Goal: Task Accomplishment & Management: Complete application form

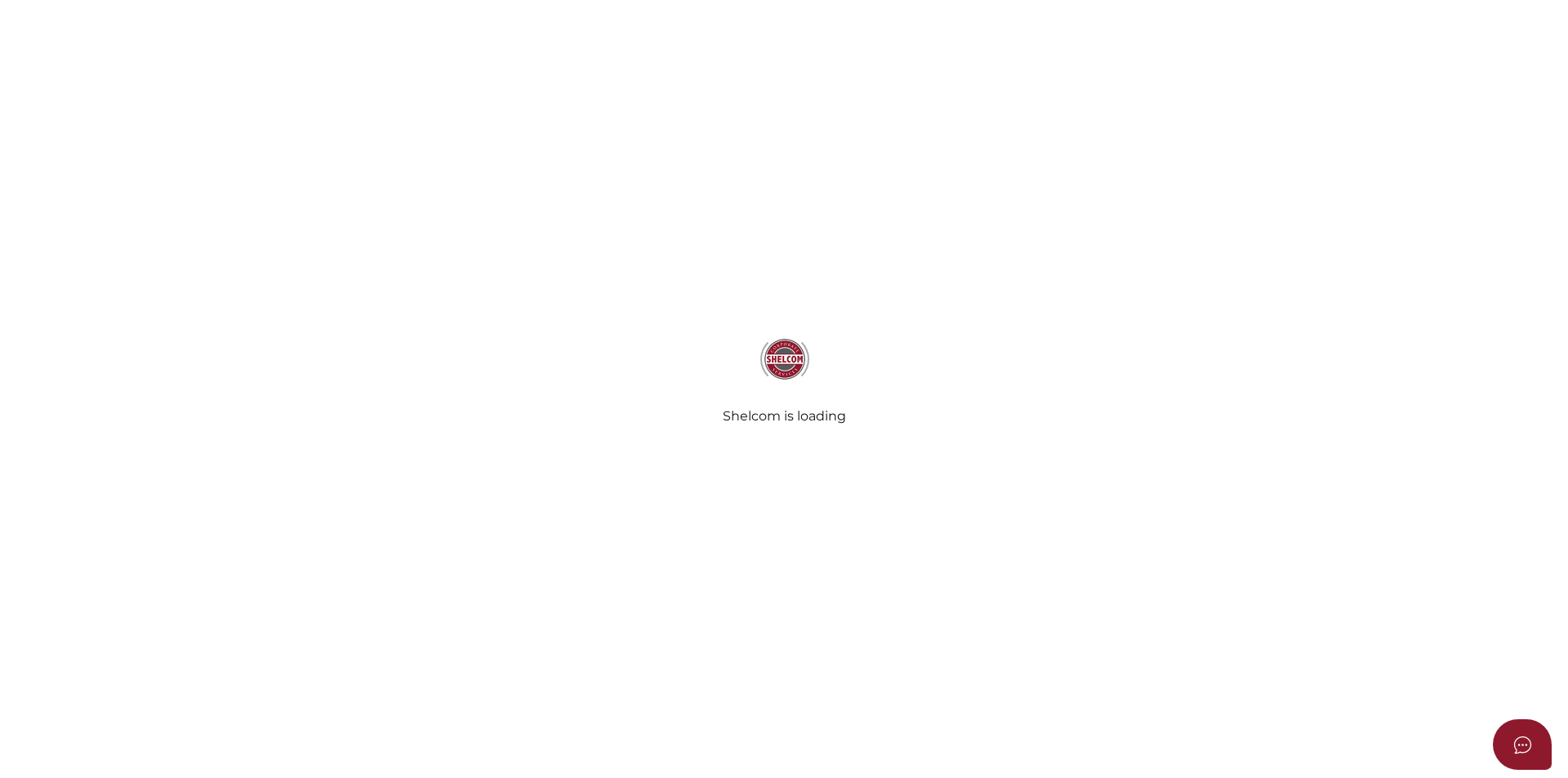
select select
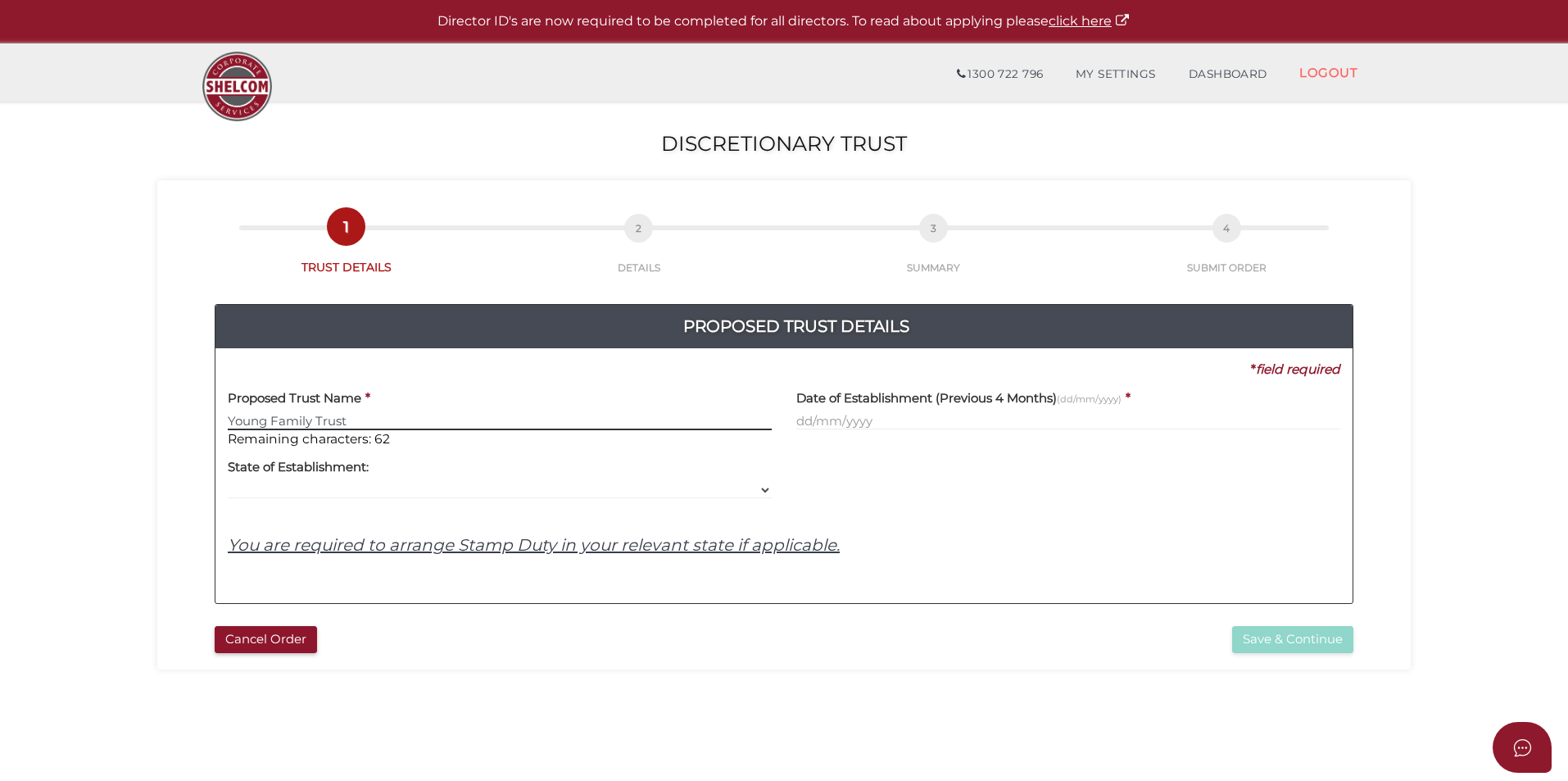
type input "Young Family Trust"
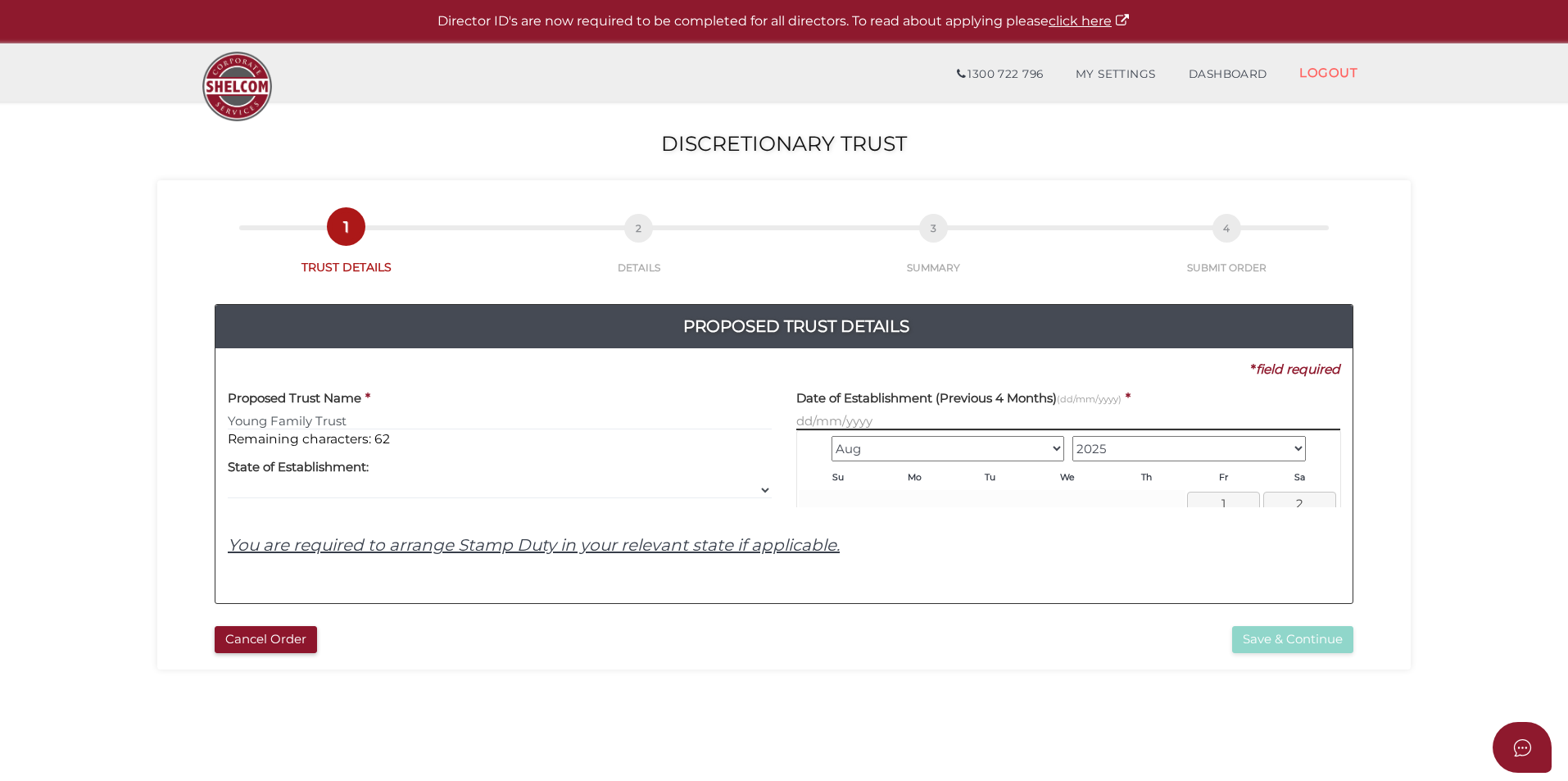
click at [843, 419] on input "text" at bounding box center [1068, 421] width 544 height 18
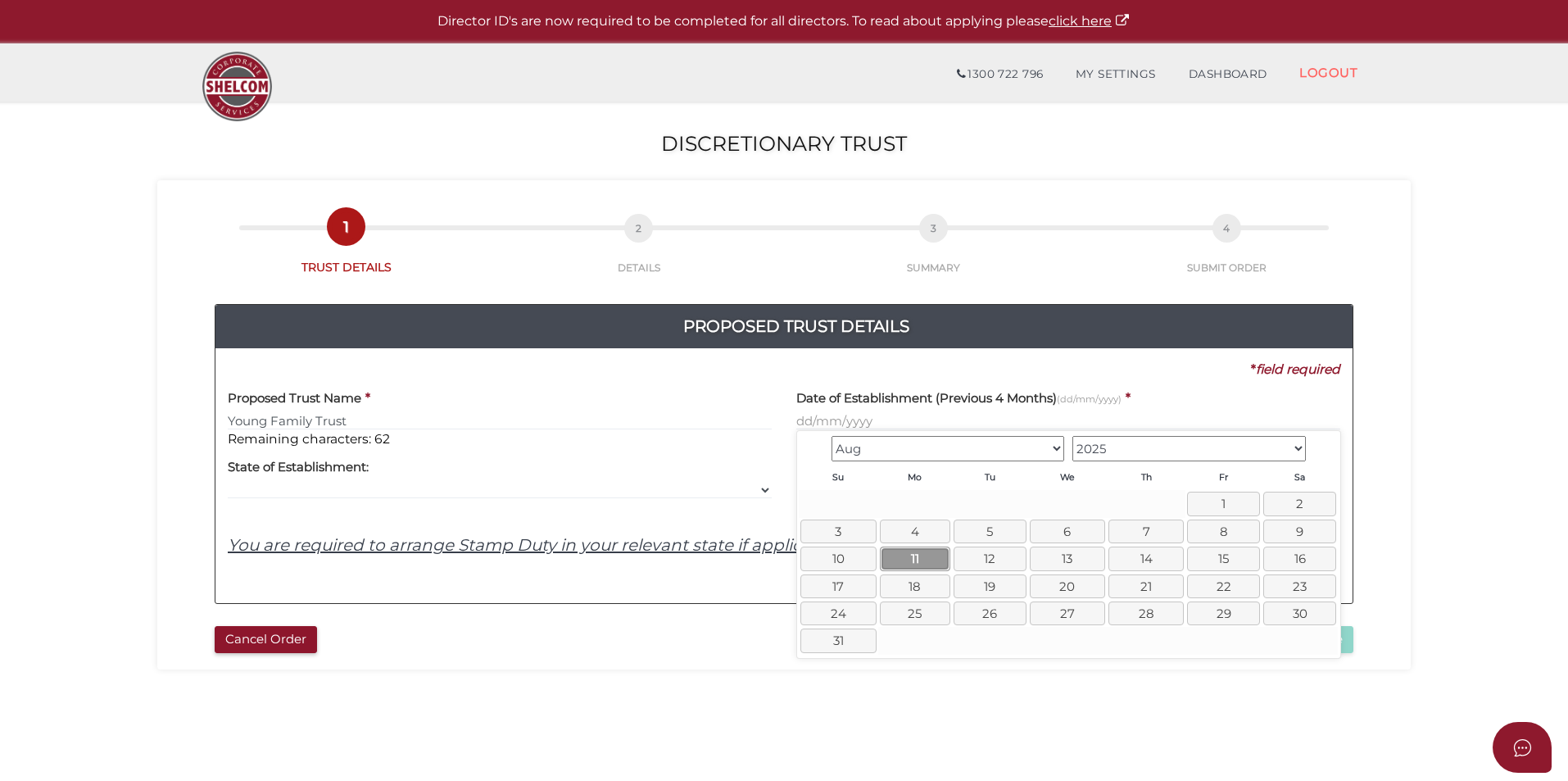
click at [917, 556] on link "11" at bounding box center [915, 559] width 70 height 24
type input "[DATE]"
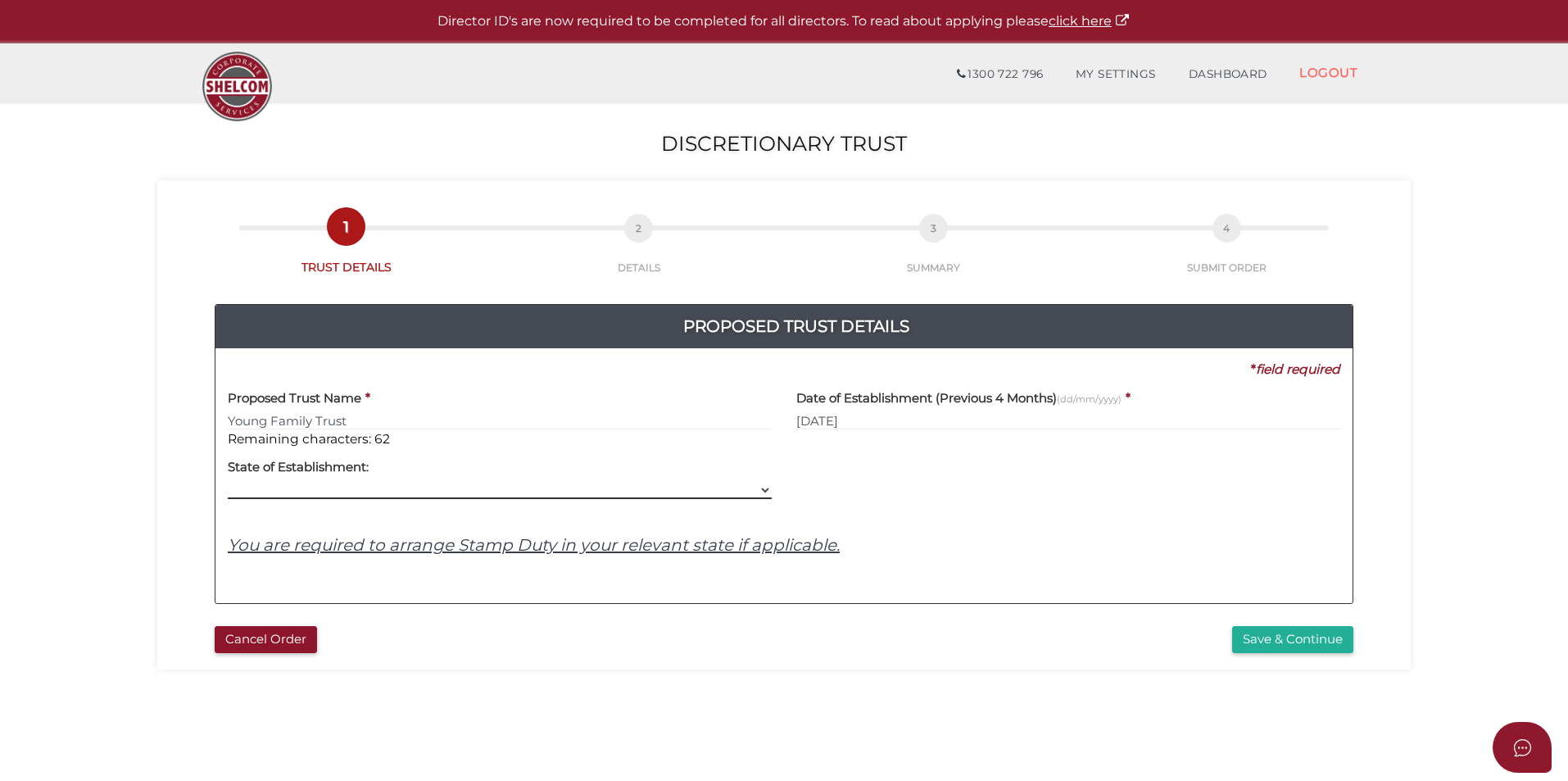
click at [753, 489] on select "VIC ACT [GEOGRAPHIC_DATA] [GEOGRAPHIC_DATA] QLD [GEOGRAPHIC_DATA] [GEOGRAPHIC_D…" at bounding box center [500, 489] width 544 height 18
select select "VIC"
click at [228, 481] on select "VIC ACT [GEOGRAPHIC_DATA] [GEOGRAPHIC_DATA] QLD [GEOGRAPHIC_DATA] [GEOGRAPHIC_D…" at bounding box center [500, 489] width 544 height 18
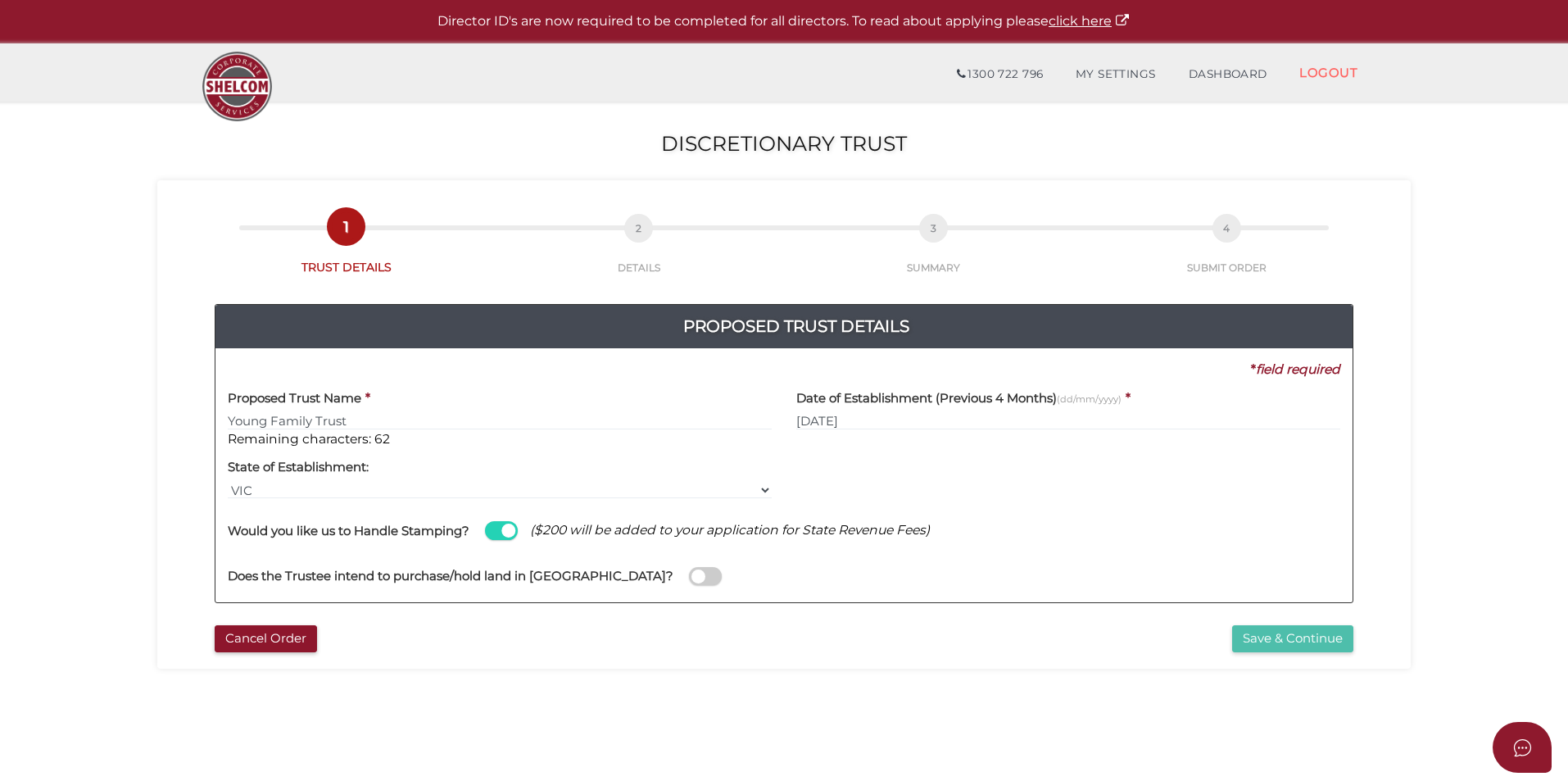
click at [1285, 636] on button "Save & Continue" at bounding box center [1293, 639] width 121 height 27
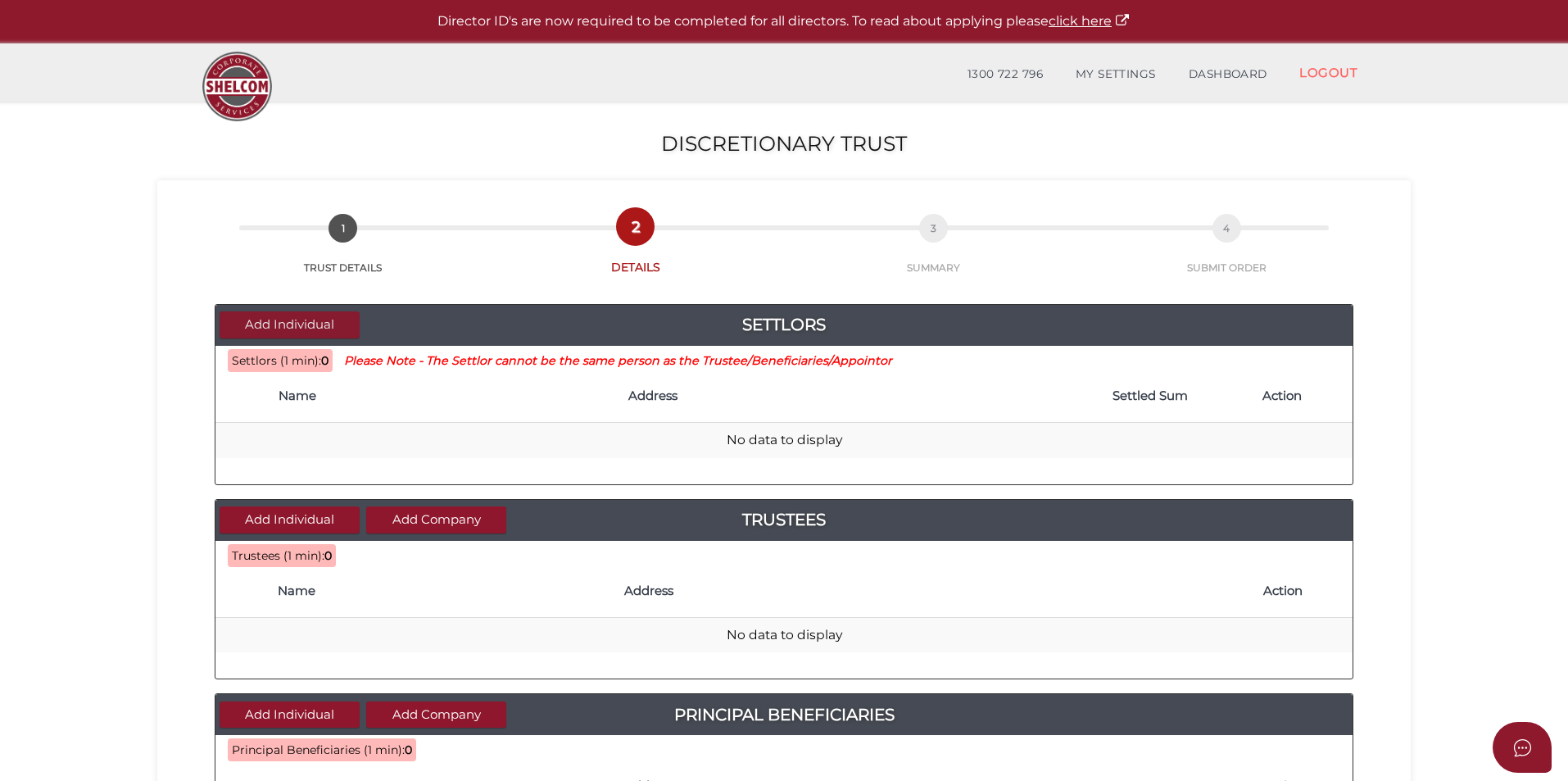
click at [303, 330] on button "Add Individual" at bounding box center [289, 325] width 140 height 27
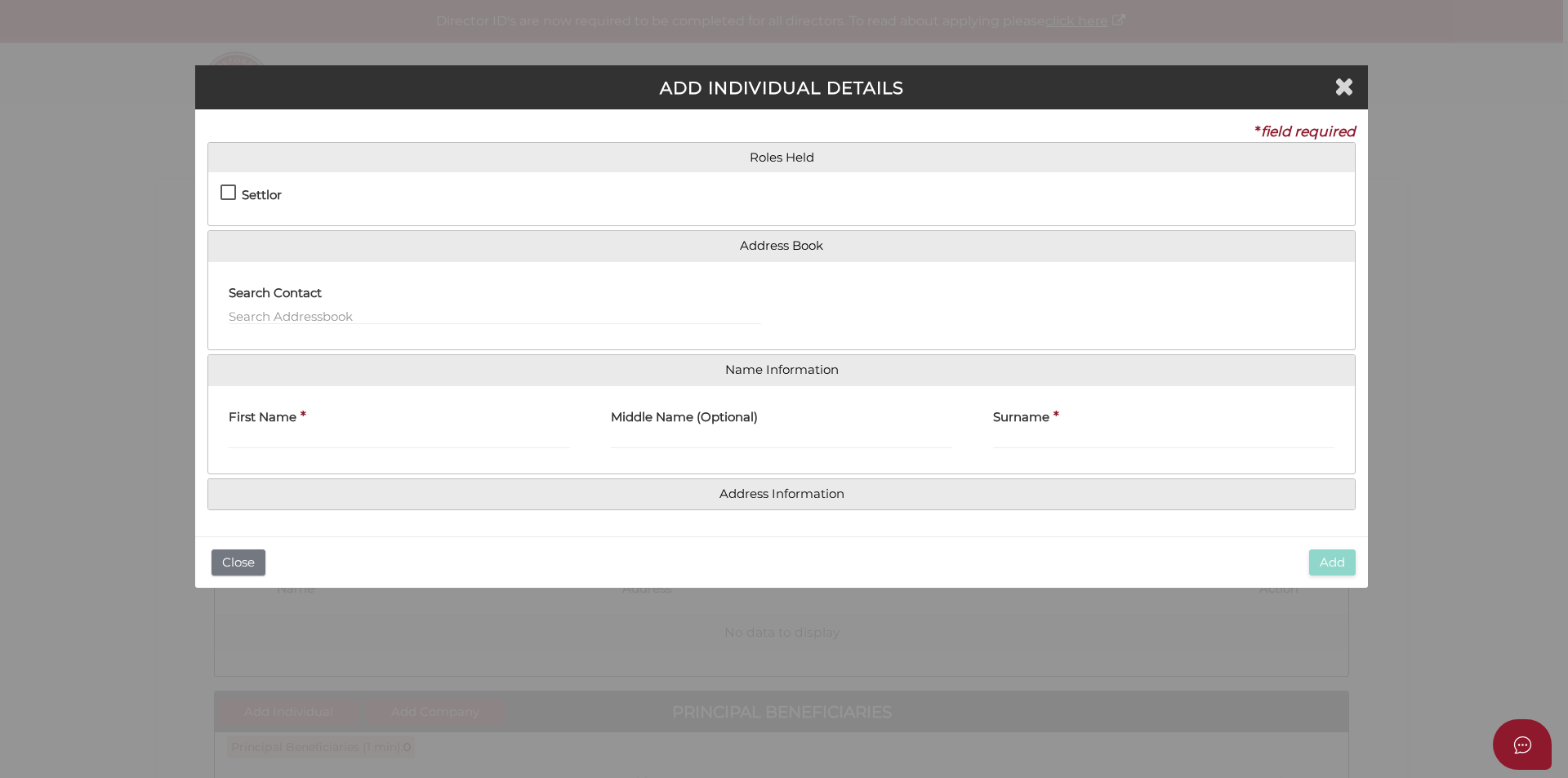
click at [230, 191] on label "Settlor" at bounding box center [251, 199] width 61 height 20
checkbox input "true"
type input "10"
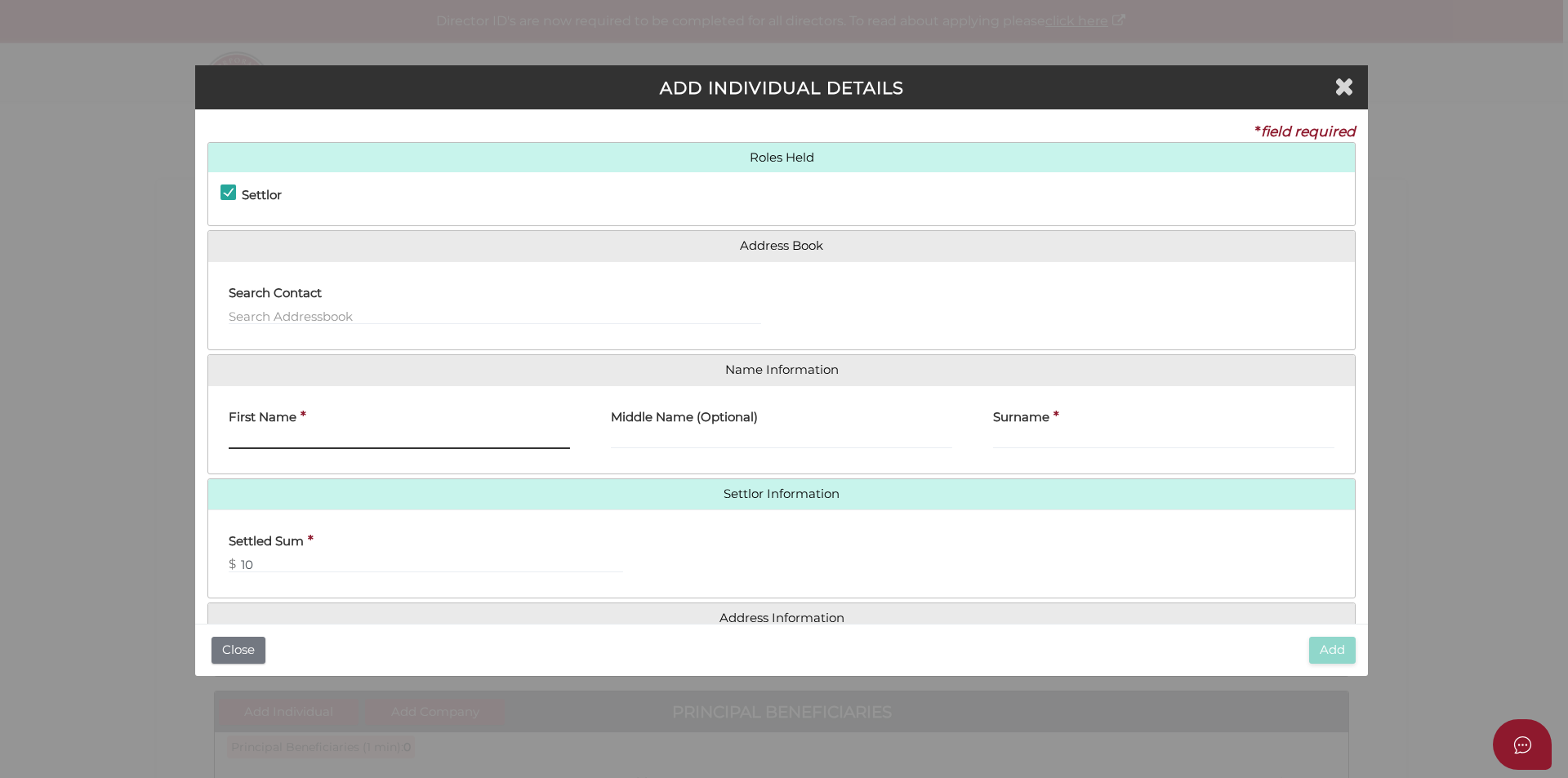
click at [312, 431] on input "First Name" at bounding box center [400, 439] width 341 height 18
type input "Claire"
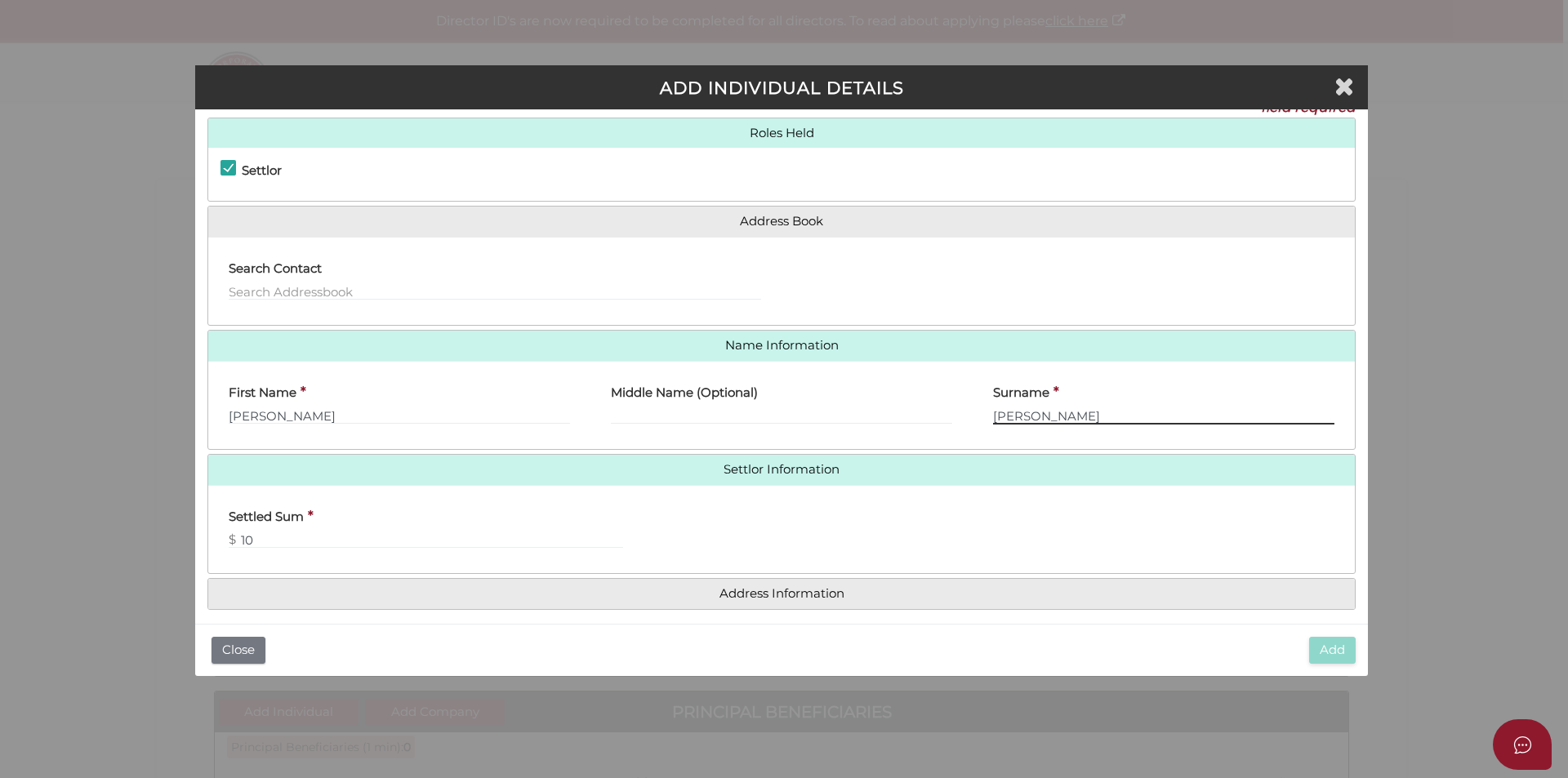
scroll to position [36, 0]
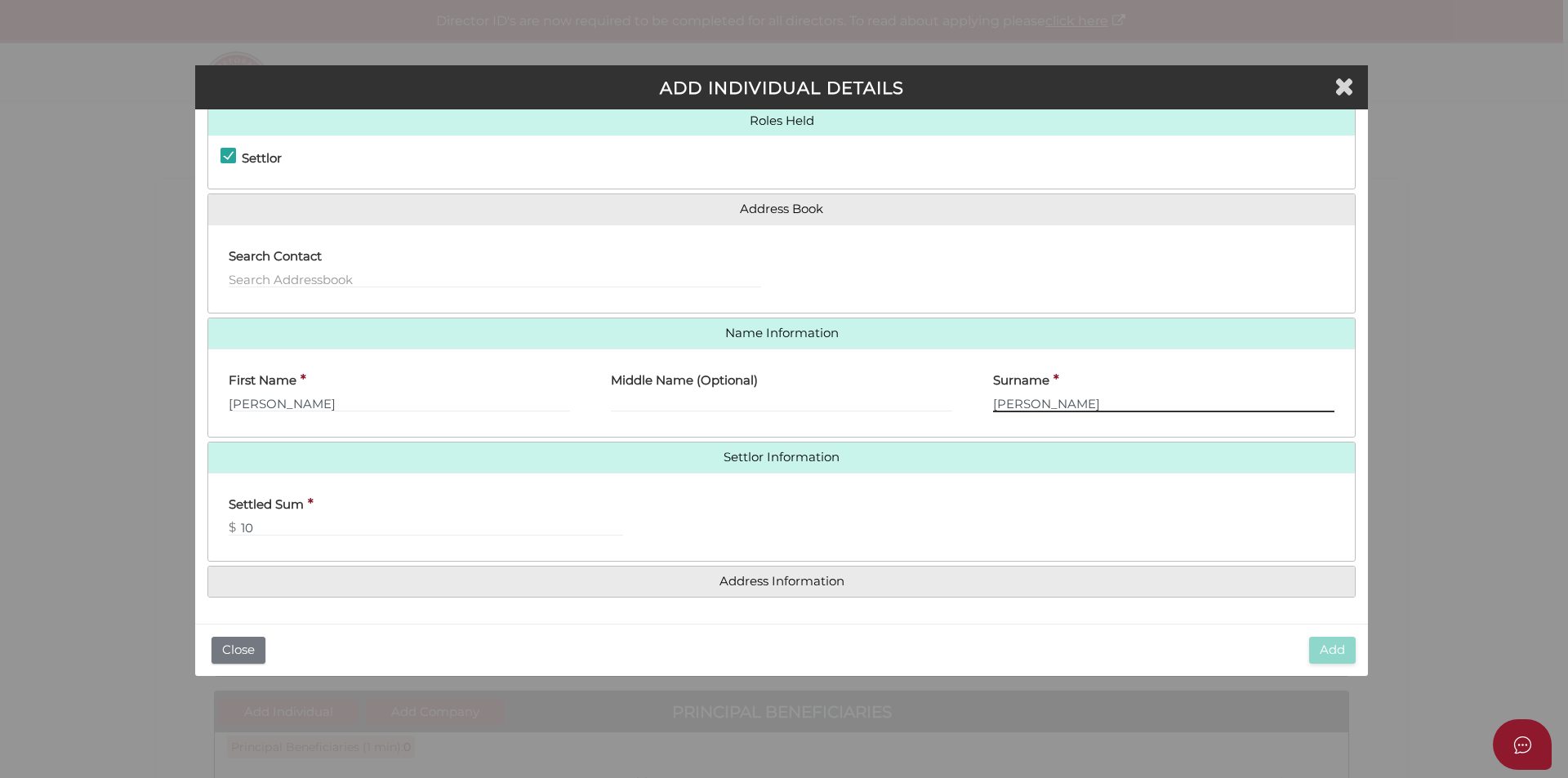
type input "McNiff"
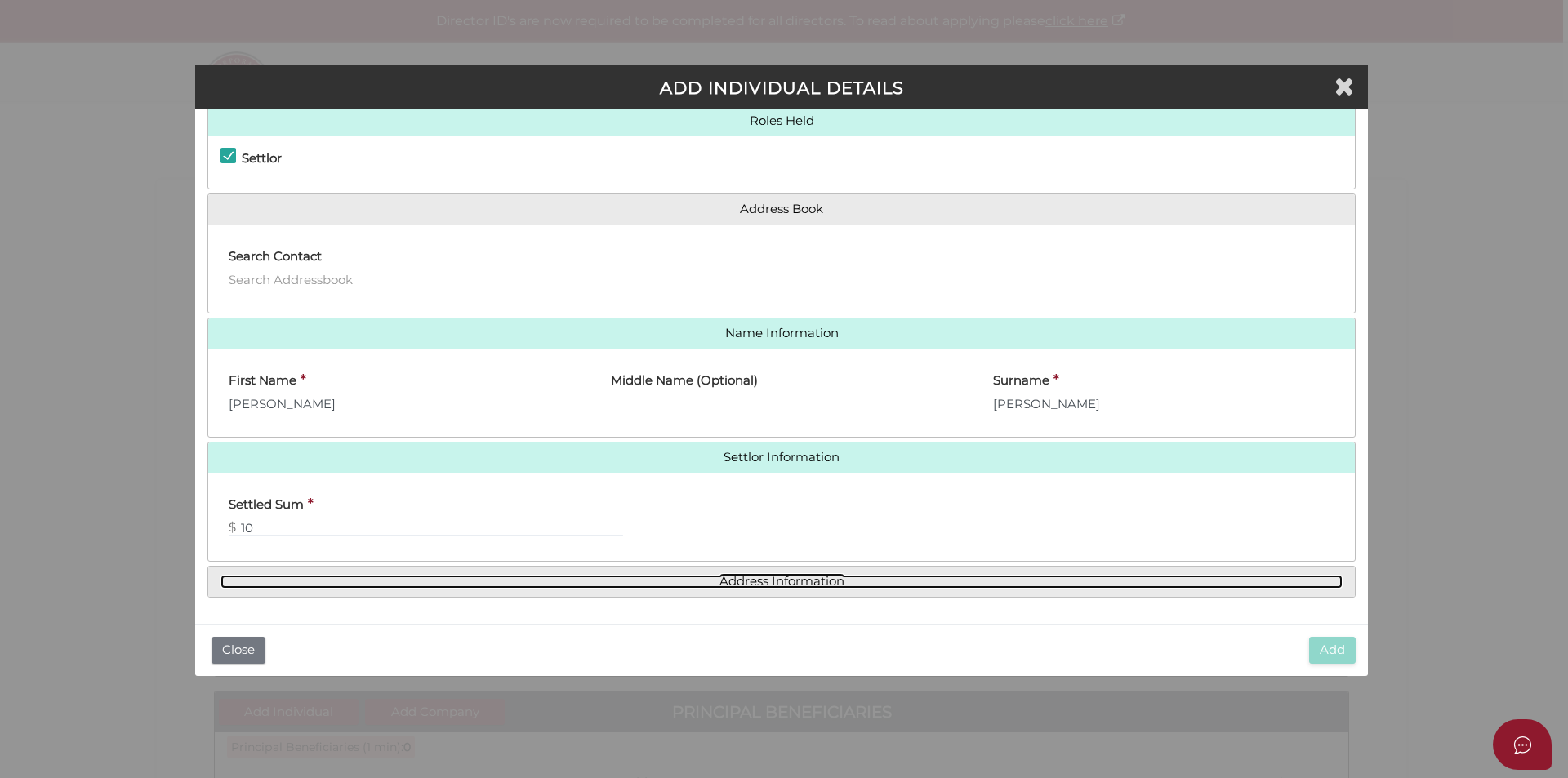
click at [821, 581] on link "Address Information" at bounding box center [781, 581] width 1122 height 14
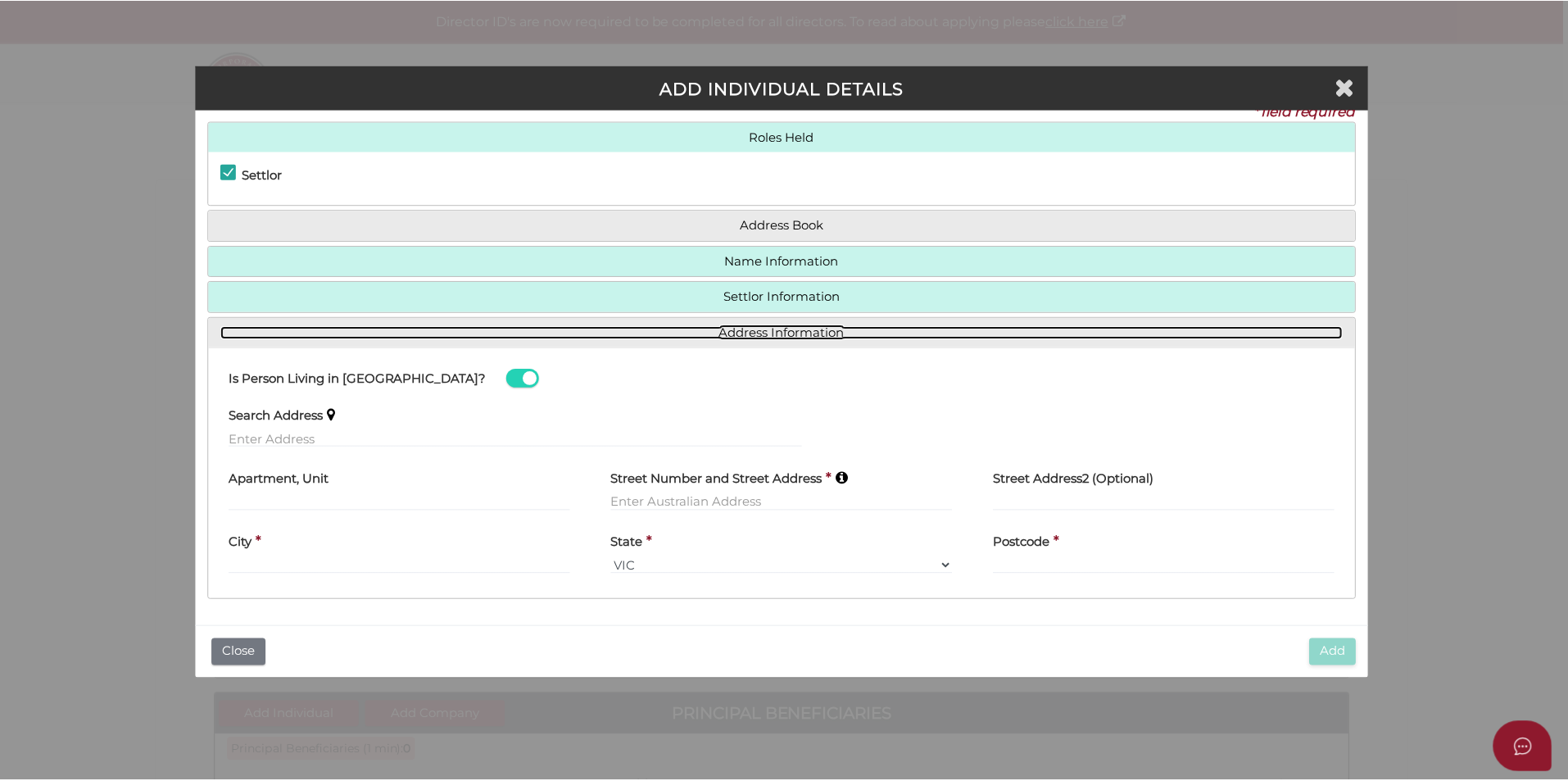
scroll to position [21, 0]
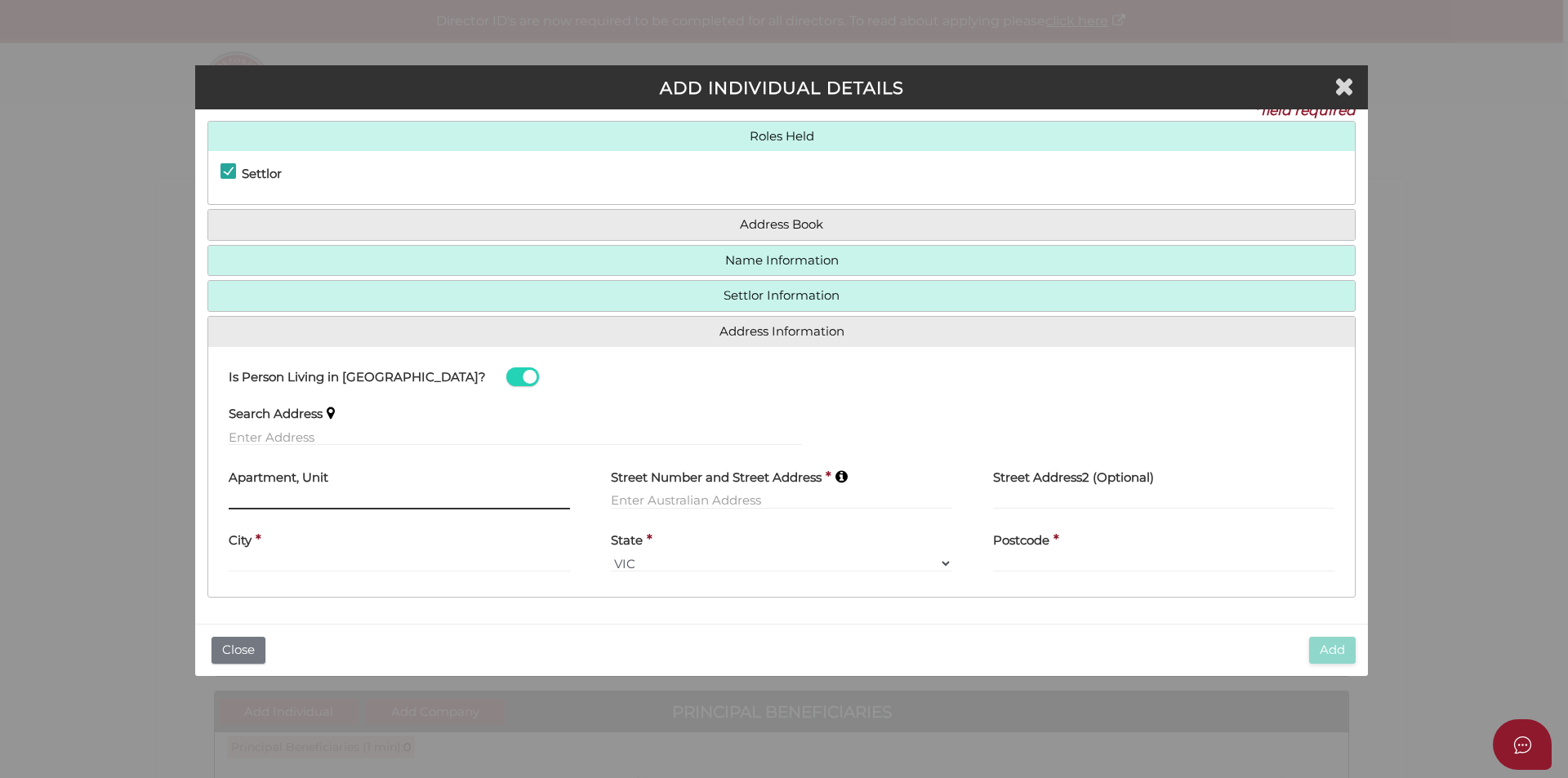
click at [307, 495] on input "text" at bounding box center [400, 500] width 341 height 18
click at [320, 428] on input "text" at bounding box center [515, 436] width 573 height 18
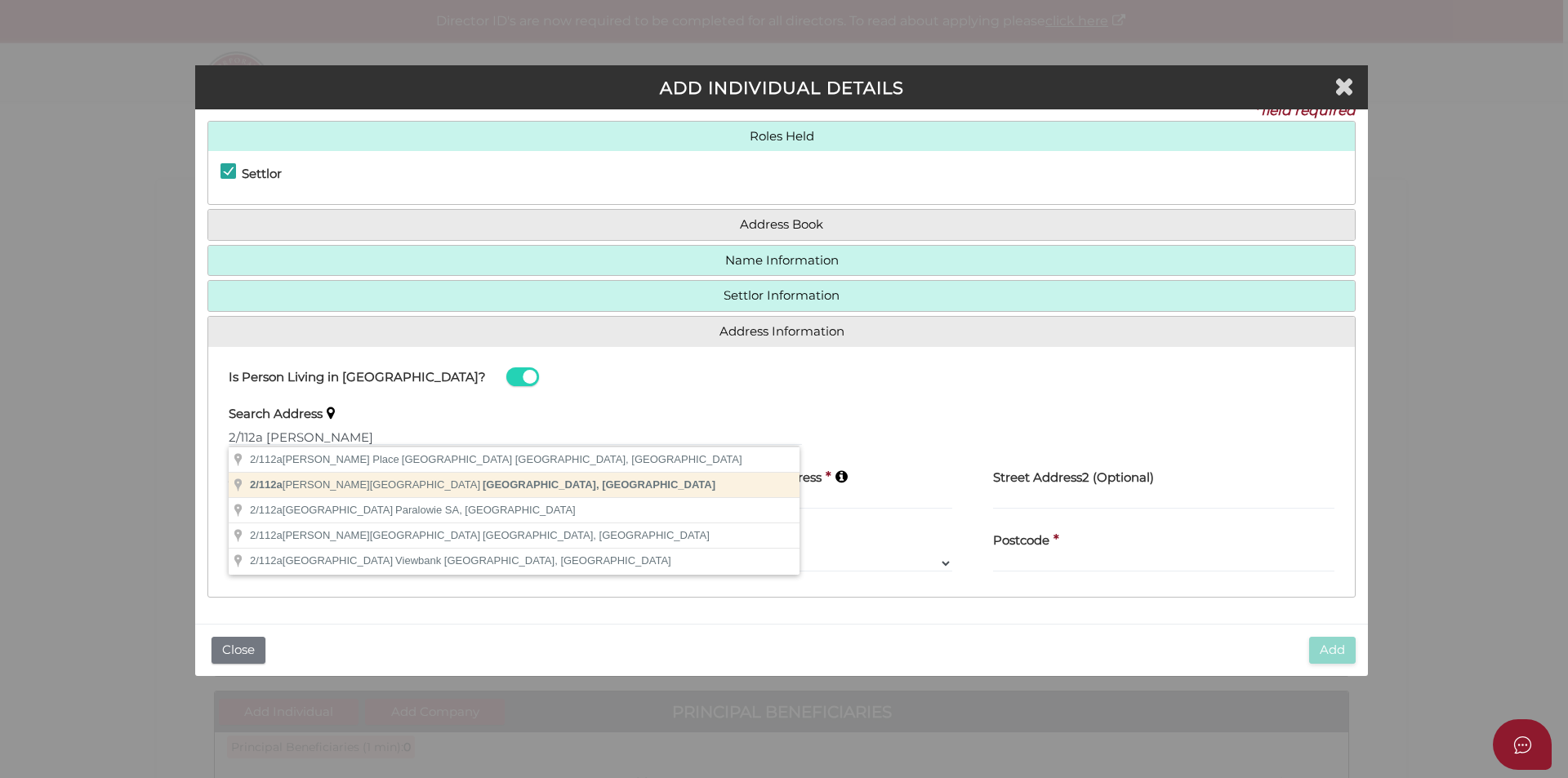
type input "2/112a Martin Street, Brighton VIC, Australia"
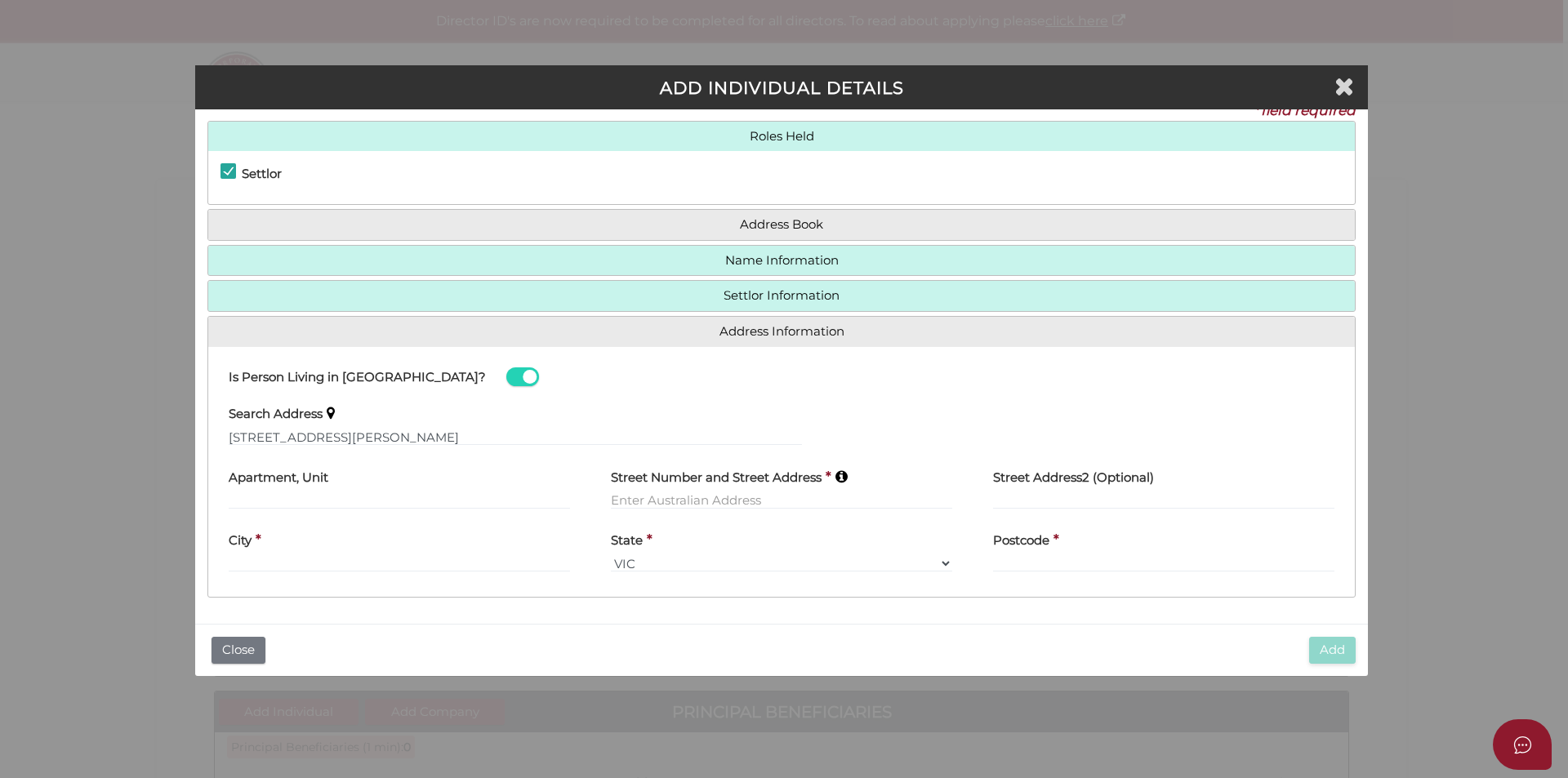
type input "2"
type input "112 Martin Street"
type input "Brighton"
select select "VIC"
type input "3186"
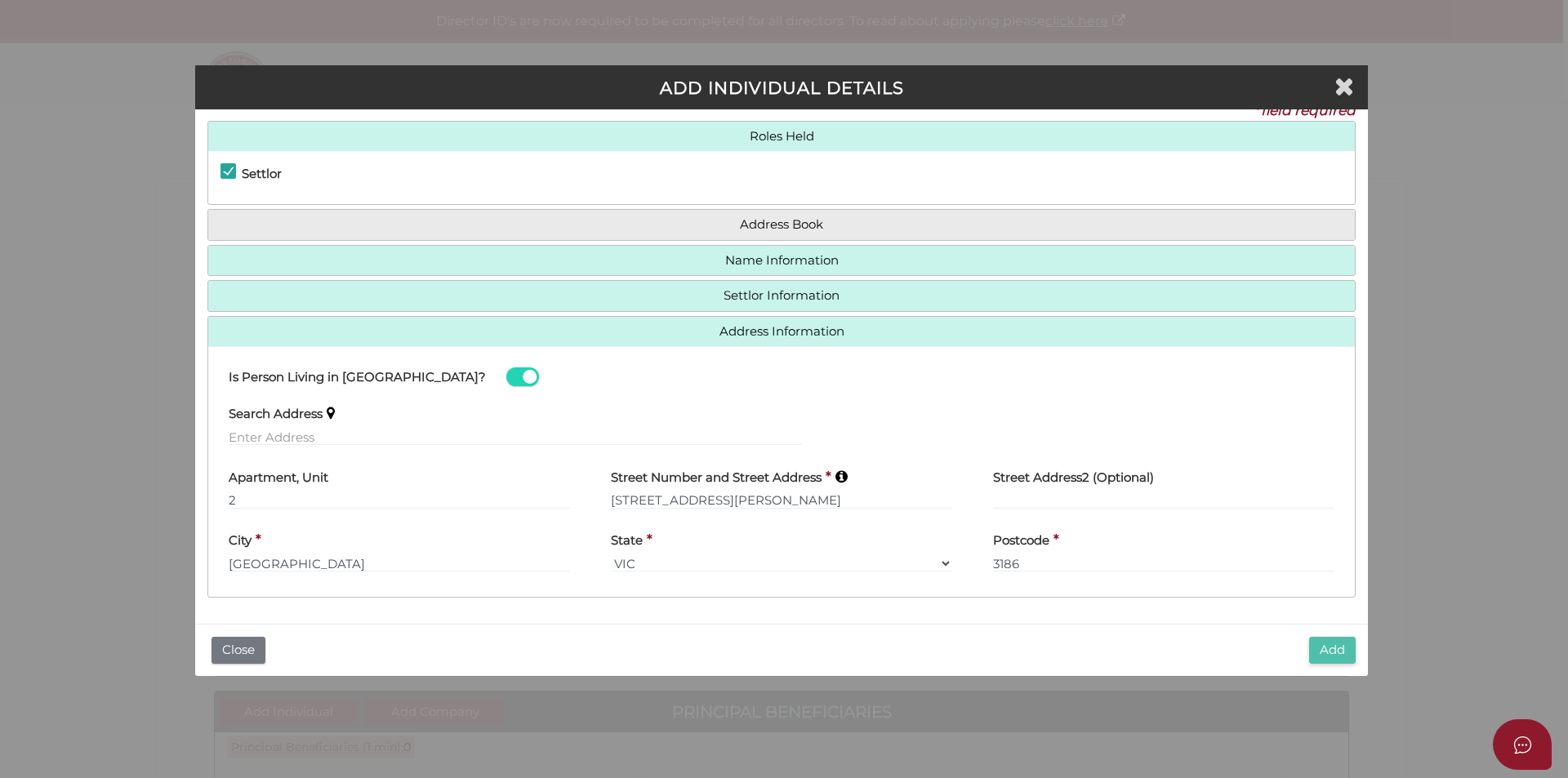
click at [1341, 648] on button "Add" at bounding box center [1331, 650] width 46 height 27
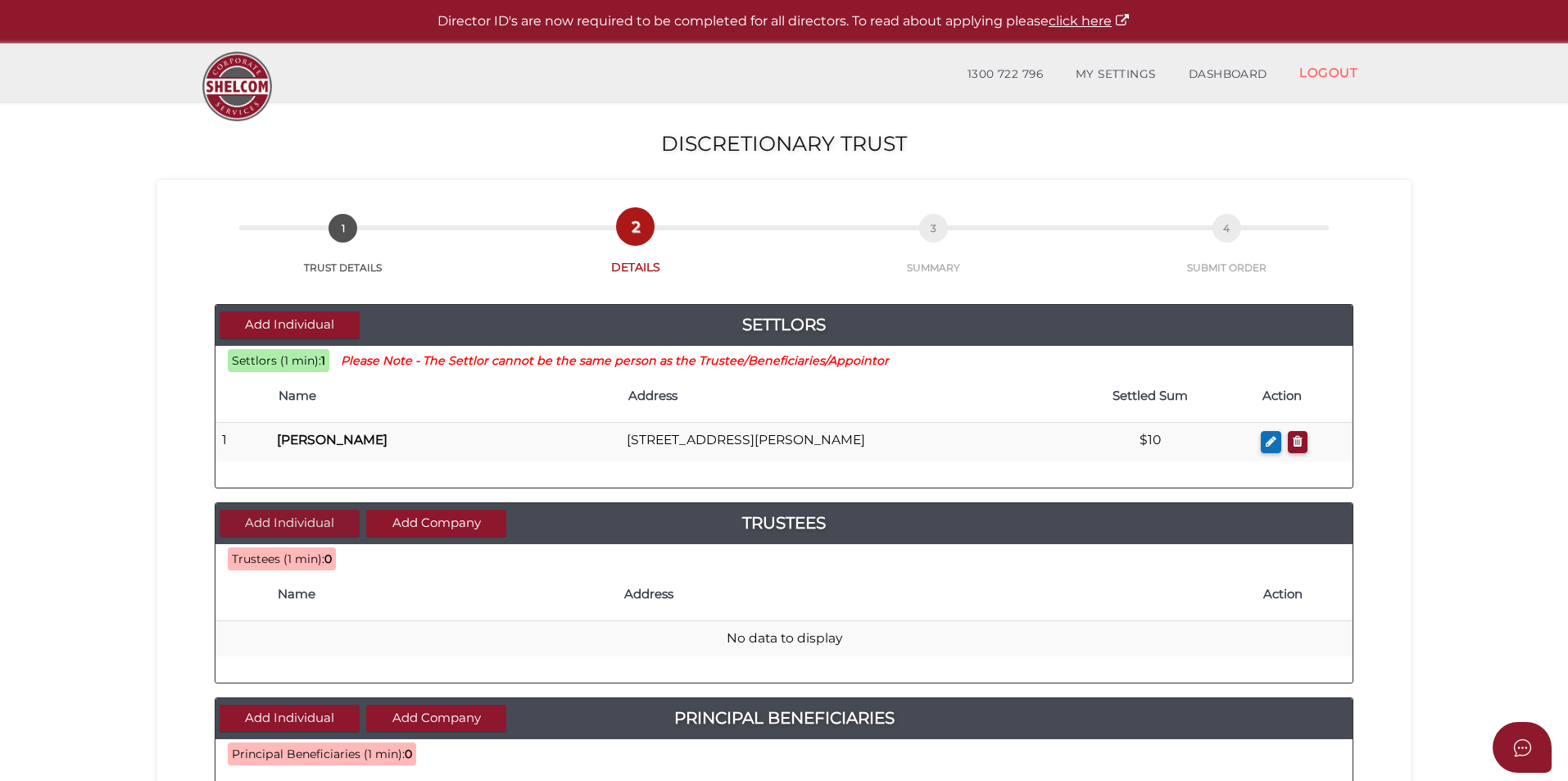
click at [294, 523] on button "Add Individual" at bounding box center [289, 523] width 140 height 27
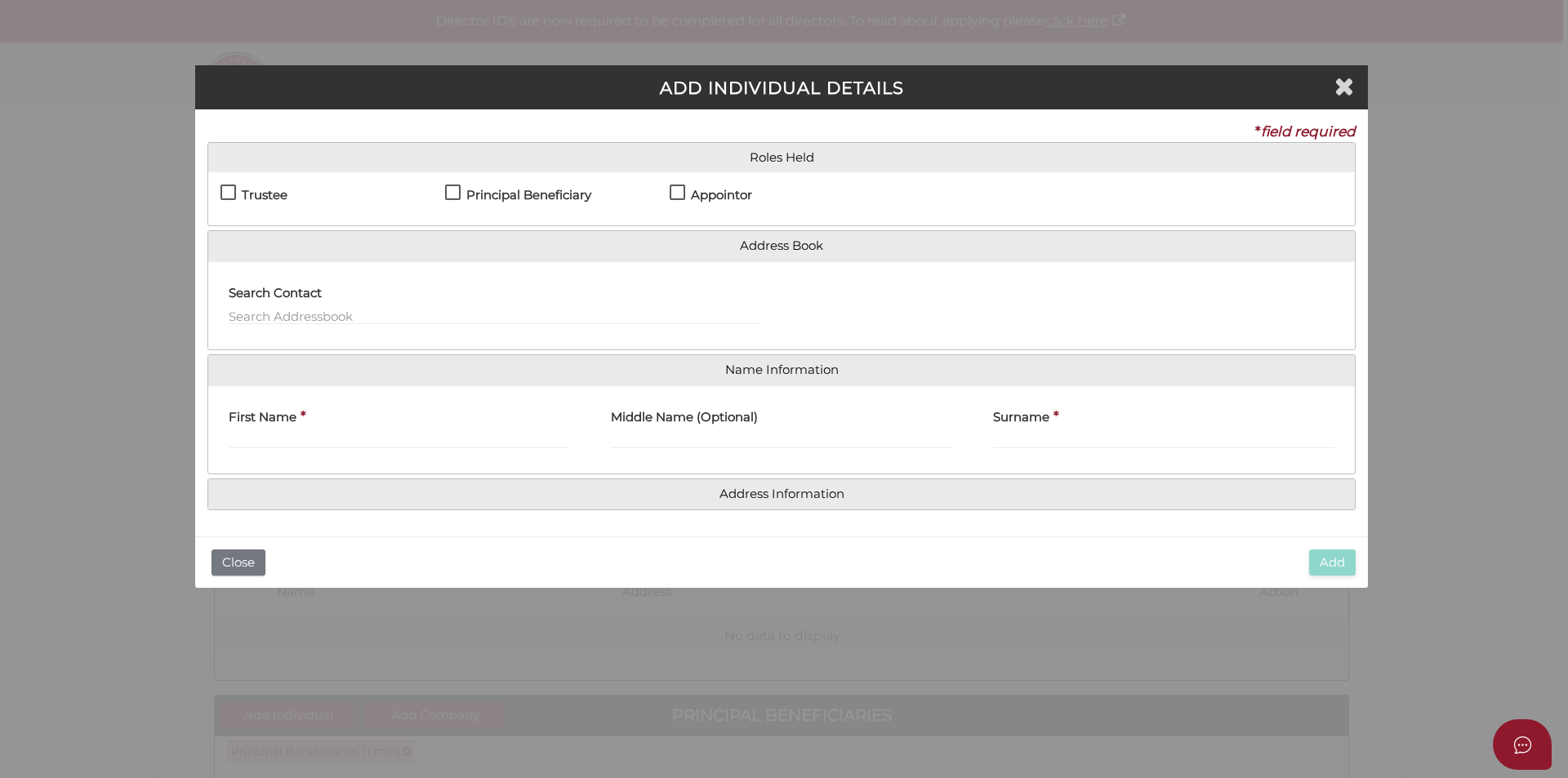
click at [231, 193] on label "Trustee" at bounding box center [253, 199] width 67 height 20
checkbox input "true"
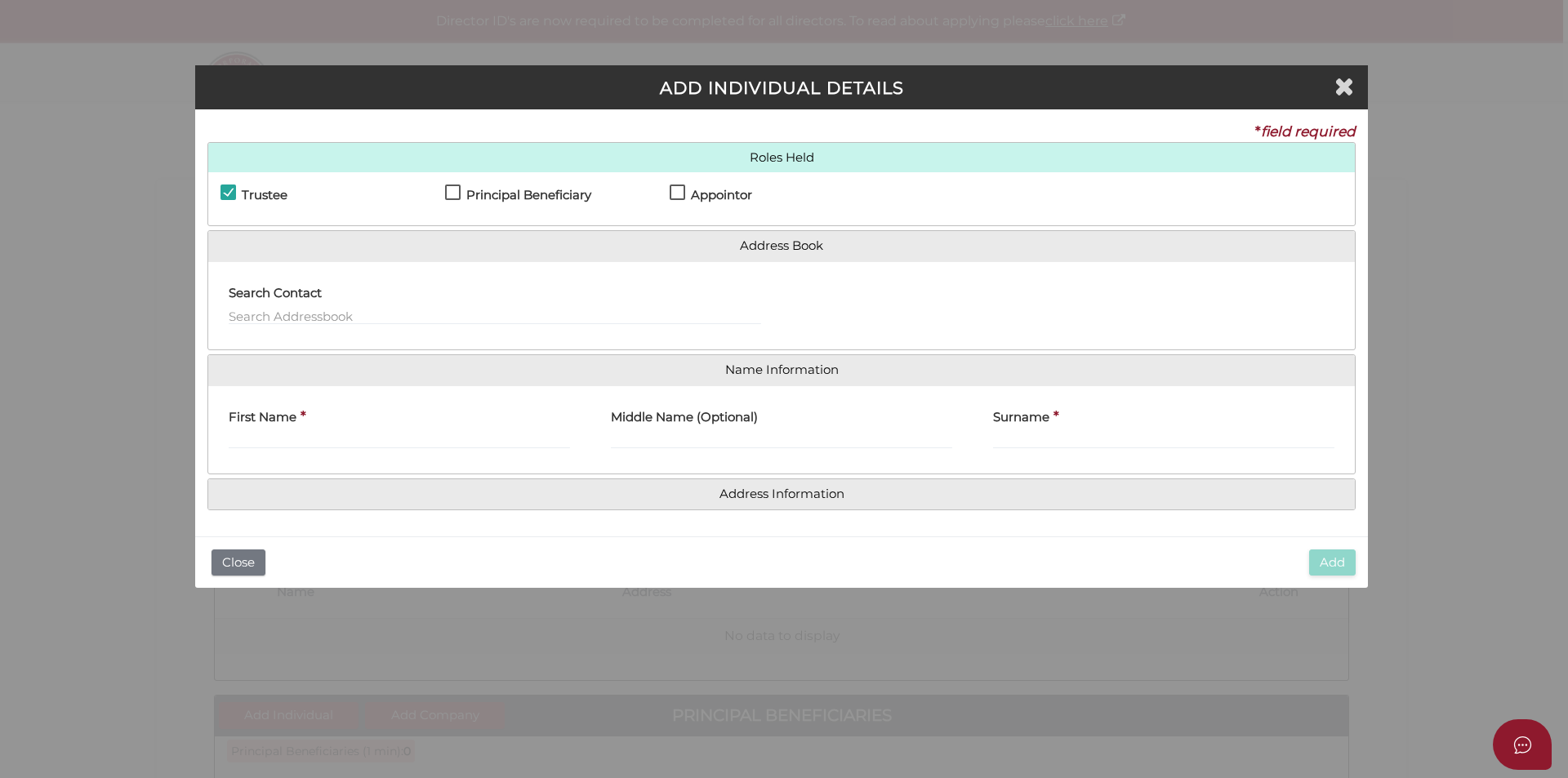
click at [451, 190] on label "Principal Beneficiary" at bounding box center [518, 199] width 146 height 20
checkbox input "true"
click at [673, 193] on label "Appointor" at bounding box center [711, 199] width 83 height 20
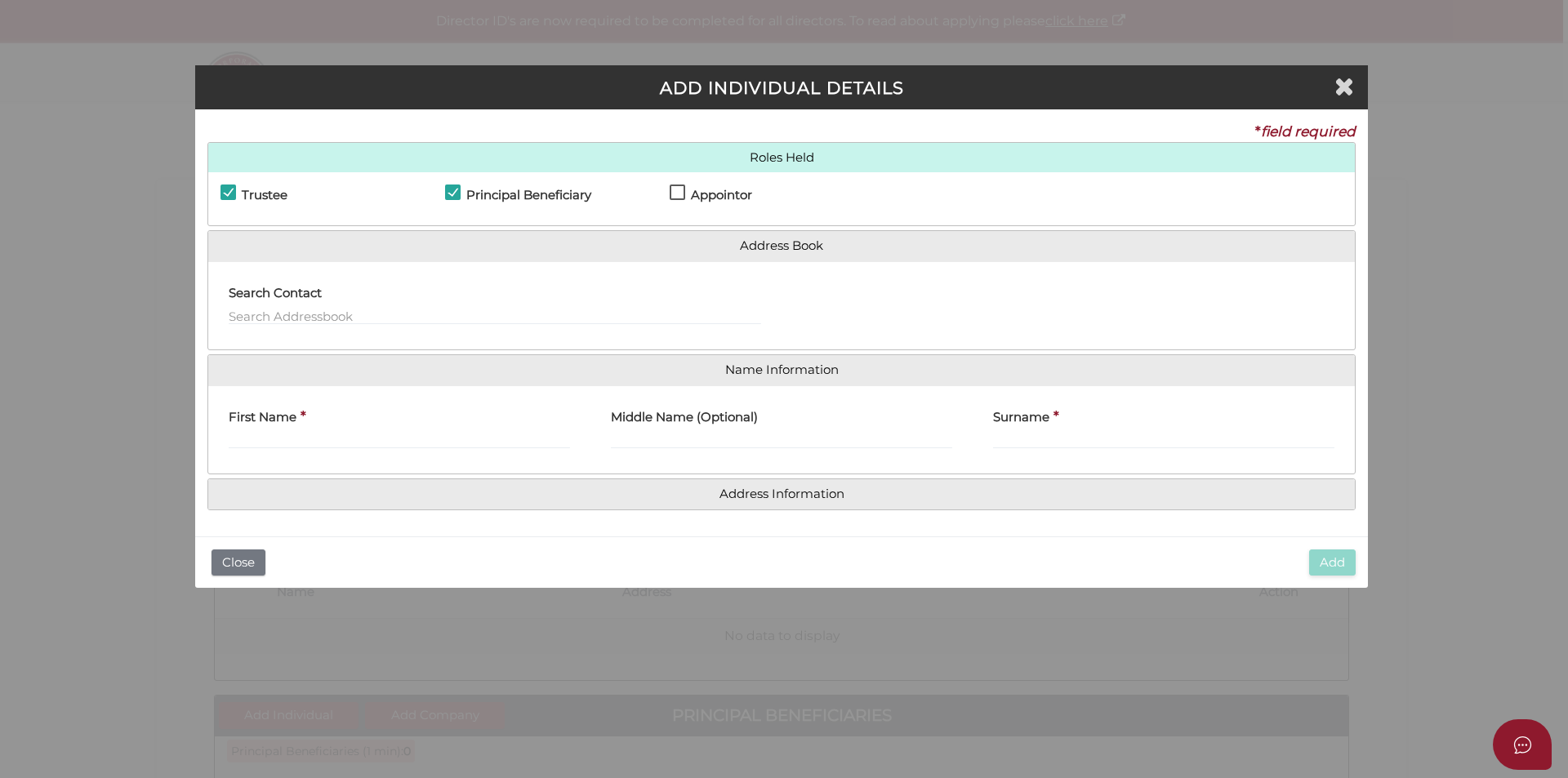
checkbox input "true"
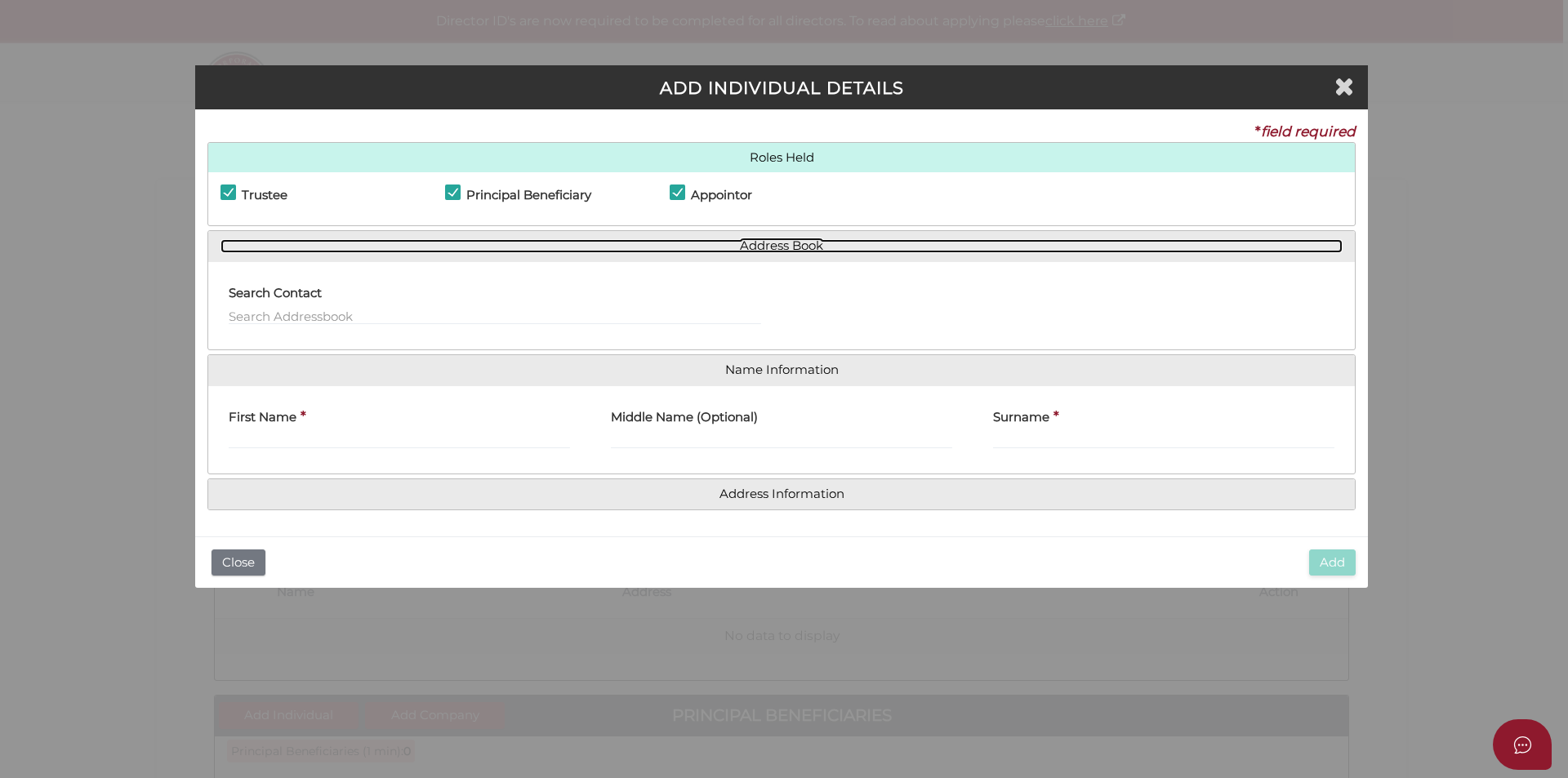
click at [772, 242] on link "Address Book" at bounding box center [781, 246] width 1122 height 14
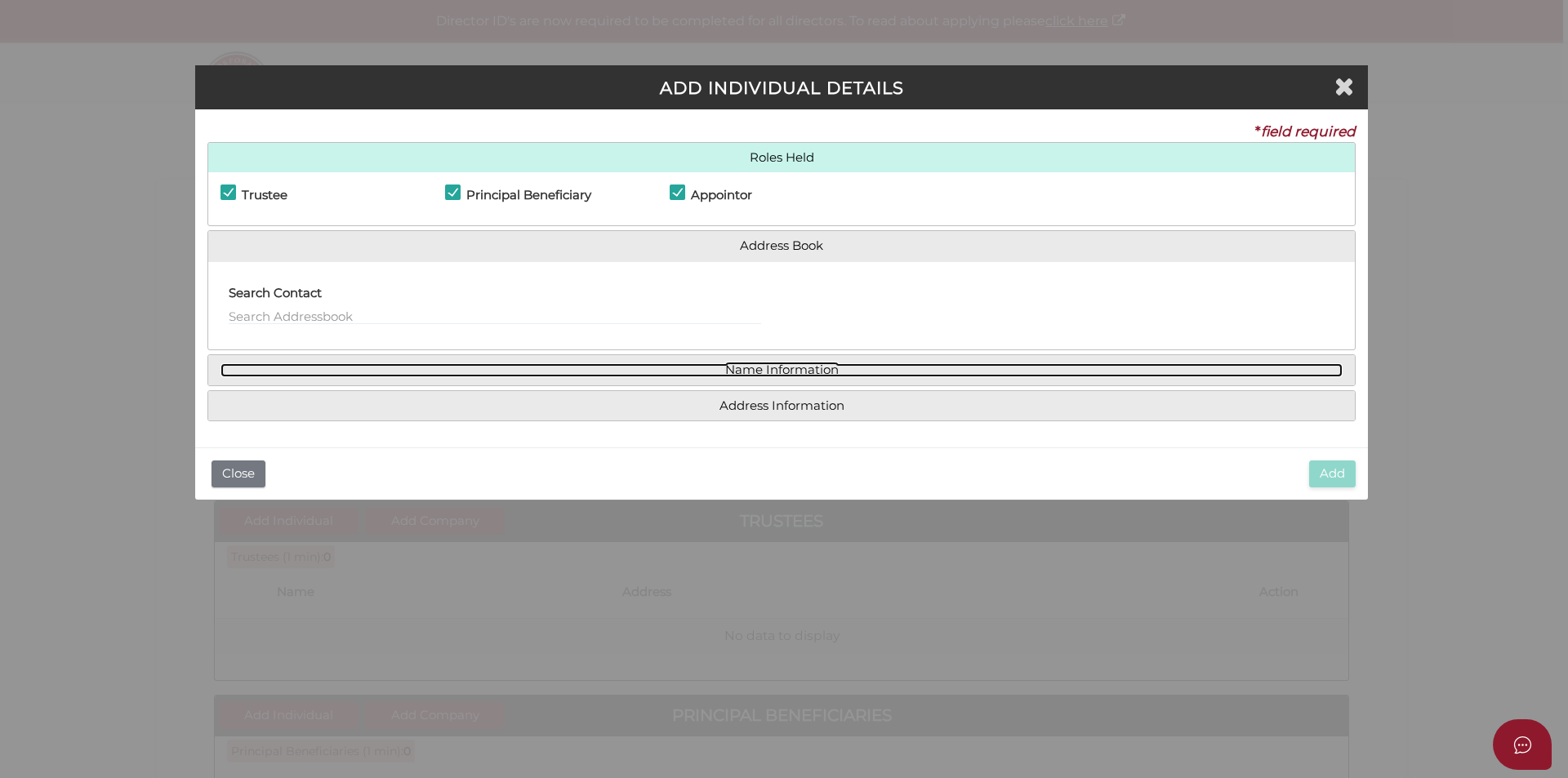
click at [771, 373] on link "Name Information" at bounding box center [781, 370] width 1122 height 14
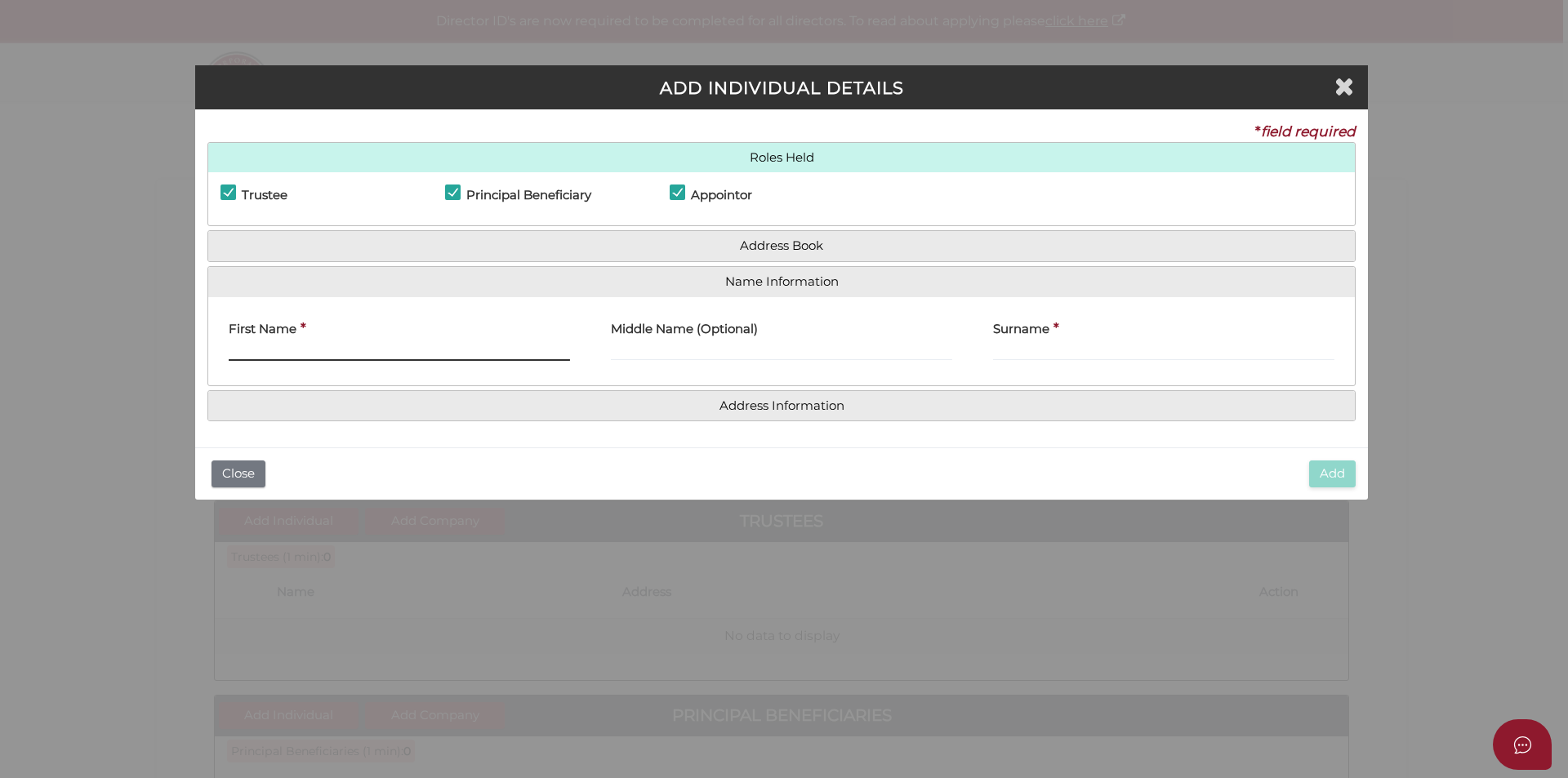
click at [325, 343] on input "First Name" at bounding box center [400, 351] width 341 height 18
type input "Aidan"
type input "James"
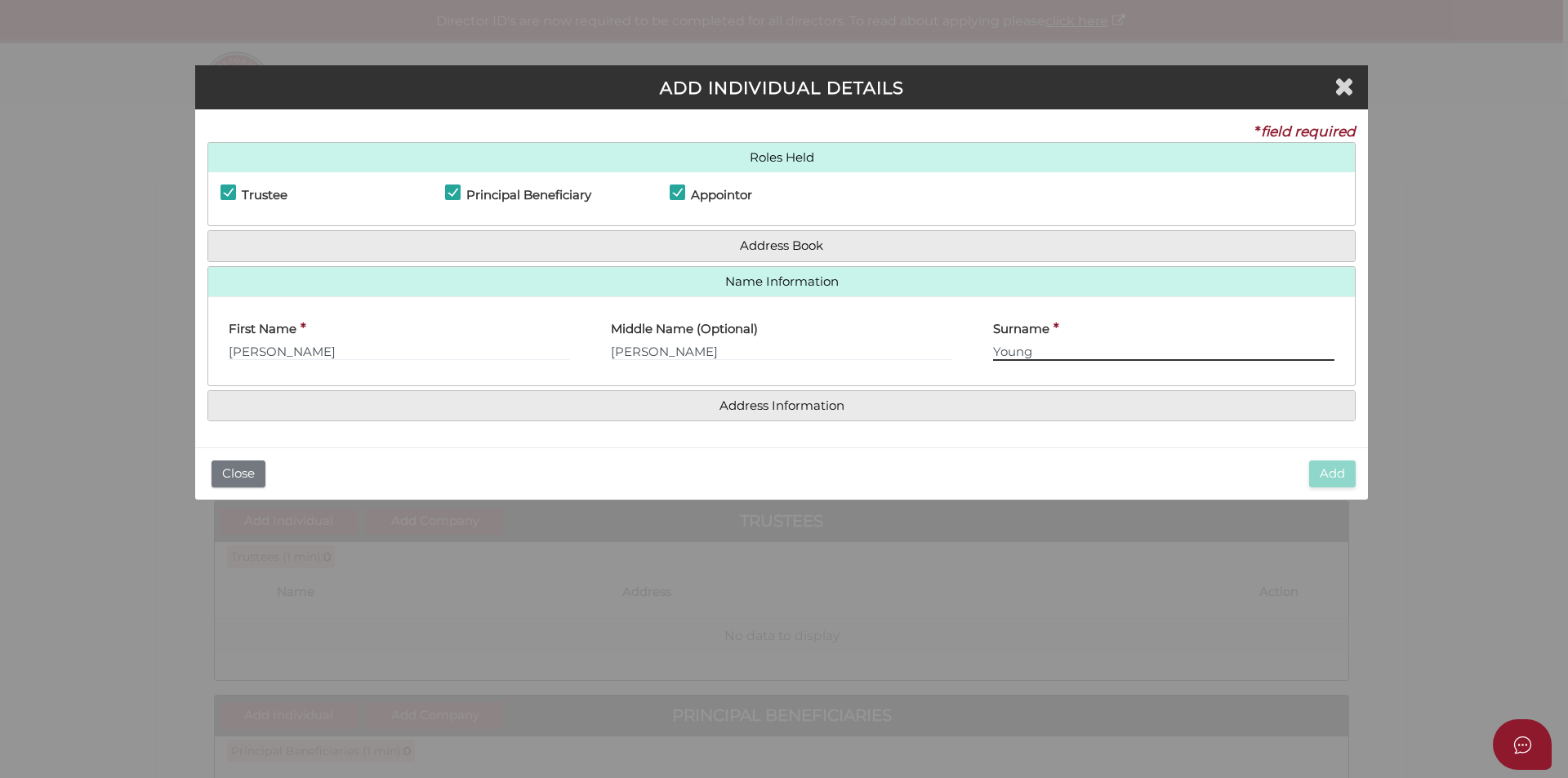
type input "Young"
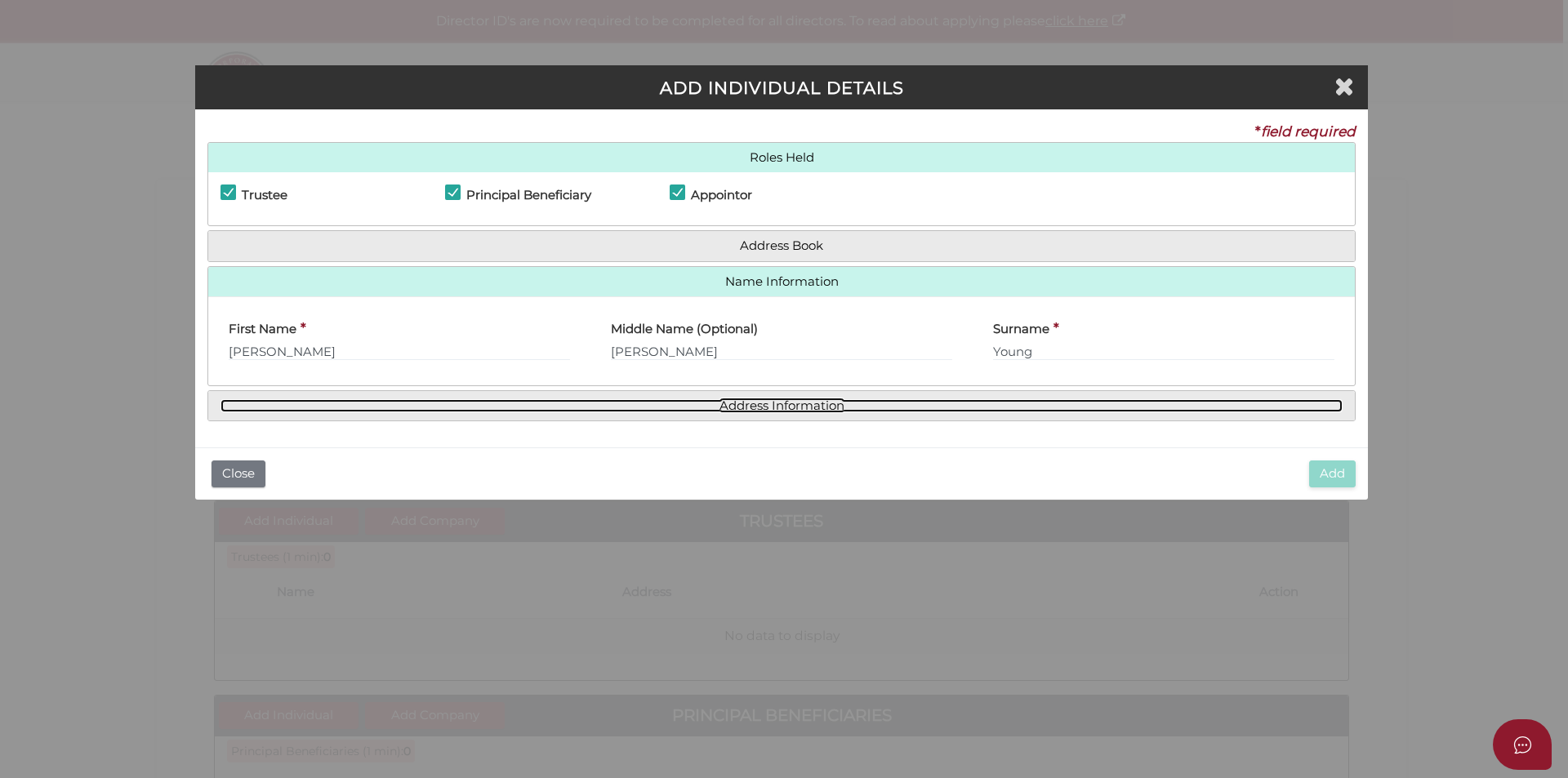
click at [743, 400] on link "Address Information" at bounding box center [781, 406] width 1122 height 14
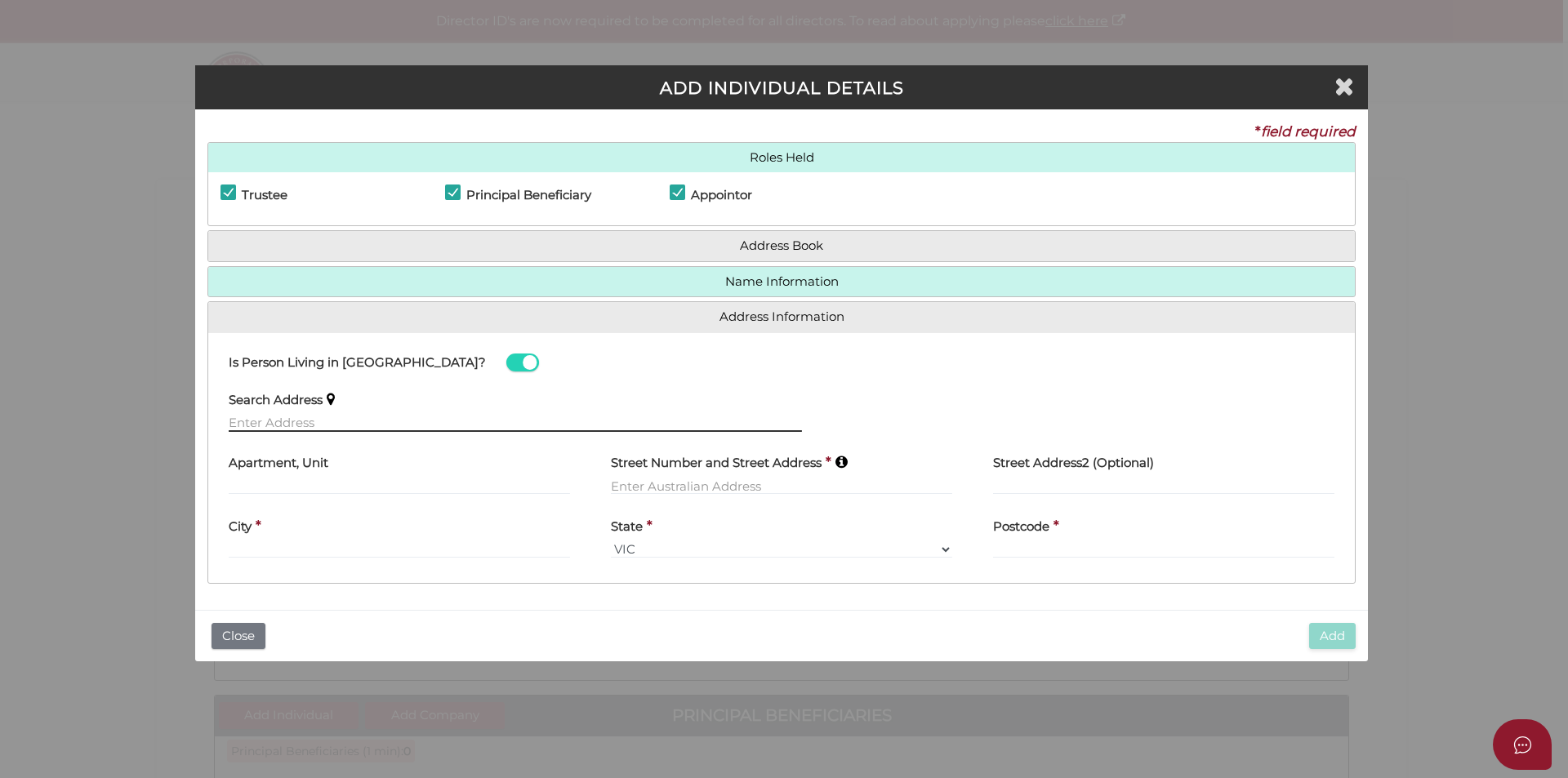
click at [334, 426] on input "text" at bounding box center [515, 422] width 573 height 18
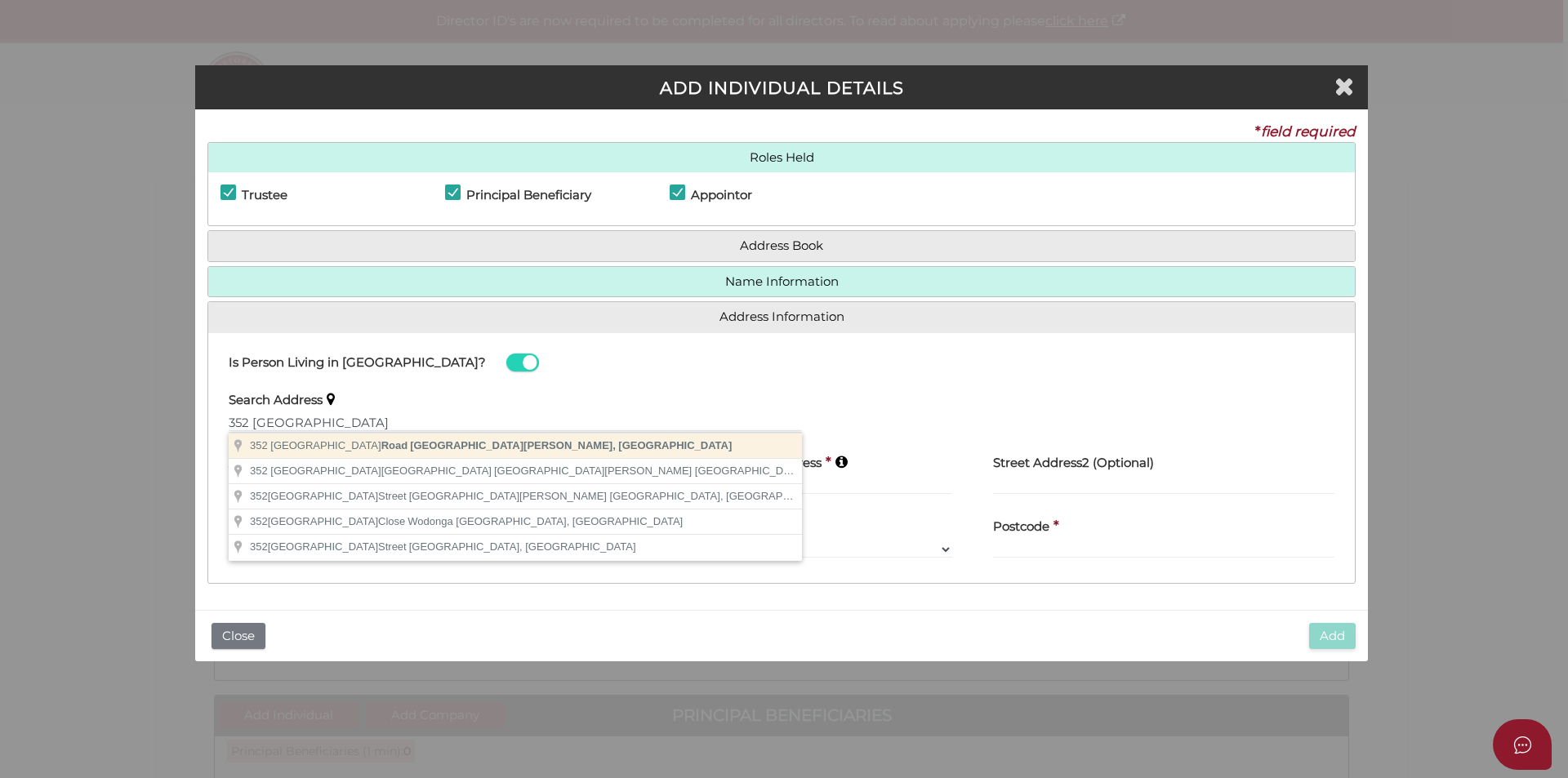
type input "352 Swansea Road, Mount Evelyn VIC, Australia"
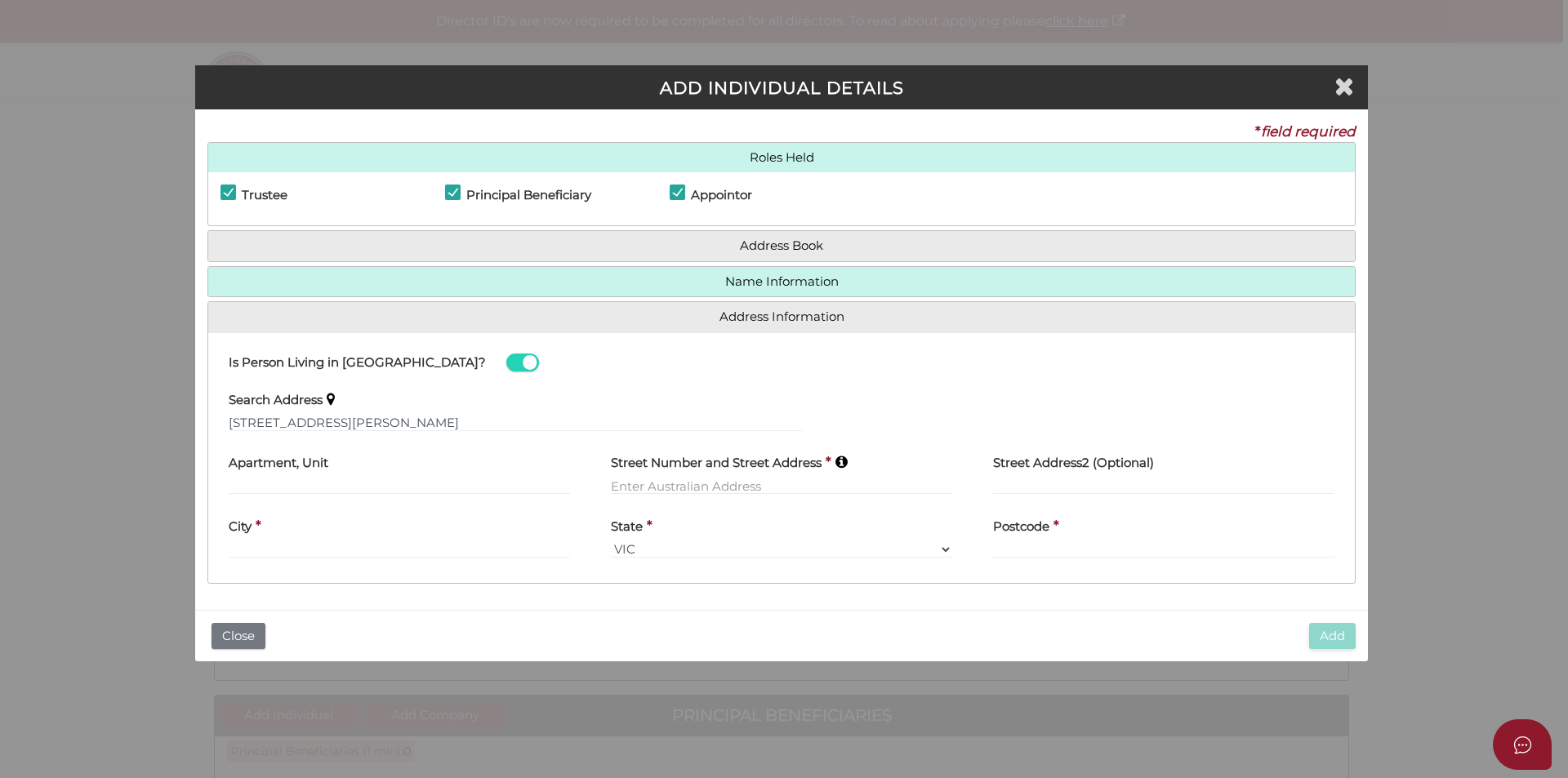
type input "352 Swansea Road"
type input "Mount Evelyn"
select select "VIC"
type input "3796"
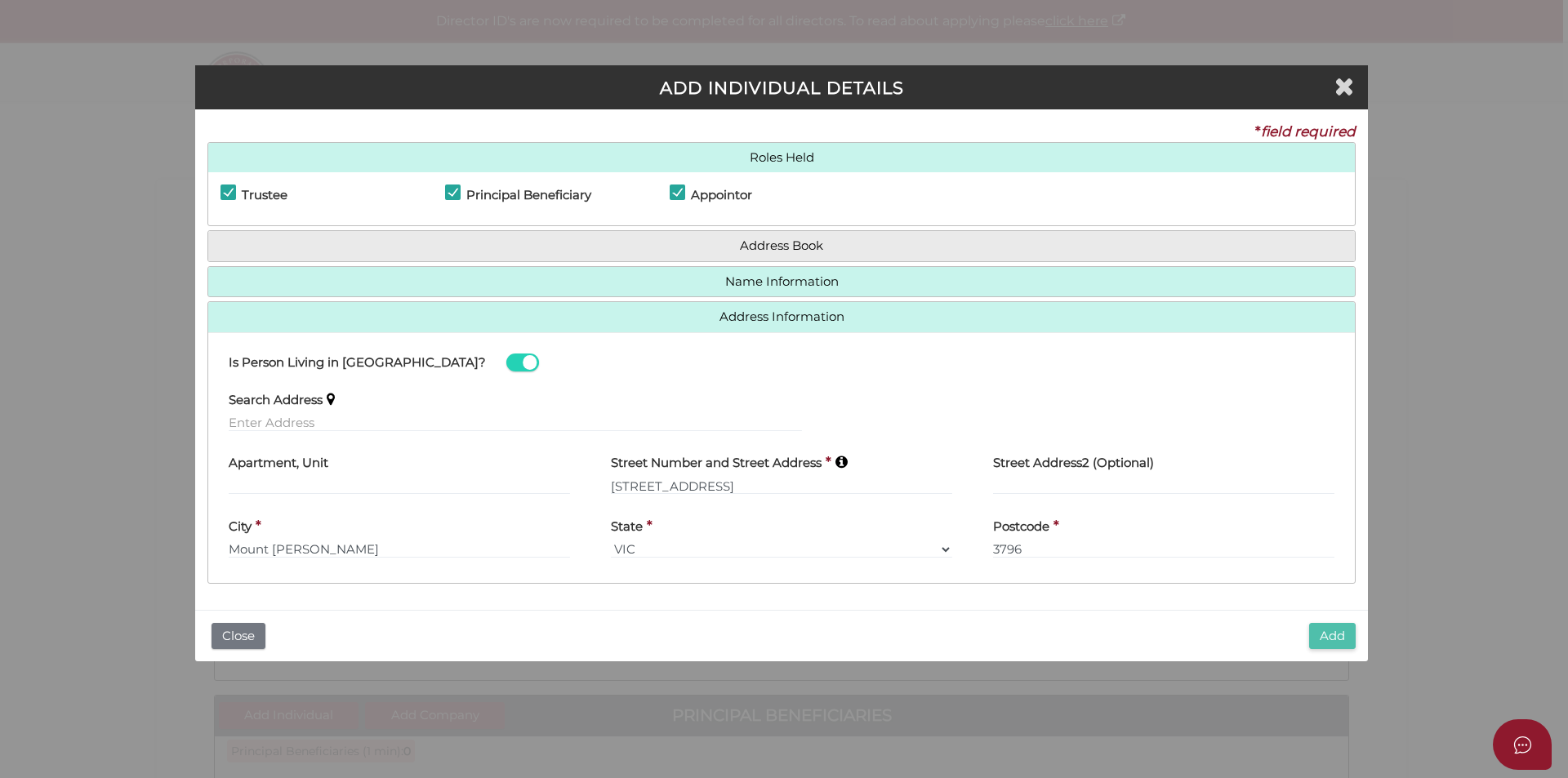
click at [1333, 631] on button "Add" at bounding box center [1331, 636] width 46 height 27
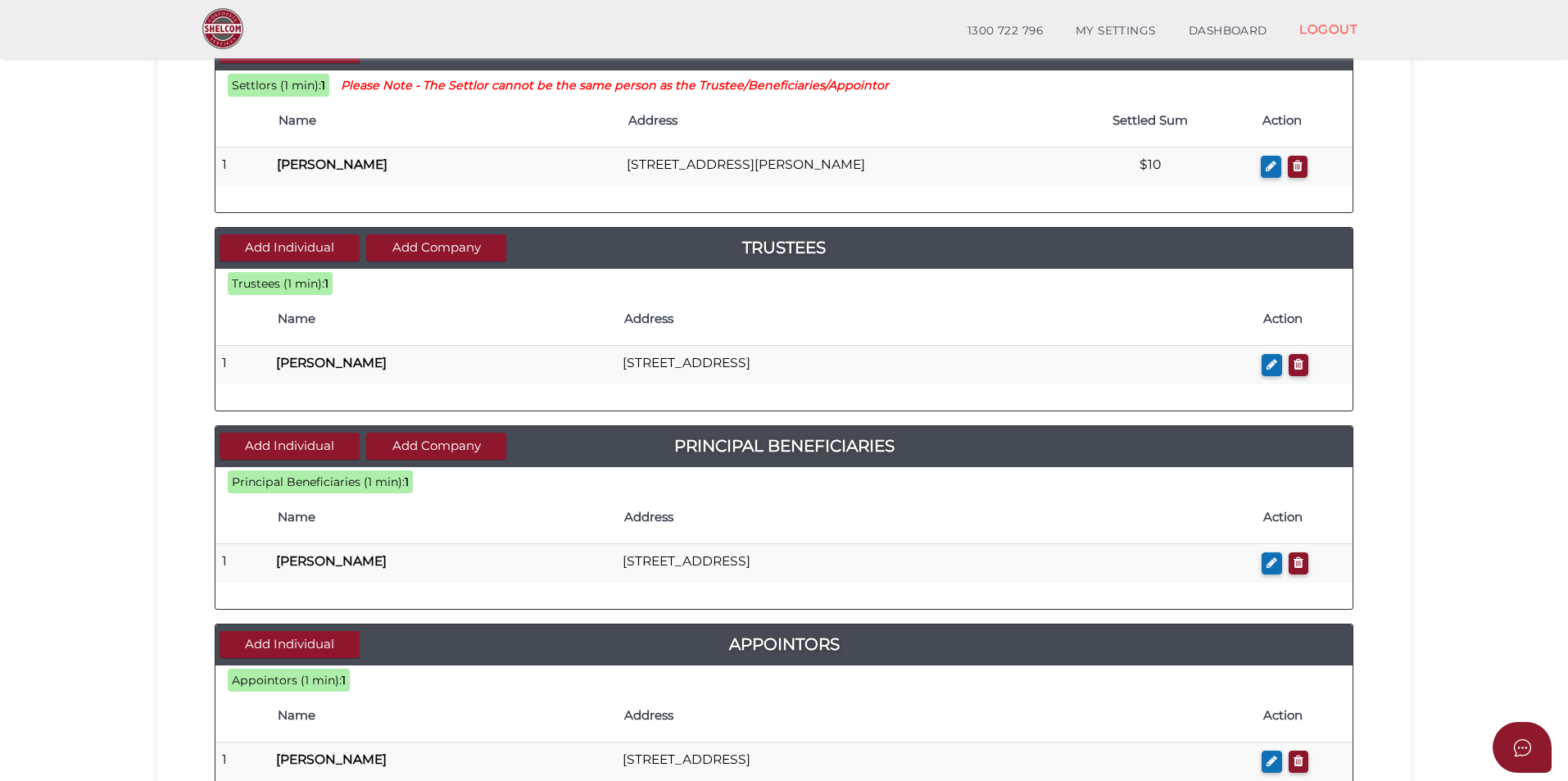
scroll to position [246, 0]
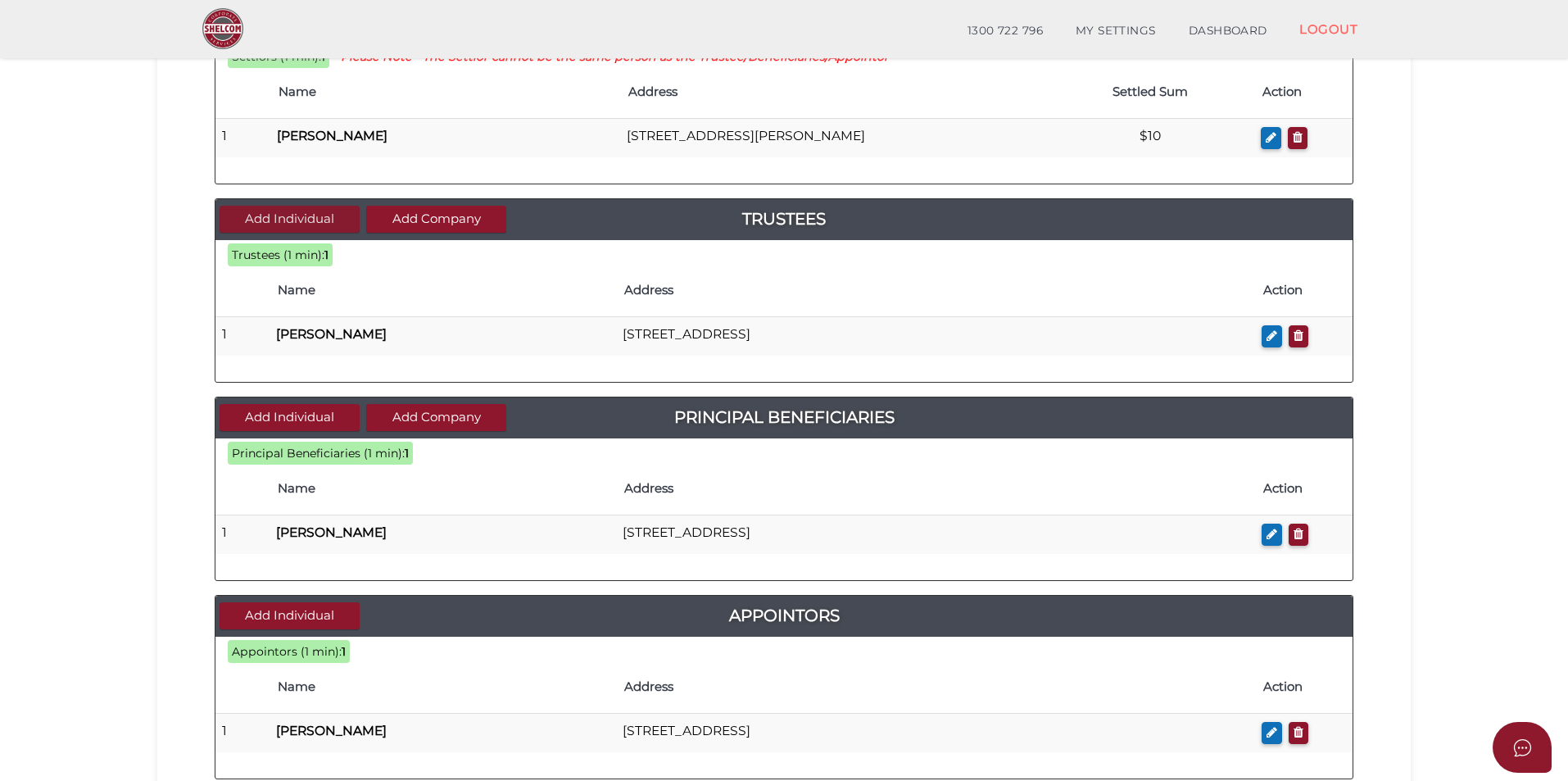
click at [282, 215] on button "Add Individual" at bounding box center [289, 220] width 140 height 27
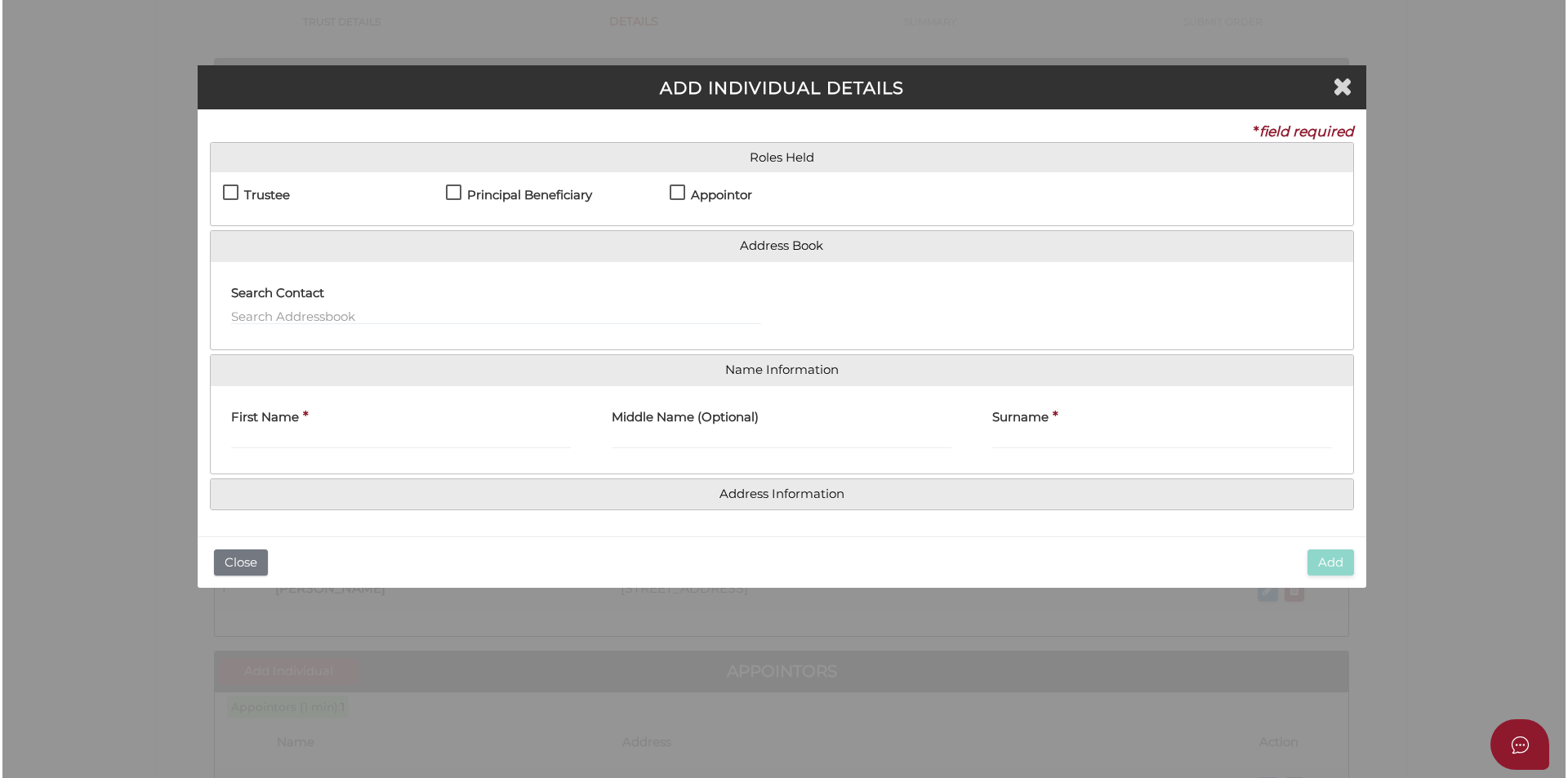
scroll to position [0, 0]
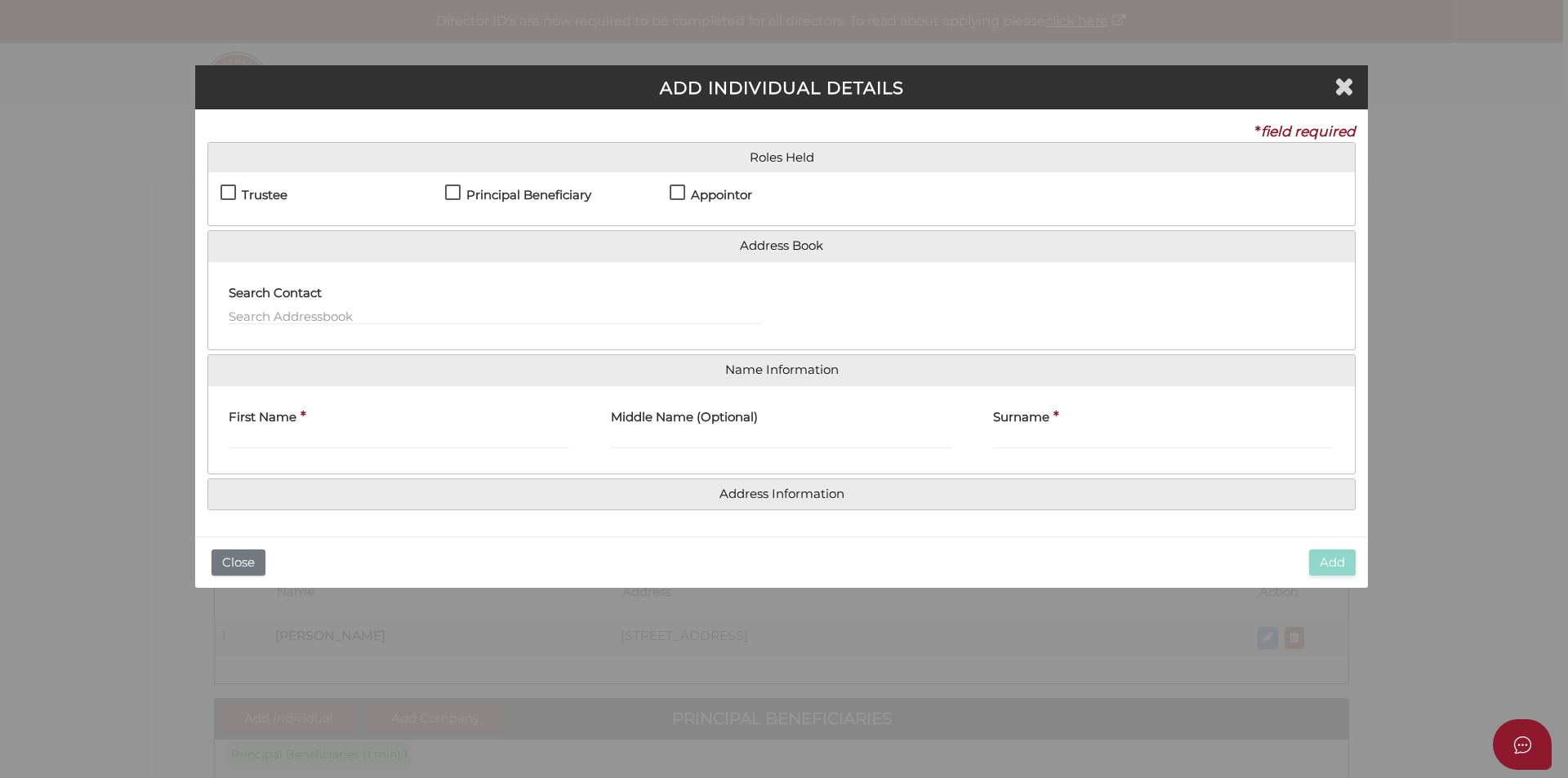
click at [231, 189] on label "Trustee" at bounding box center [253, 199] width 67 height 20
checkbox input "true"
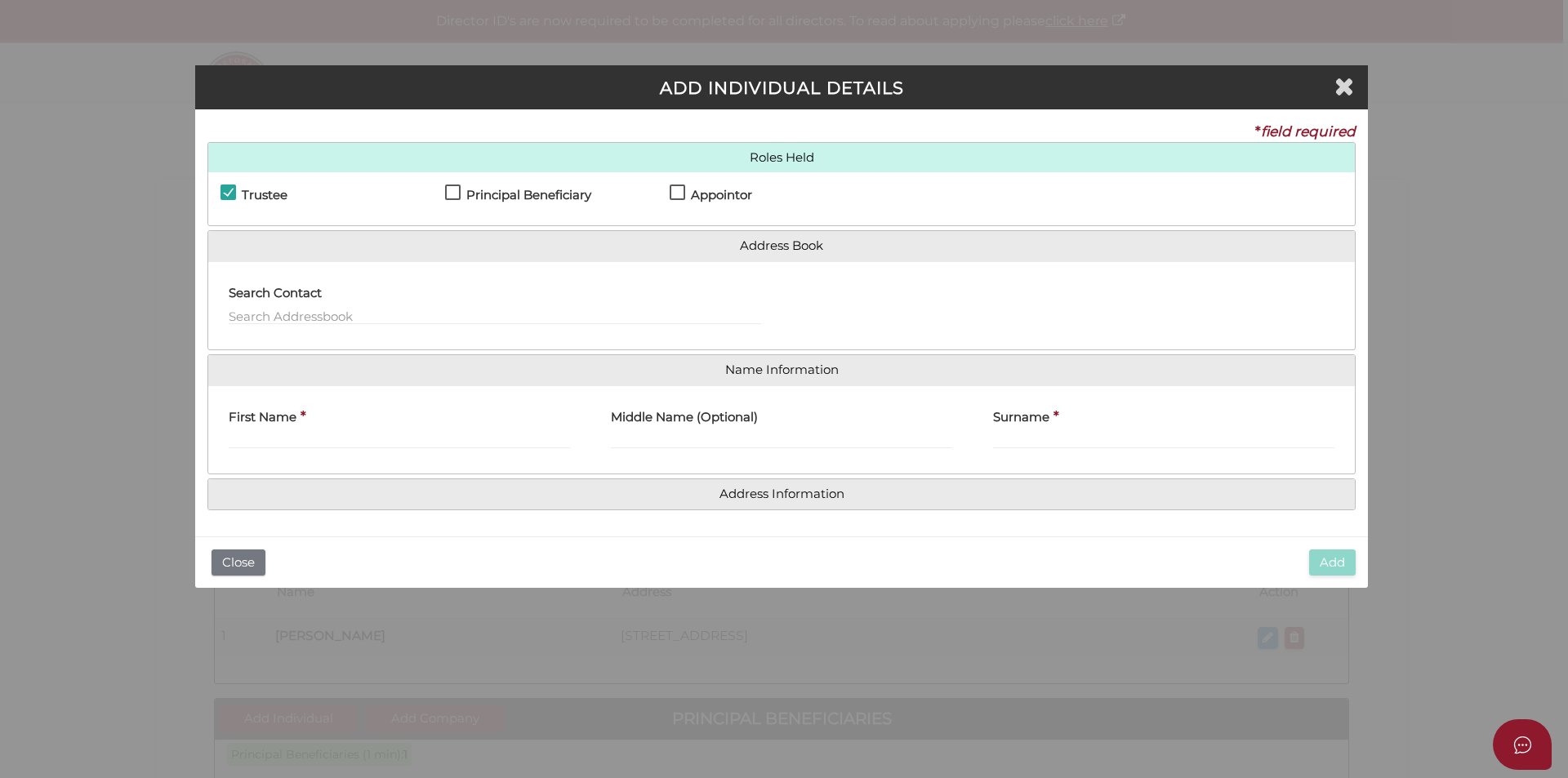
click at [452, 191] on label "Principal Beneficiary" at bounding box center [518, 199] width 146 height 20
checkbox input "true"
click at [675, 192] on label "Appointor" at bounding box center [711, 199] width 83 height 20
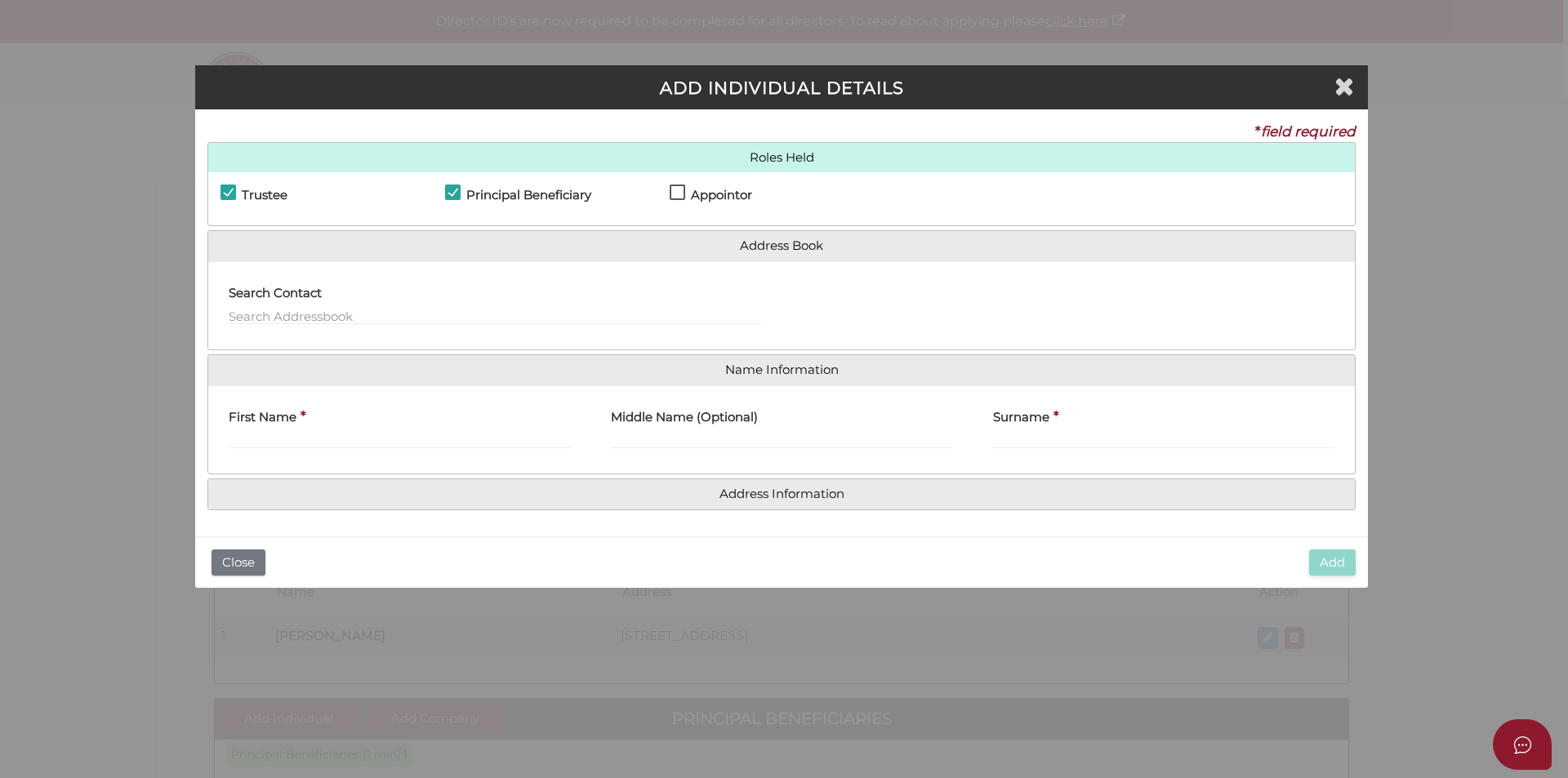
checkbox input "true"
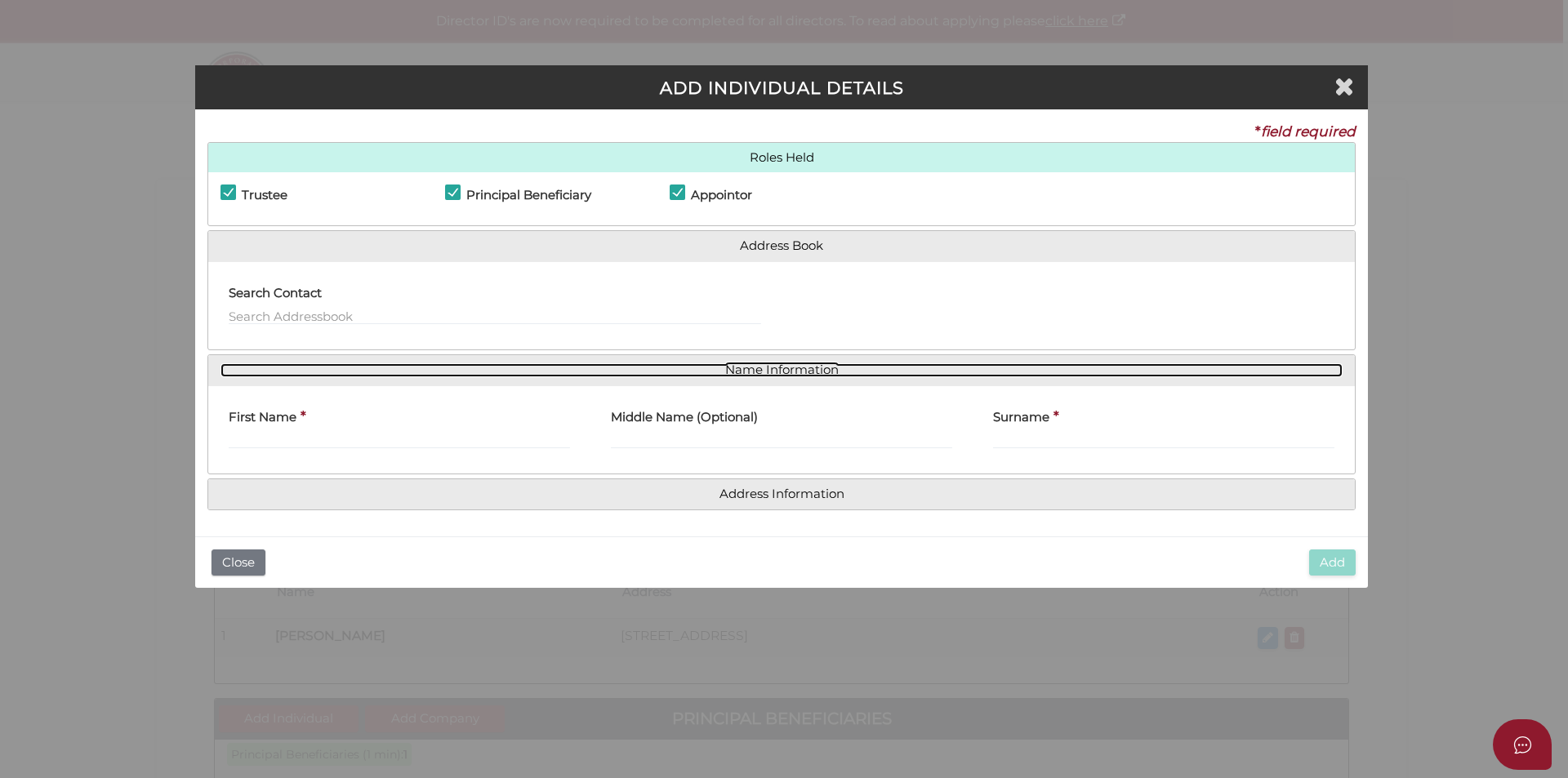
click at [716, 365] on link "Name Information" at bounding box center [781, 370] width 1122 height 14
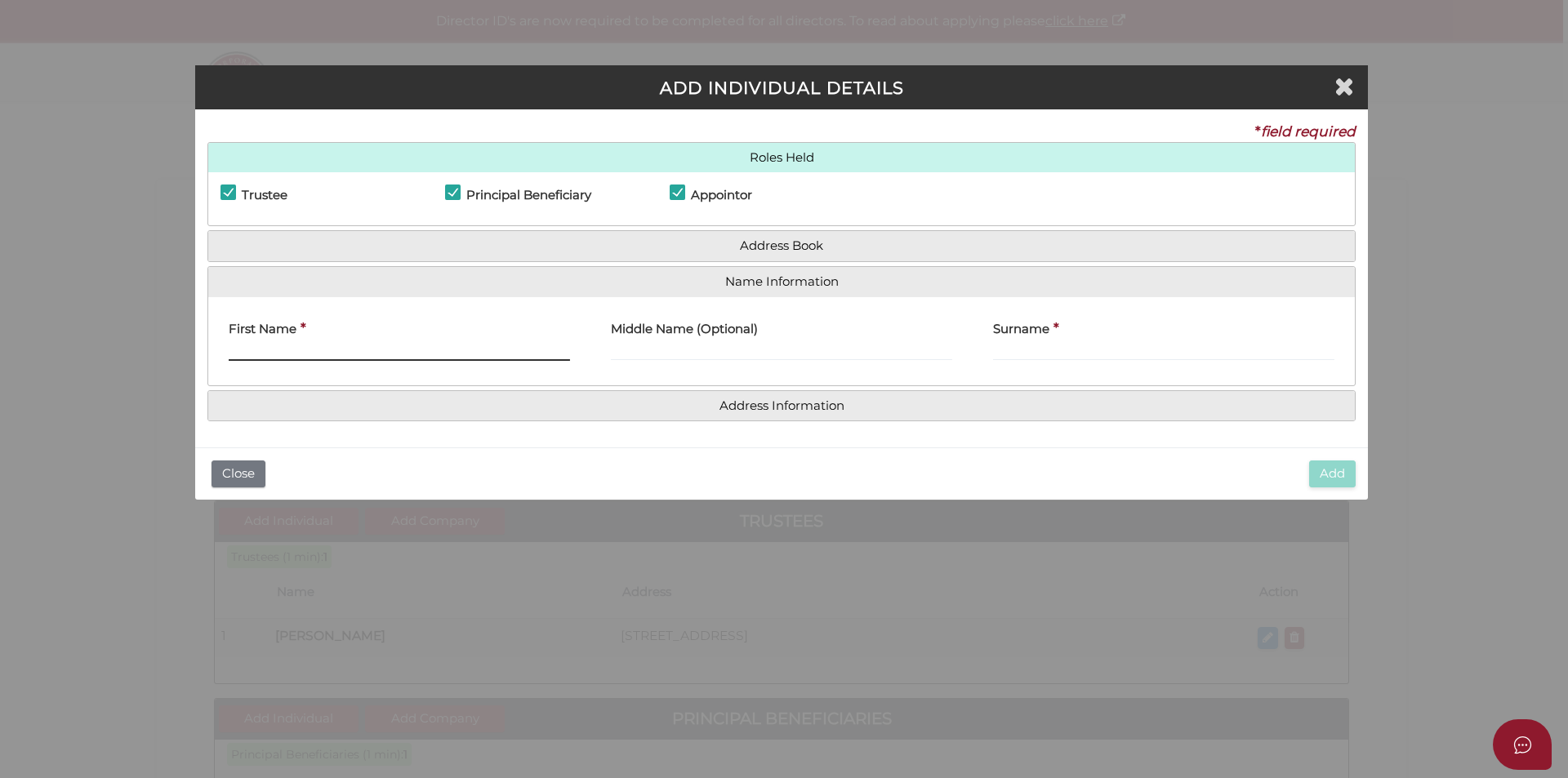
click at [271, 347] on input "First Name" at bounding box center [400, 351] width 341 height 18
type input "Abbey"
type input "Jade"
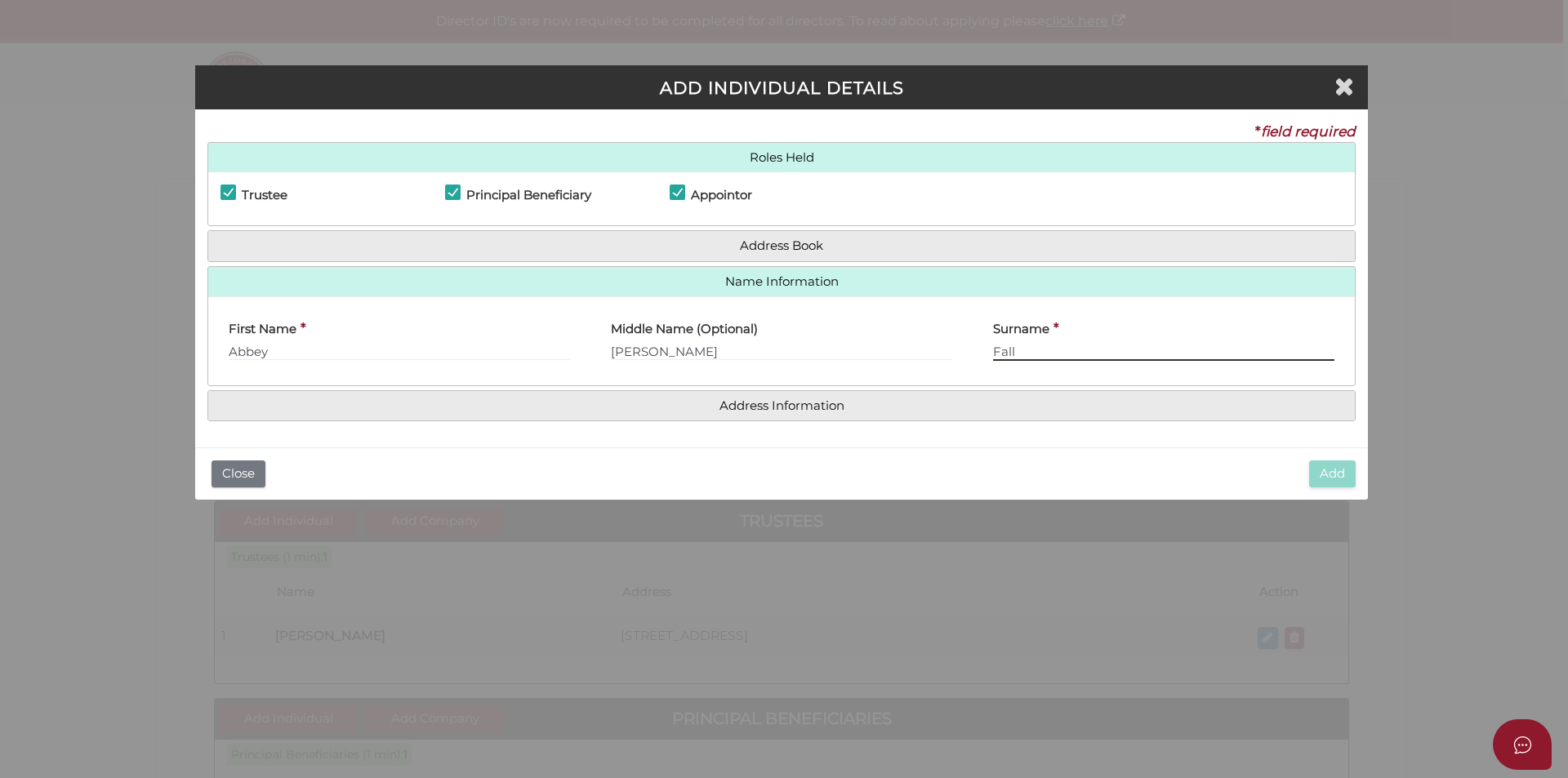
type input "Fall"
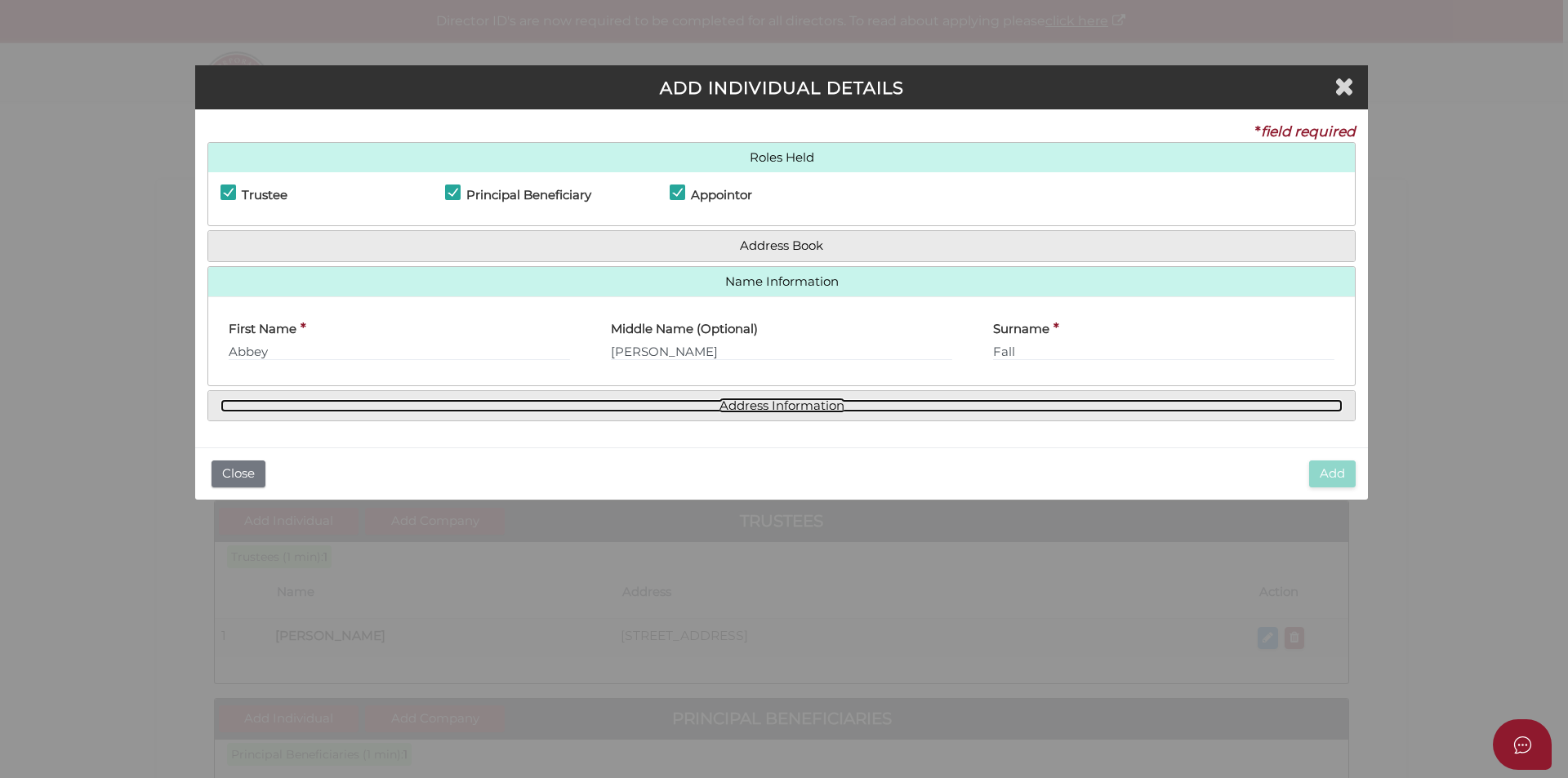
click at [760, 401] on link "Address Information" at bounding box center [781, 406] width 1122 height 14
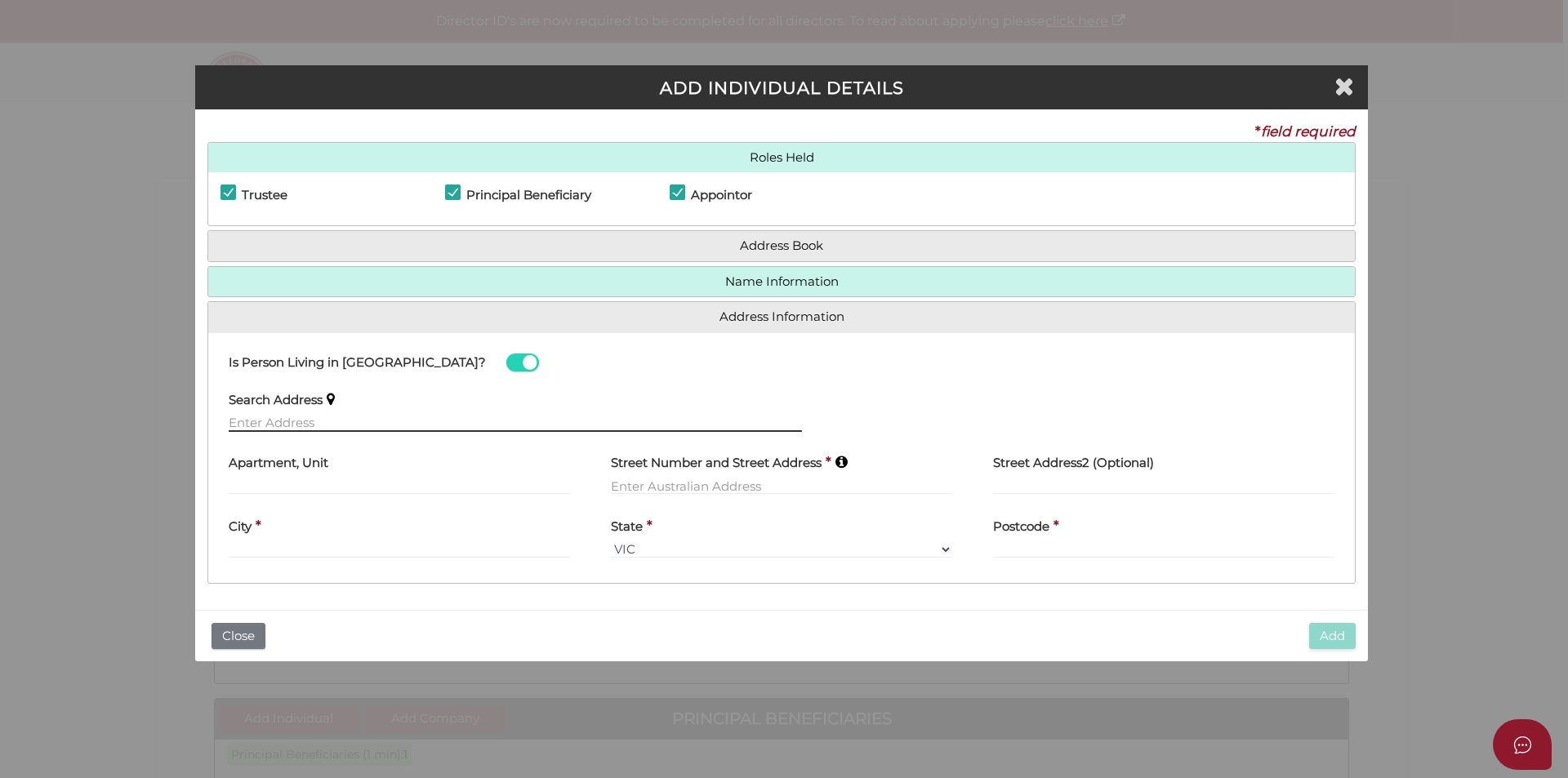
click at [321, 420] on input "text" at bounding box center [515, 422] width 573 height 18
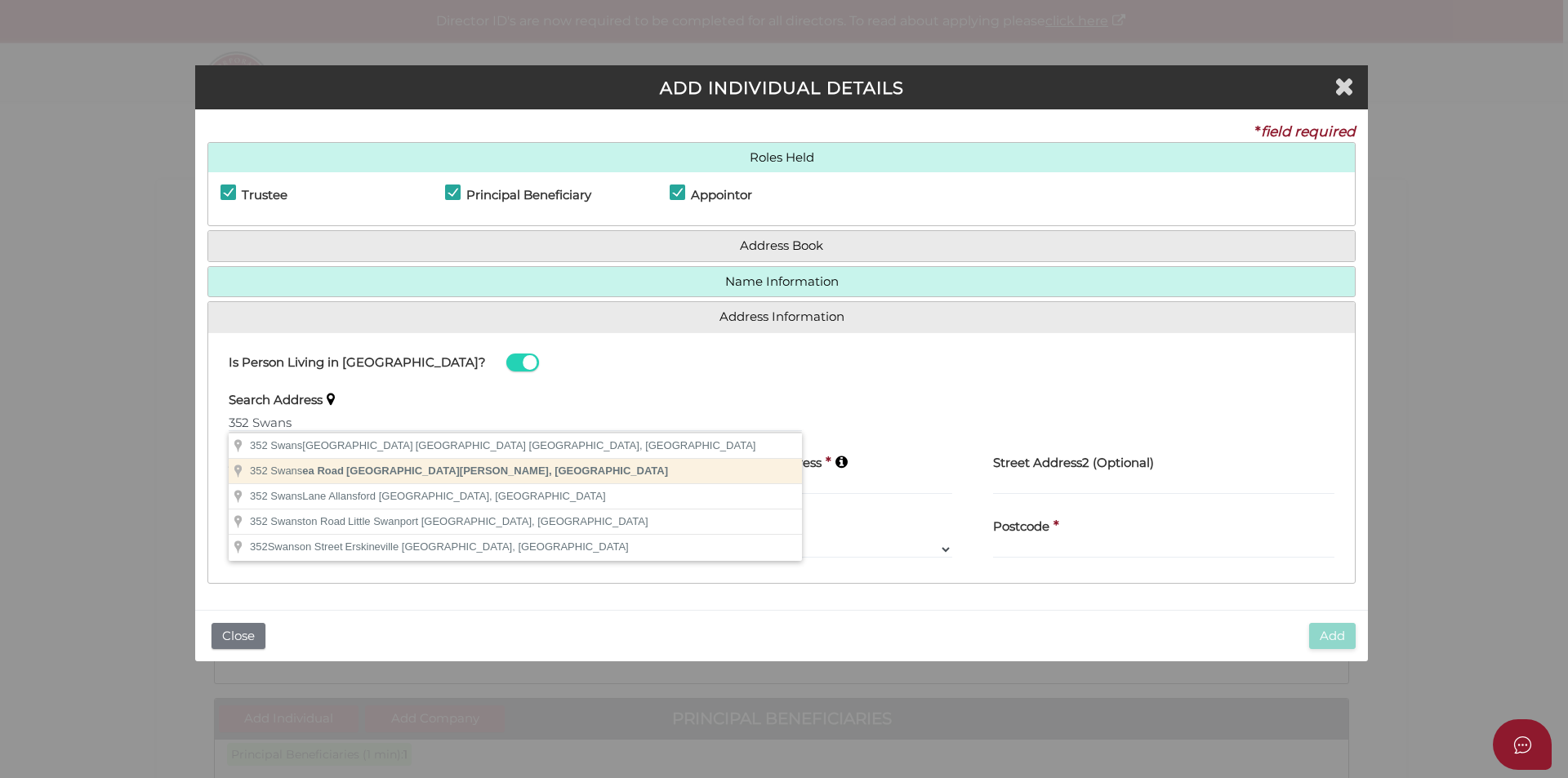
type input "352 Swansea Road, Mount Evelyn VIC, Australia"
type input "352 Swansea Road"
type input "Mount Evelyn"
select select "VIC"
type input "3796"
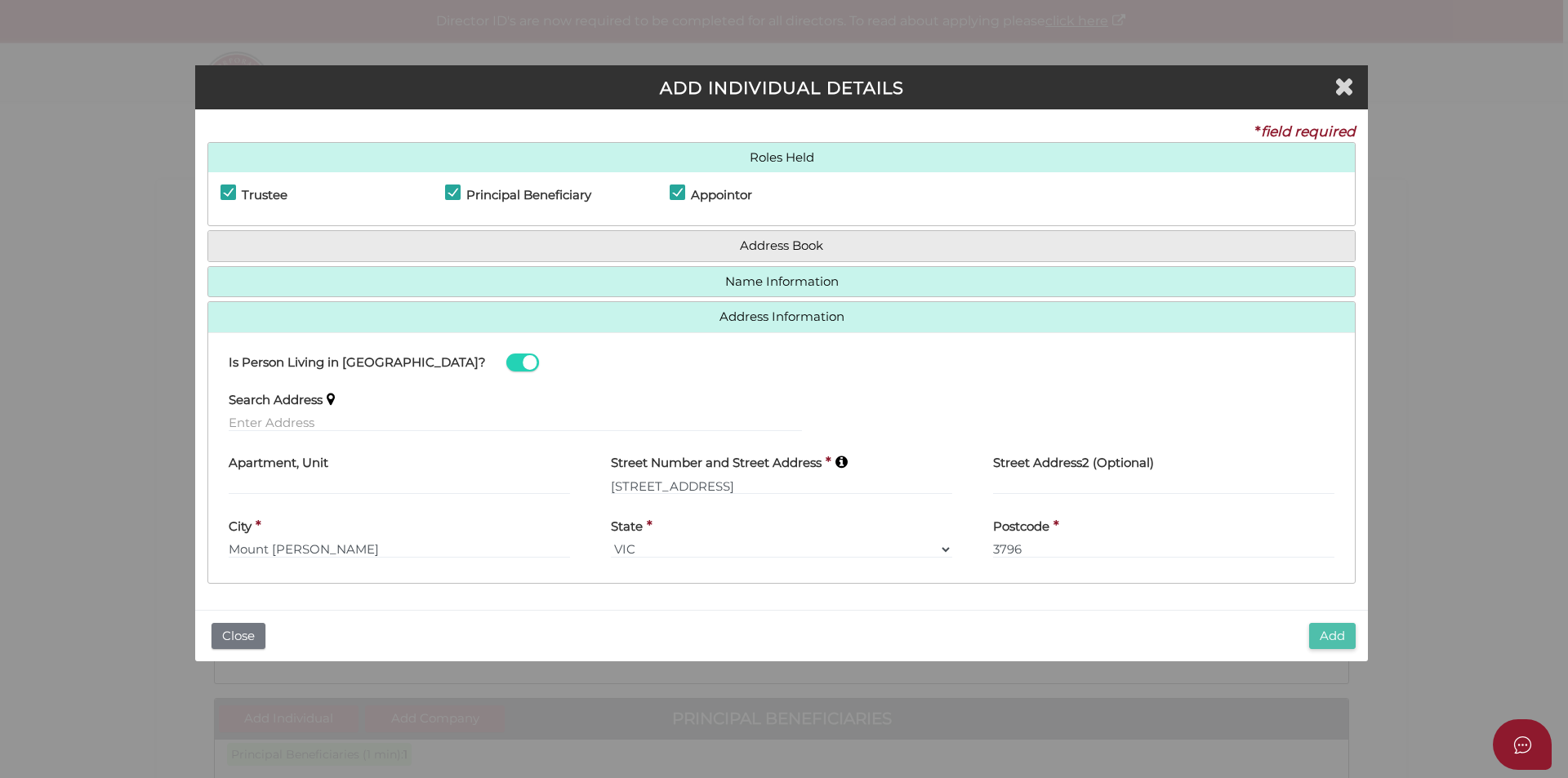
click at [1342, 635] on button "Add" at bounding box center [1331, 636] width 46 height 27
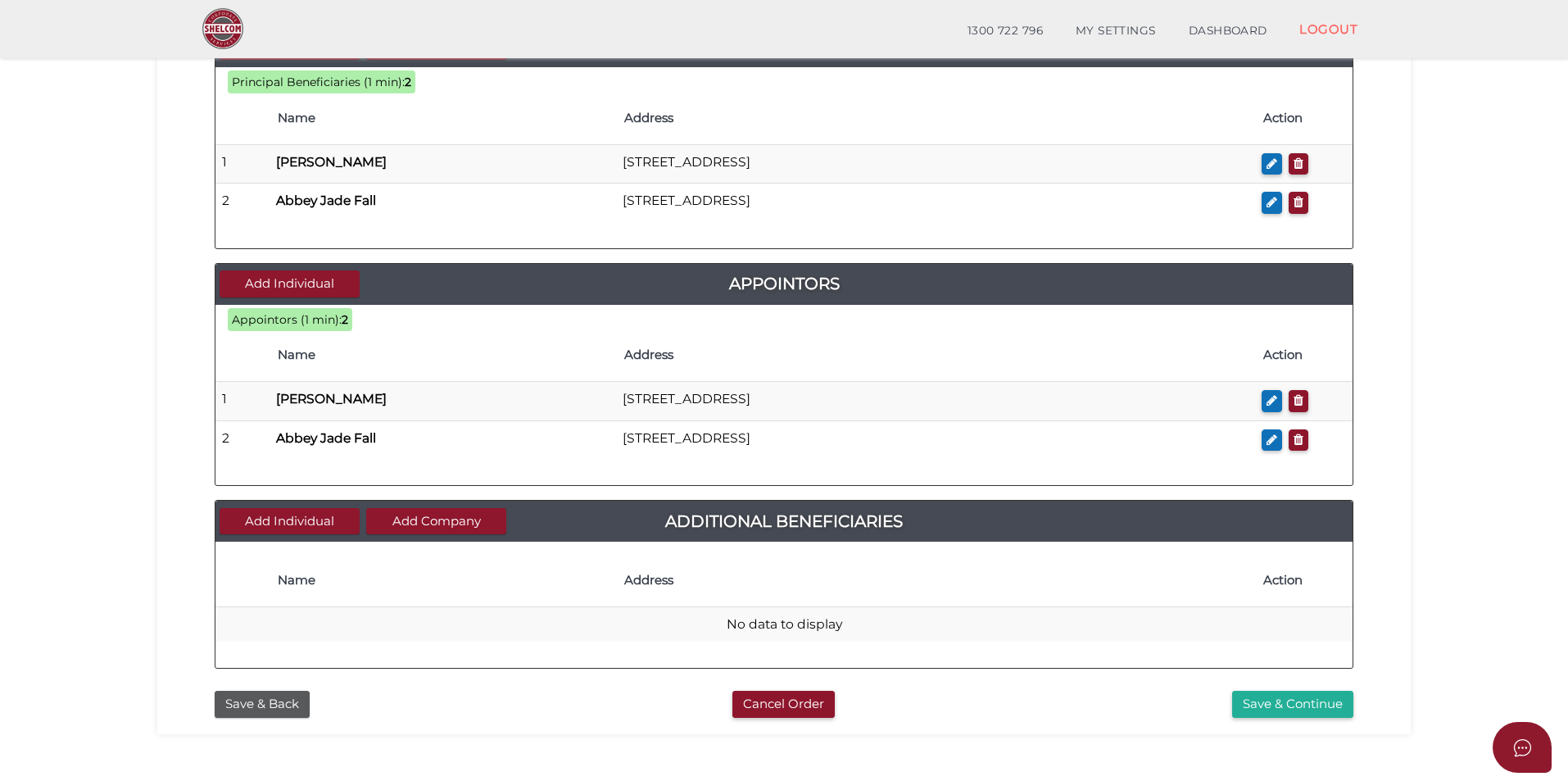
scroll to position [738, 0]
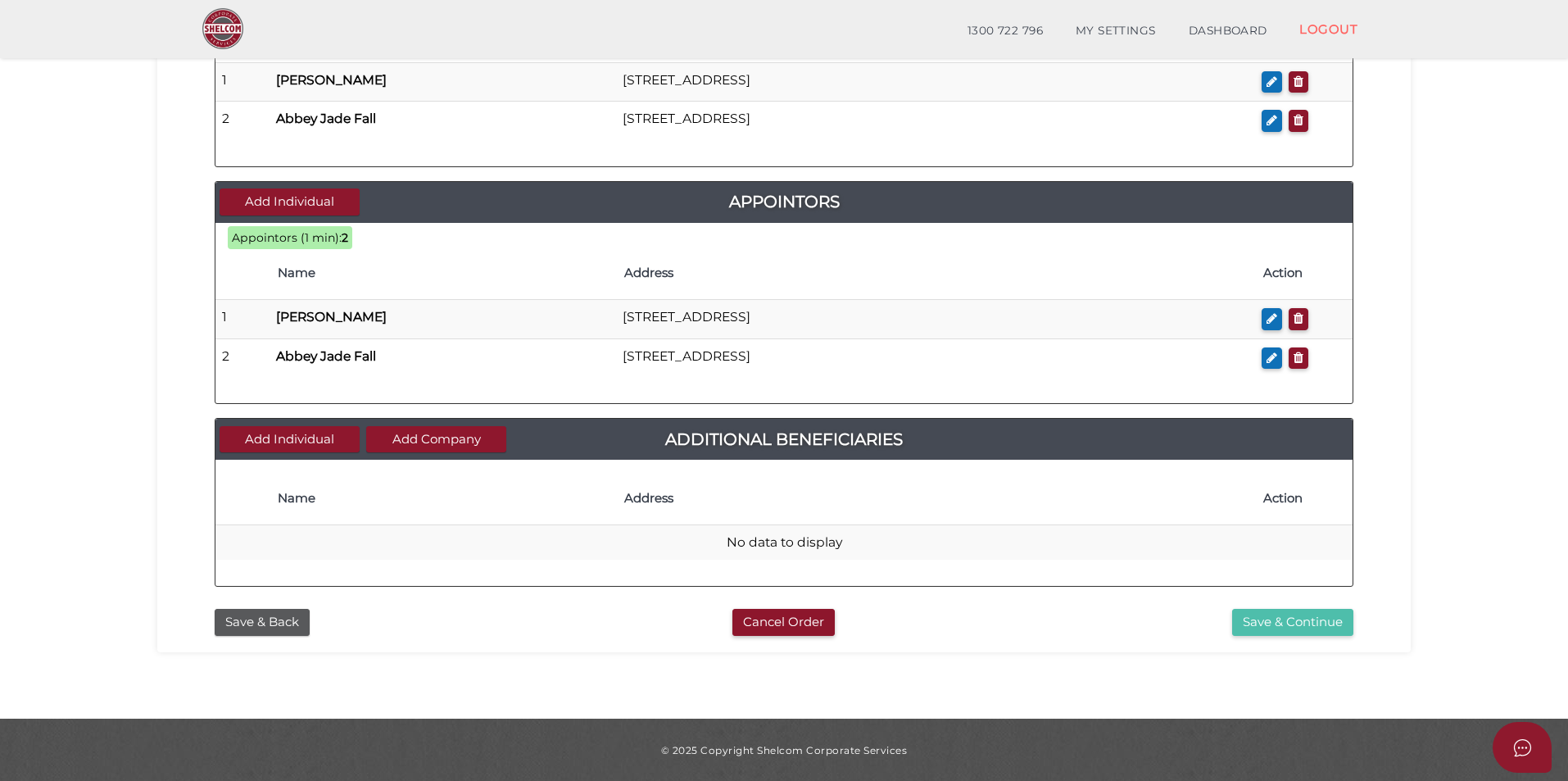
click at [1293, 624] on button "Save & Continue" at bounding box center [1293, 622] width 121 height 27
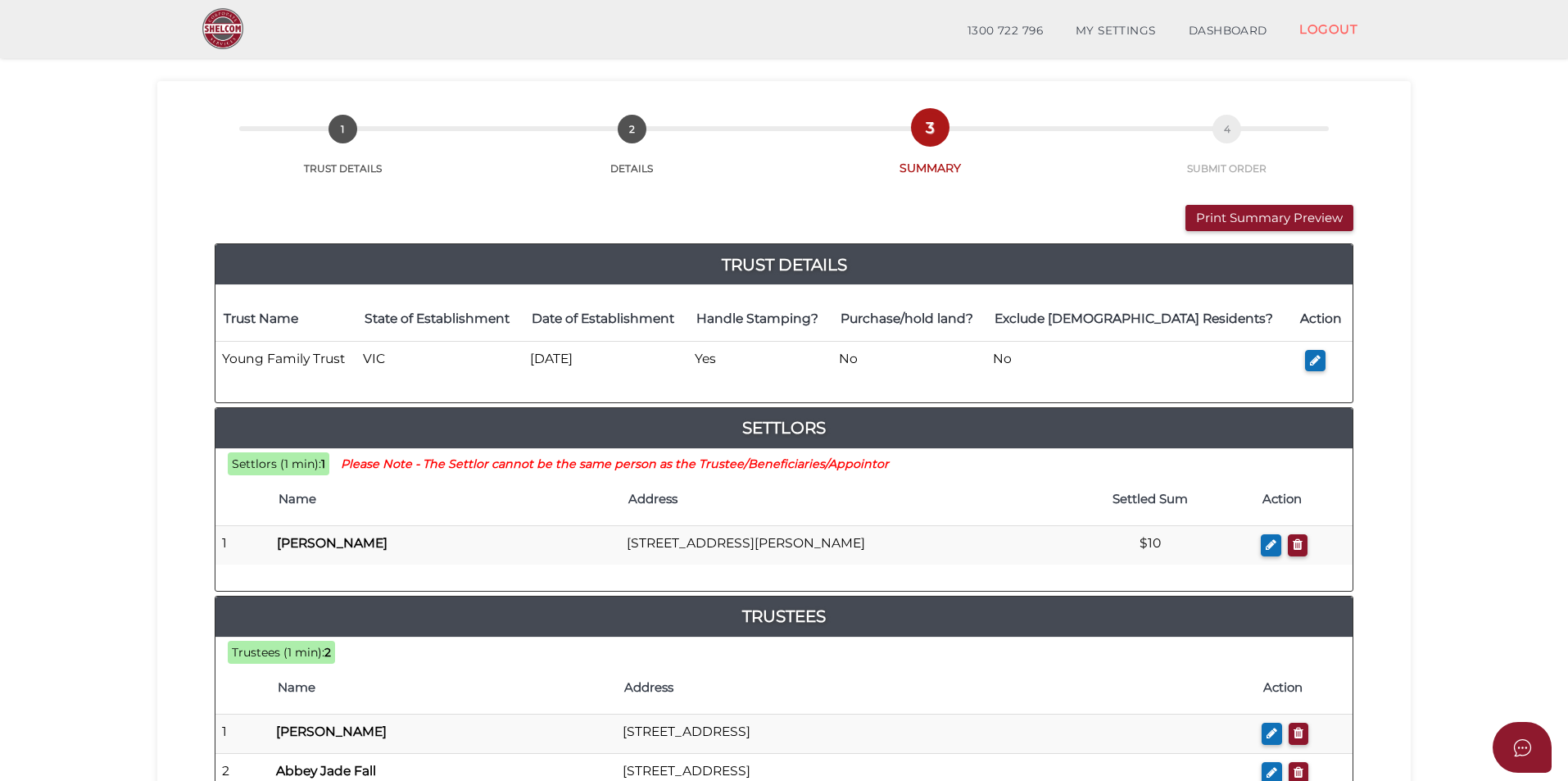
scroll to position [82, 0]
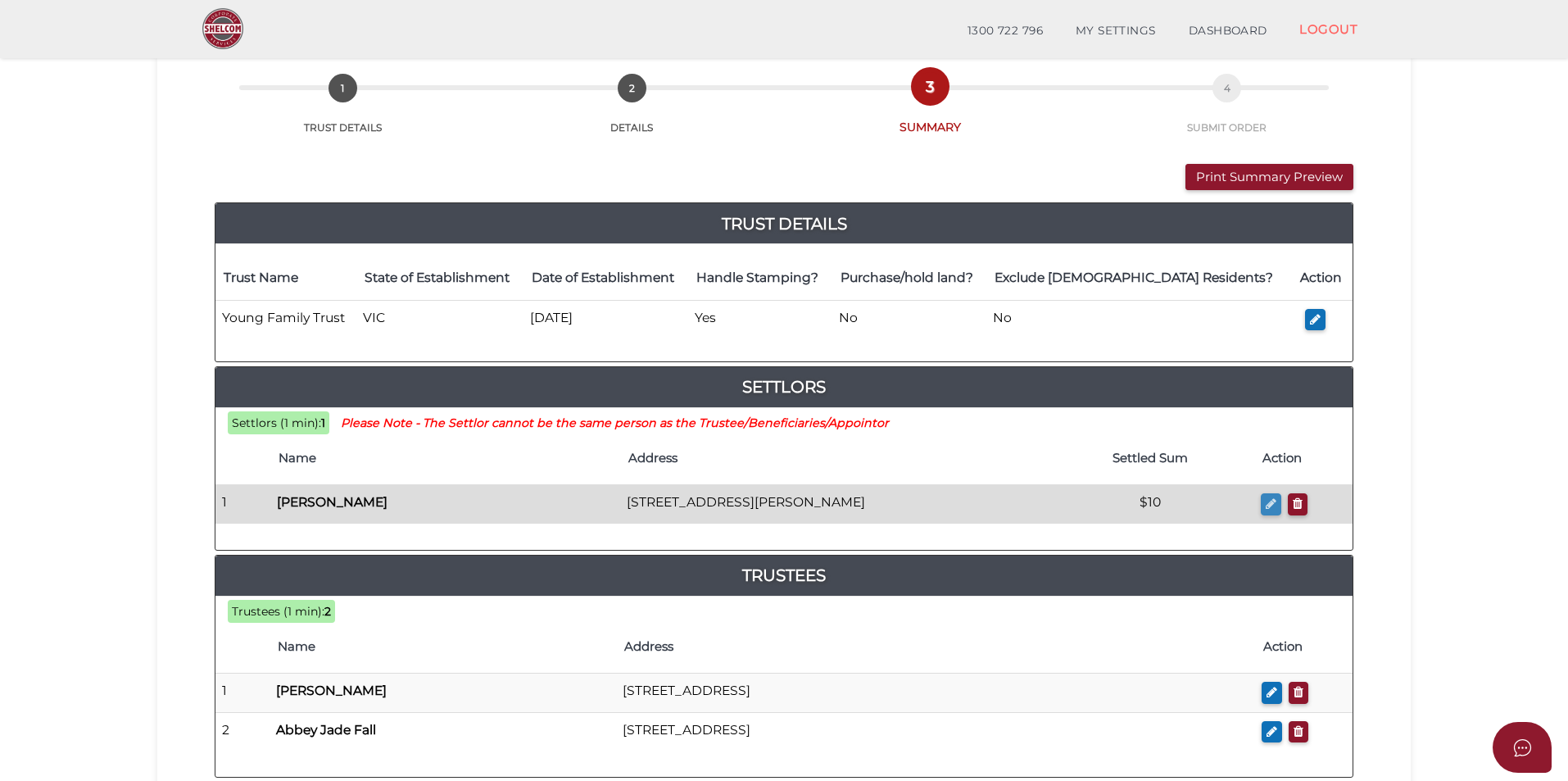
click at [1271, 502] on icon "button" at bounding box center [1271, 504] width 11 height 12
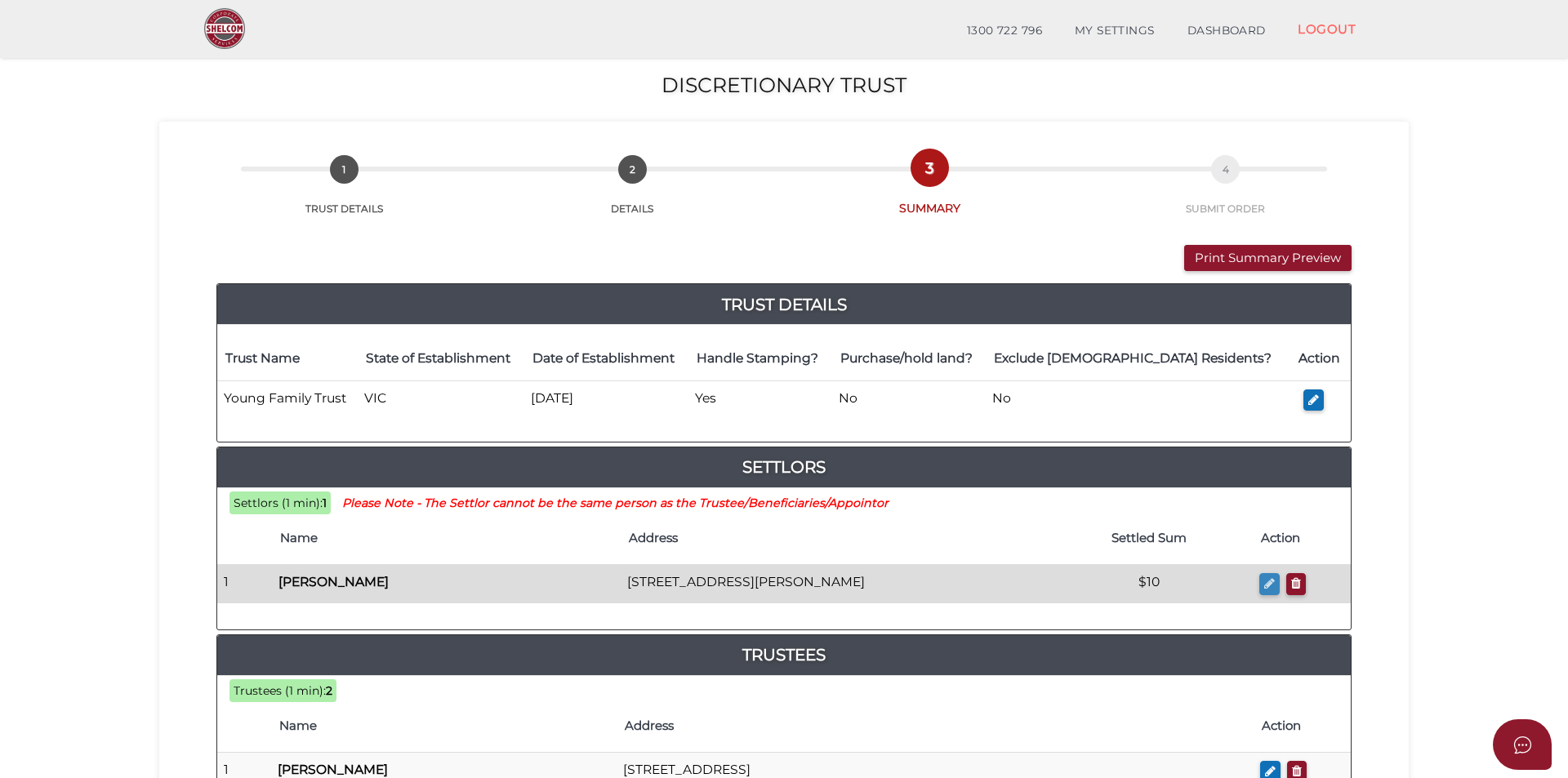
checkbox input "true"
type input "Claire"
type input "Mcniff"
type input "10"
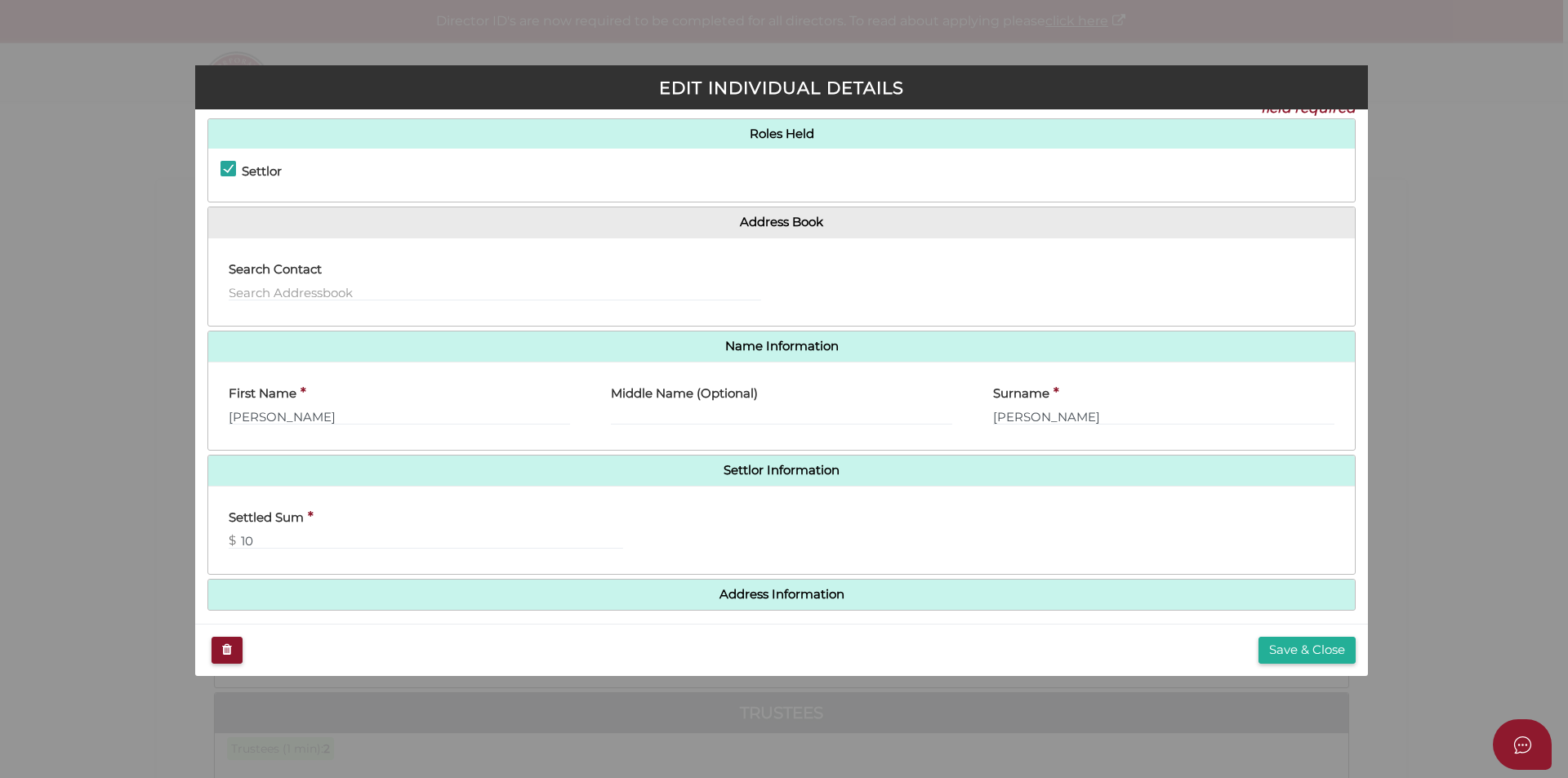
scroll to position [36, 0]
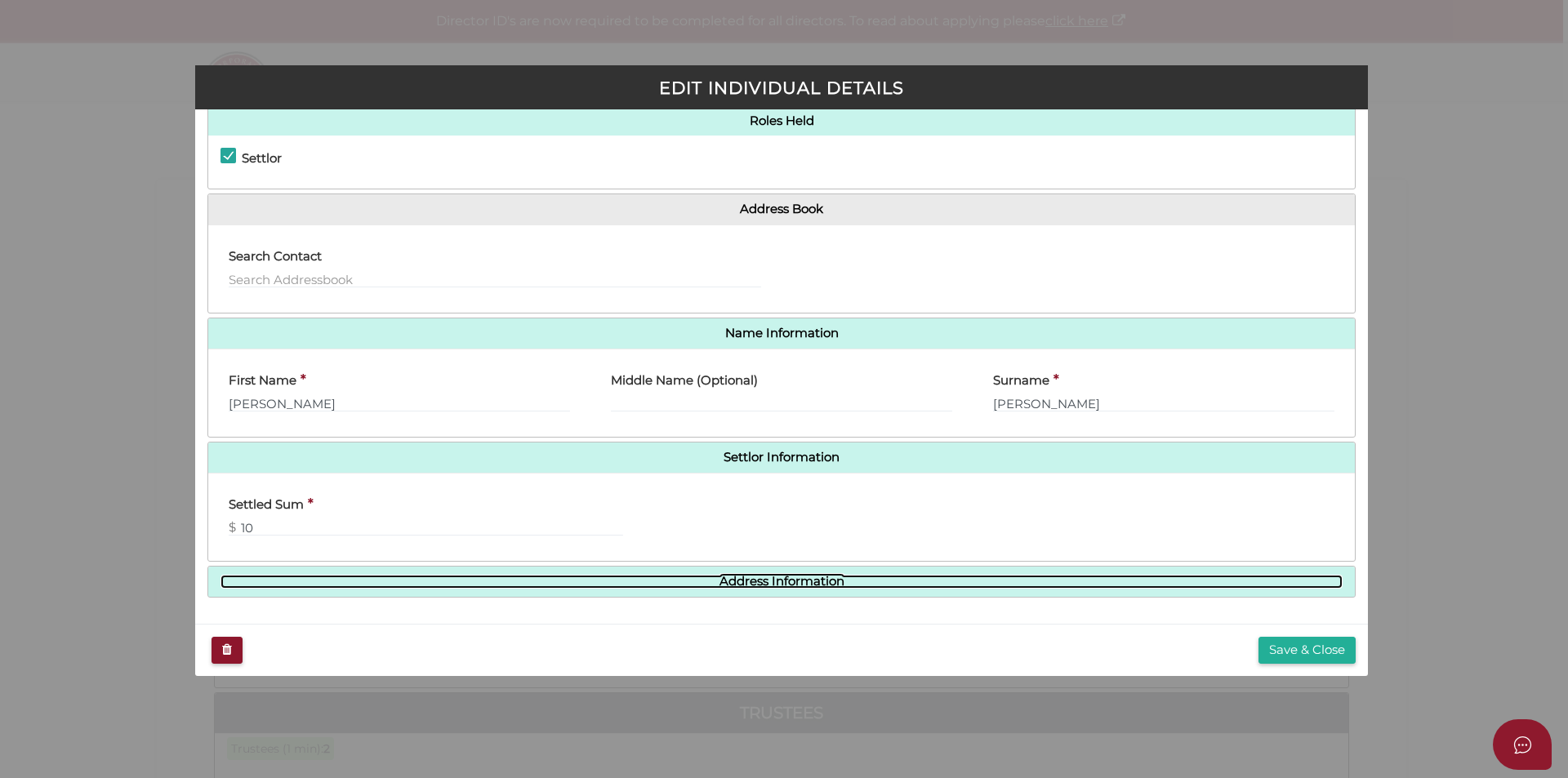
click at [747, 577] on link "Address Information" at bounding box center [781, 581] width 1122 height 14
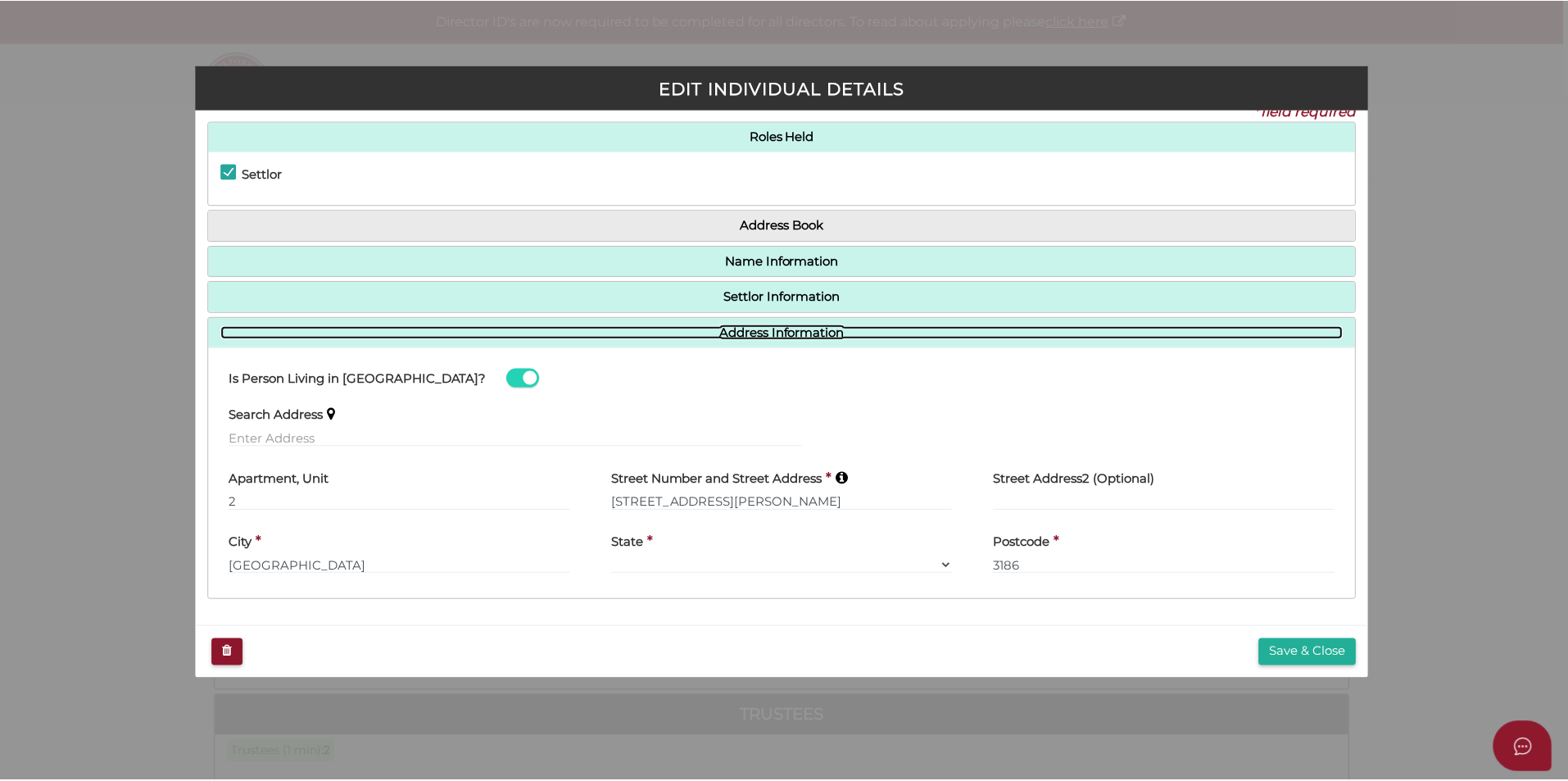
scroll to position [21, 0]
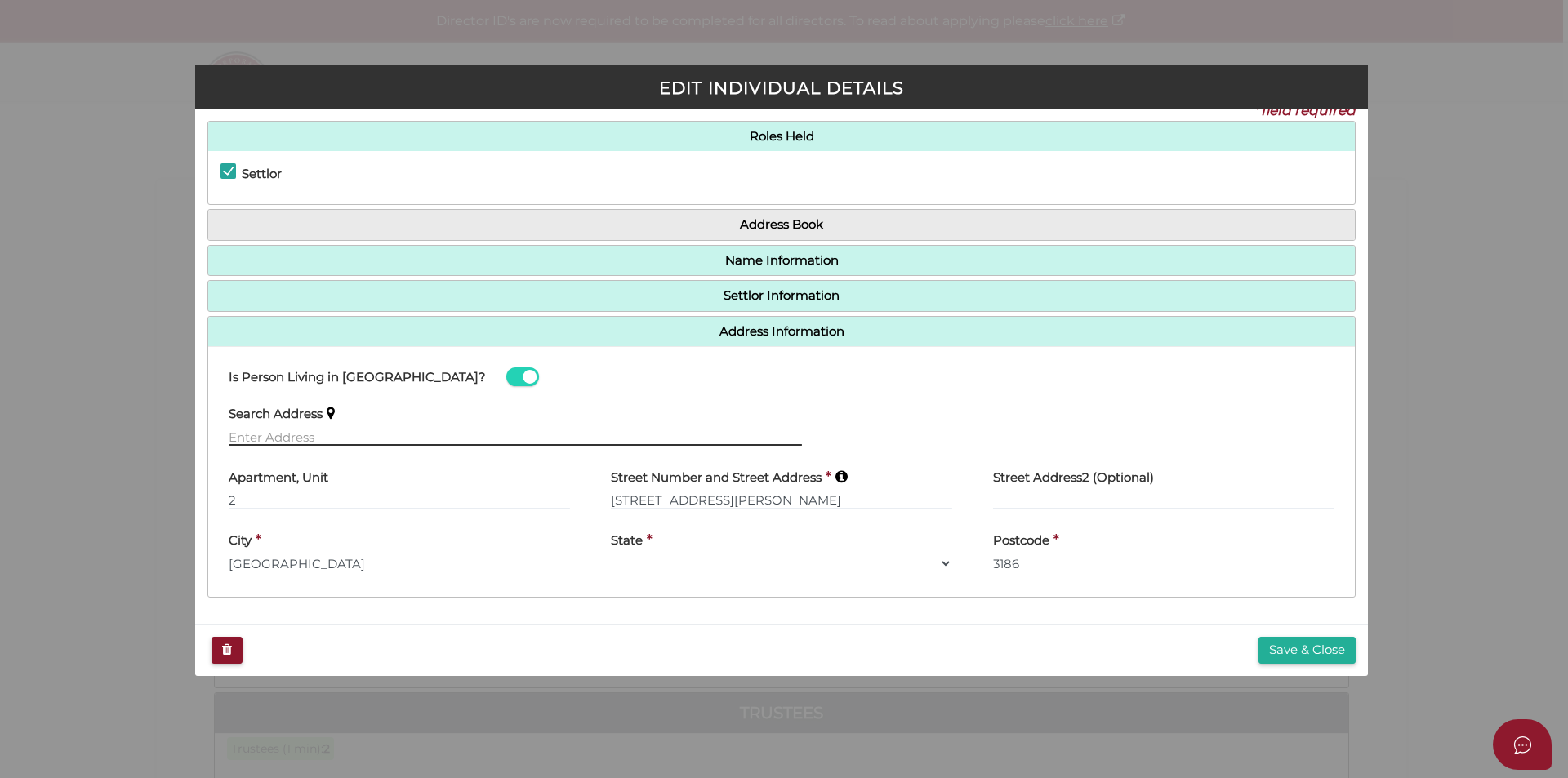
click at [280, 433] on input "text" at bounding box center [515, 436] width 573 height 18
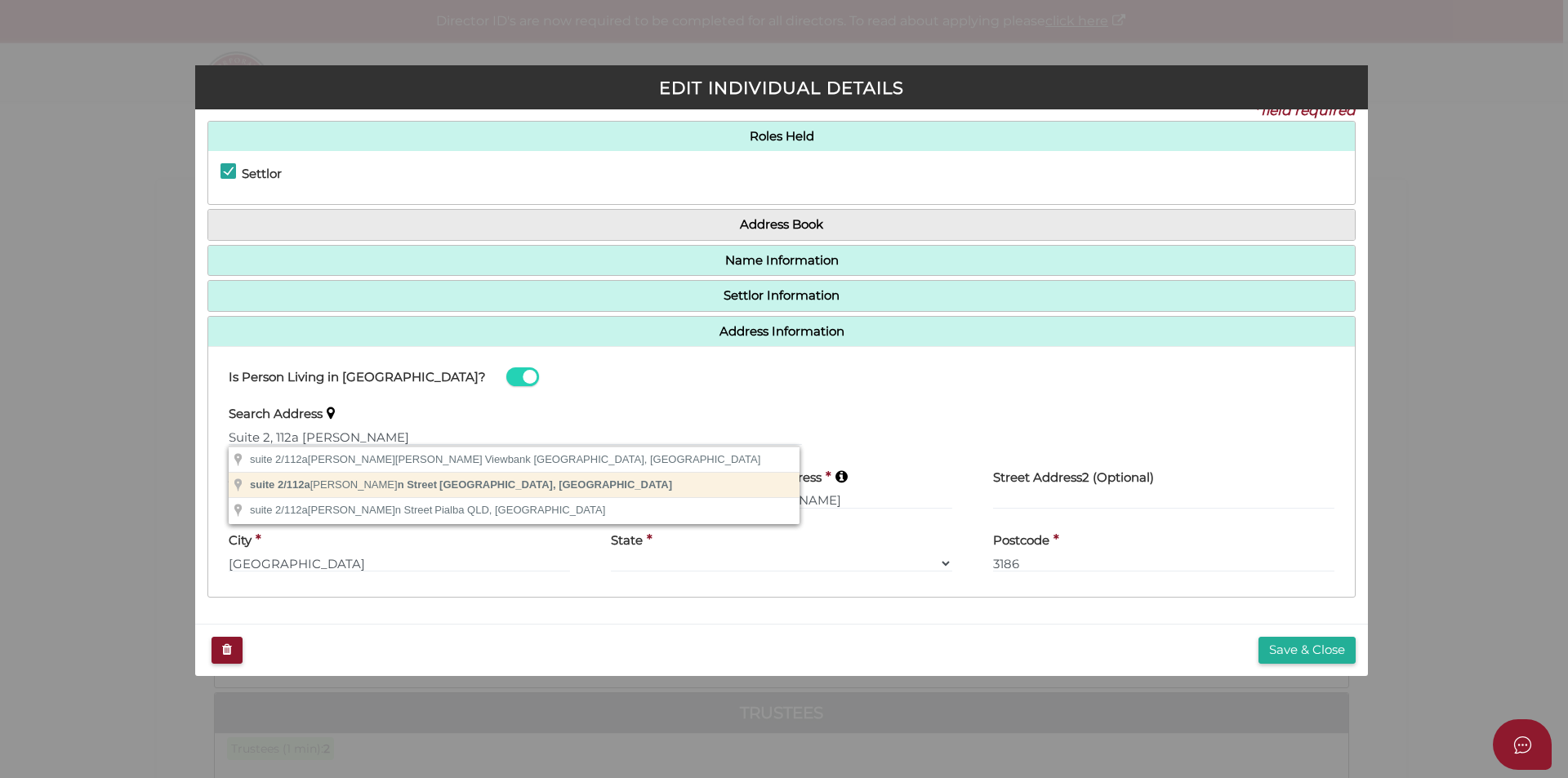
type input "suite 2/112a Martin Street, Brighton VIC, Australia"
type input "suite 2"
type input "112 Martin Street"
type input "Brighton"
select select "VIC"
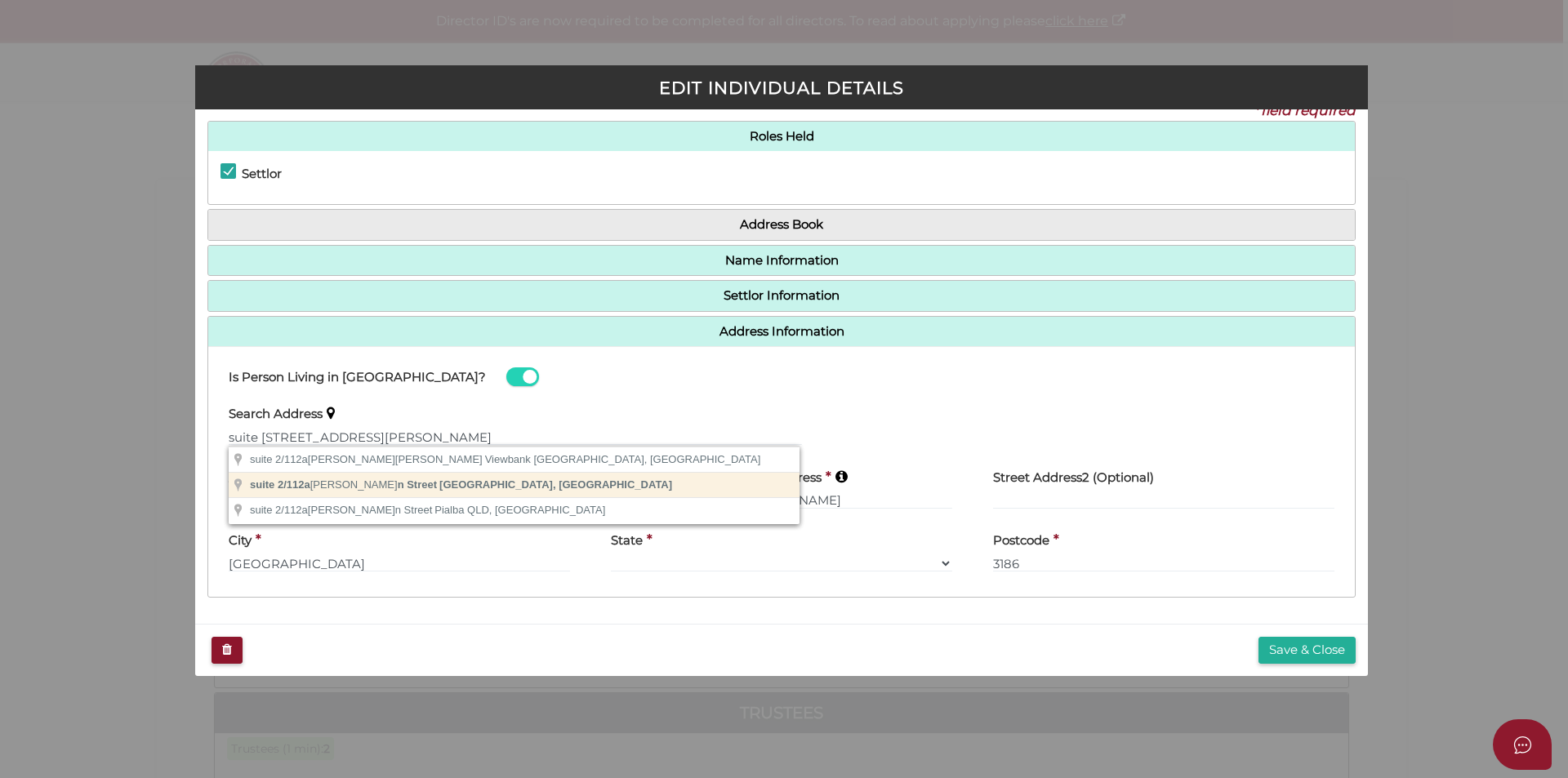
type input "3186"
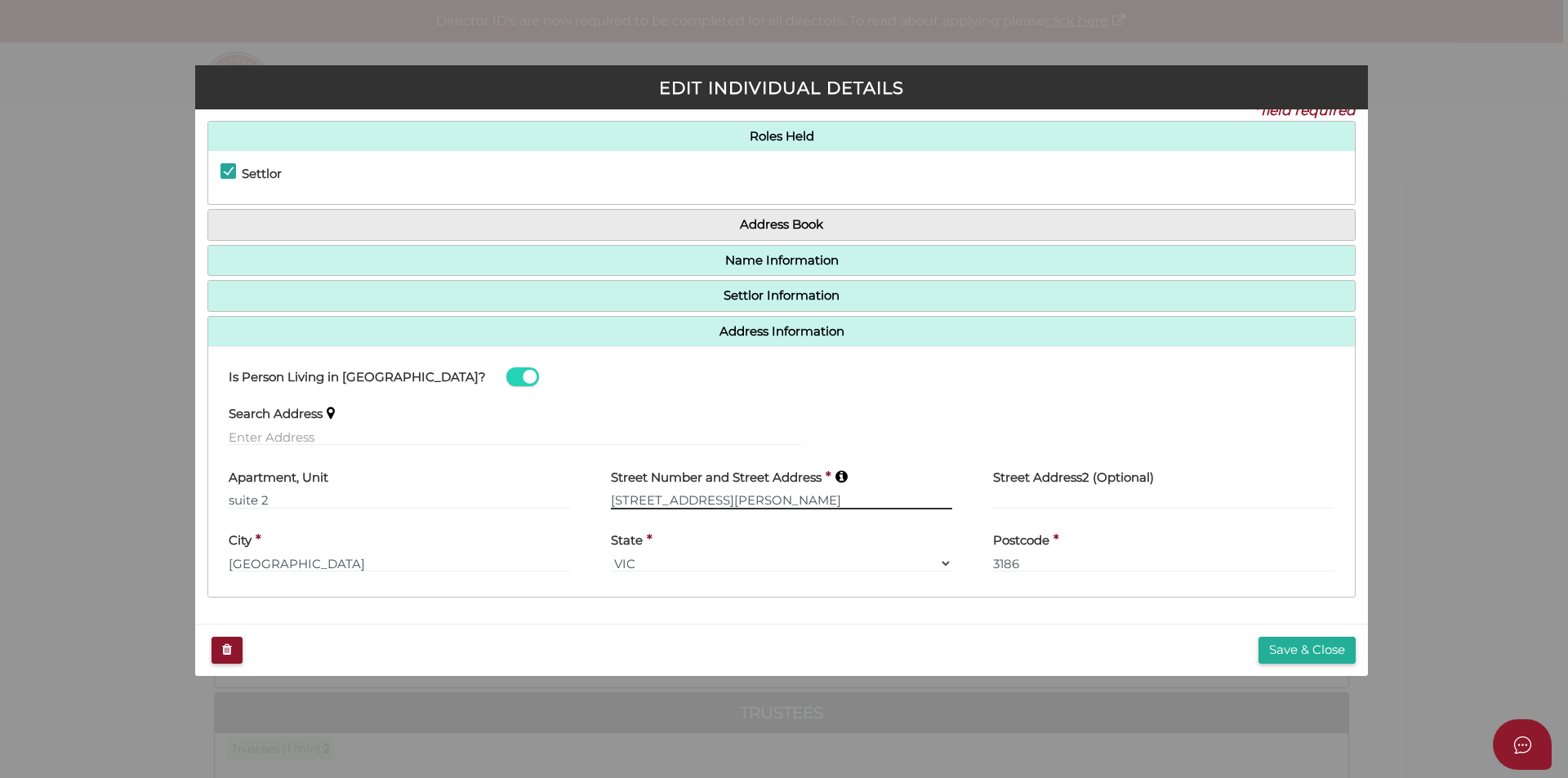
click at [624, 498] on input "112 Martin Street" at bounding box center [781, 500] width 341 height 18
type input "112a Martin Street"
click at [1297, 649] on button "Save & Close" at bounding box center [1306, 650] width 97 height 27
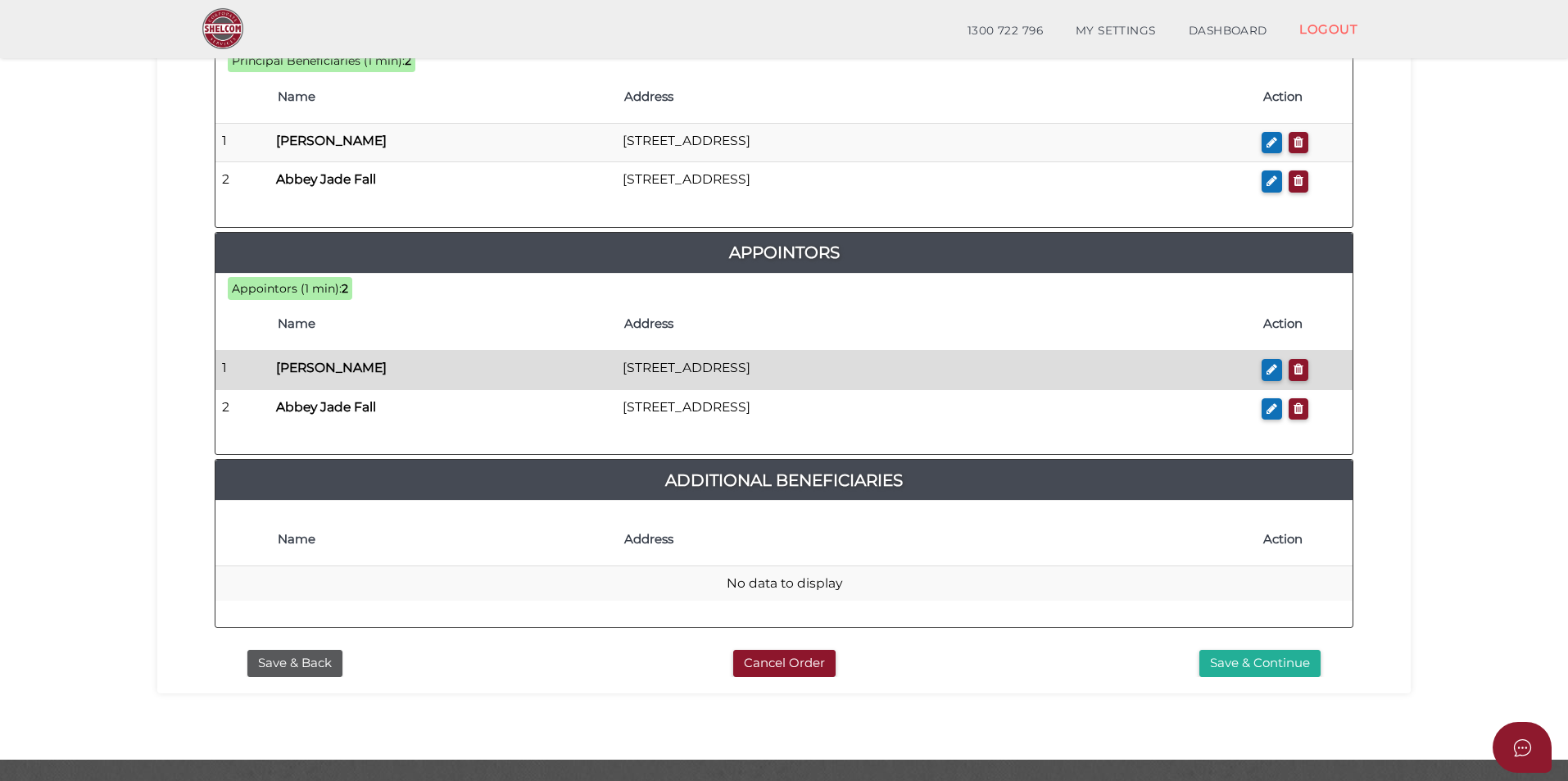
scroll to position [901, 0]
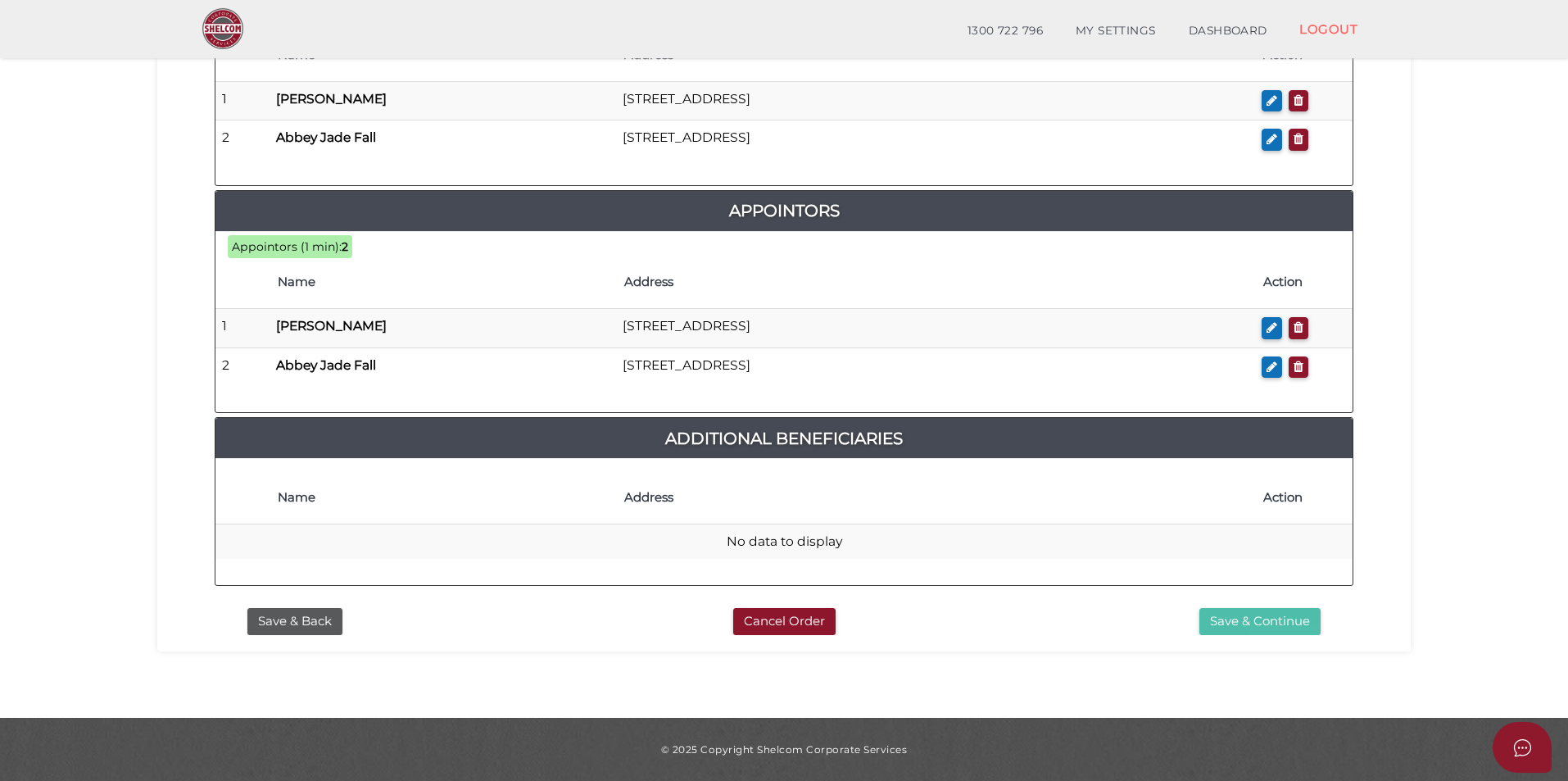
click at [1264, 628] on button "Save & Continue" at bounding box center [1259, 622] width 121 height 27
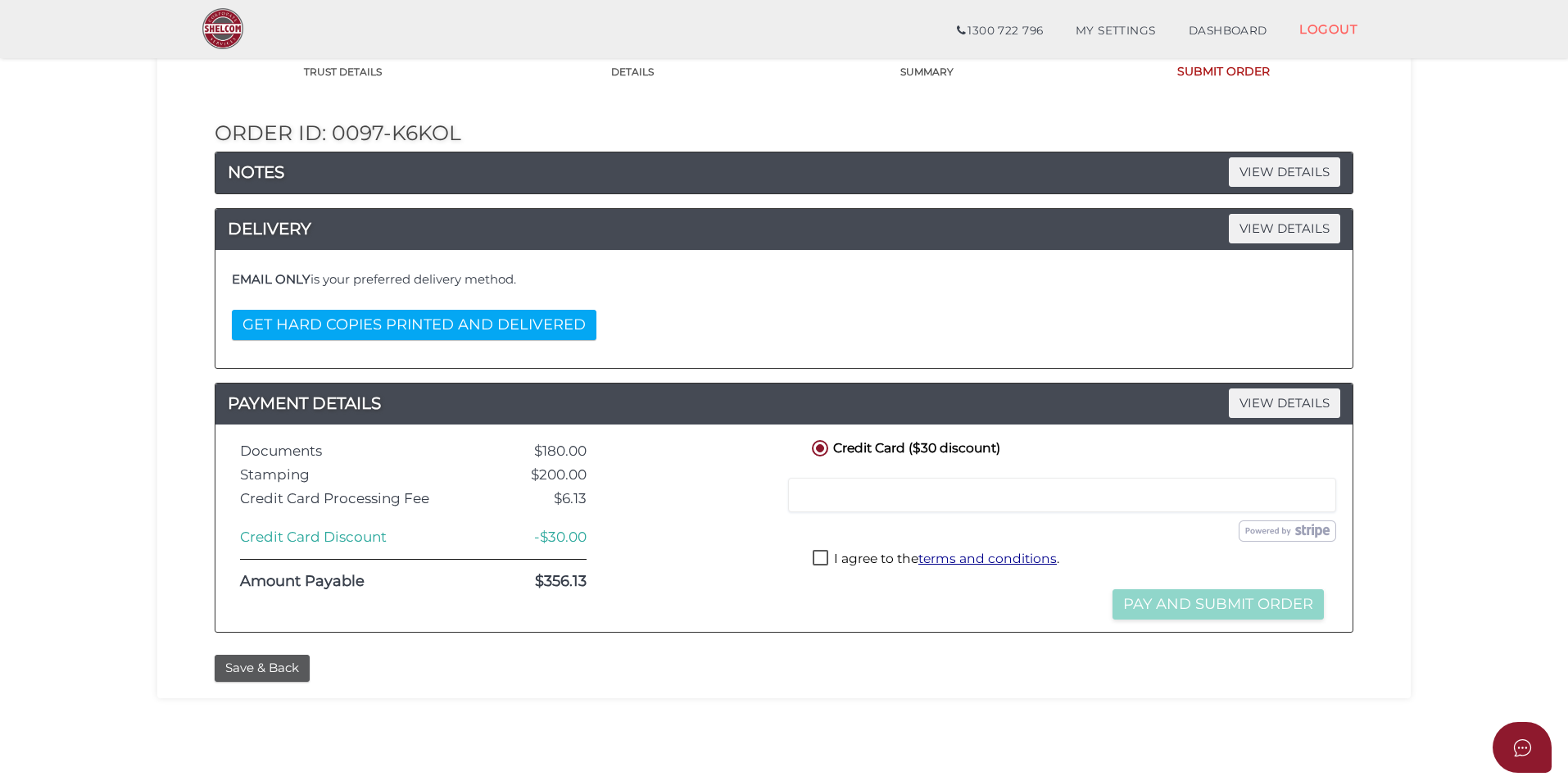
scroll to position [164, 0]
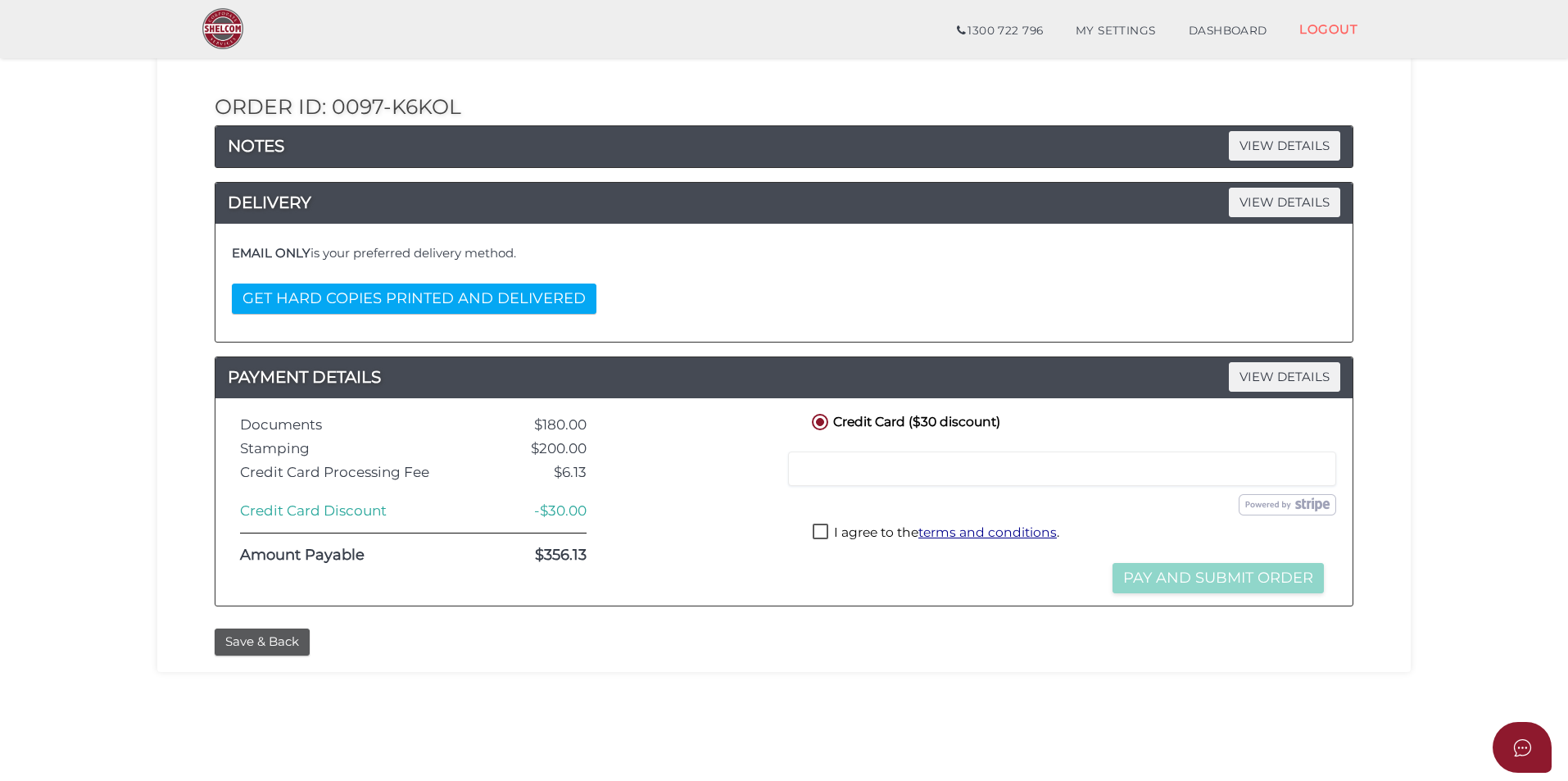
click at [823, 532] on label "I agree to the terms and conditions ." at bounding box center [936, 534] width 247 height 20
checkbox input "true"
click at [1183, 577] on button "Pay and Submit Order" at bounding box center [1218, 578] width 211 height 31
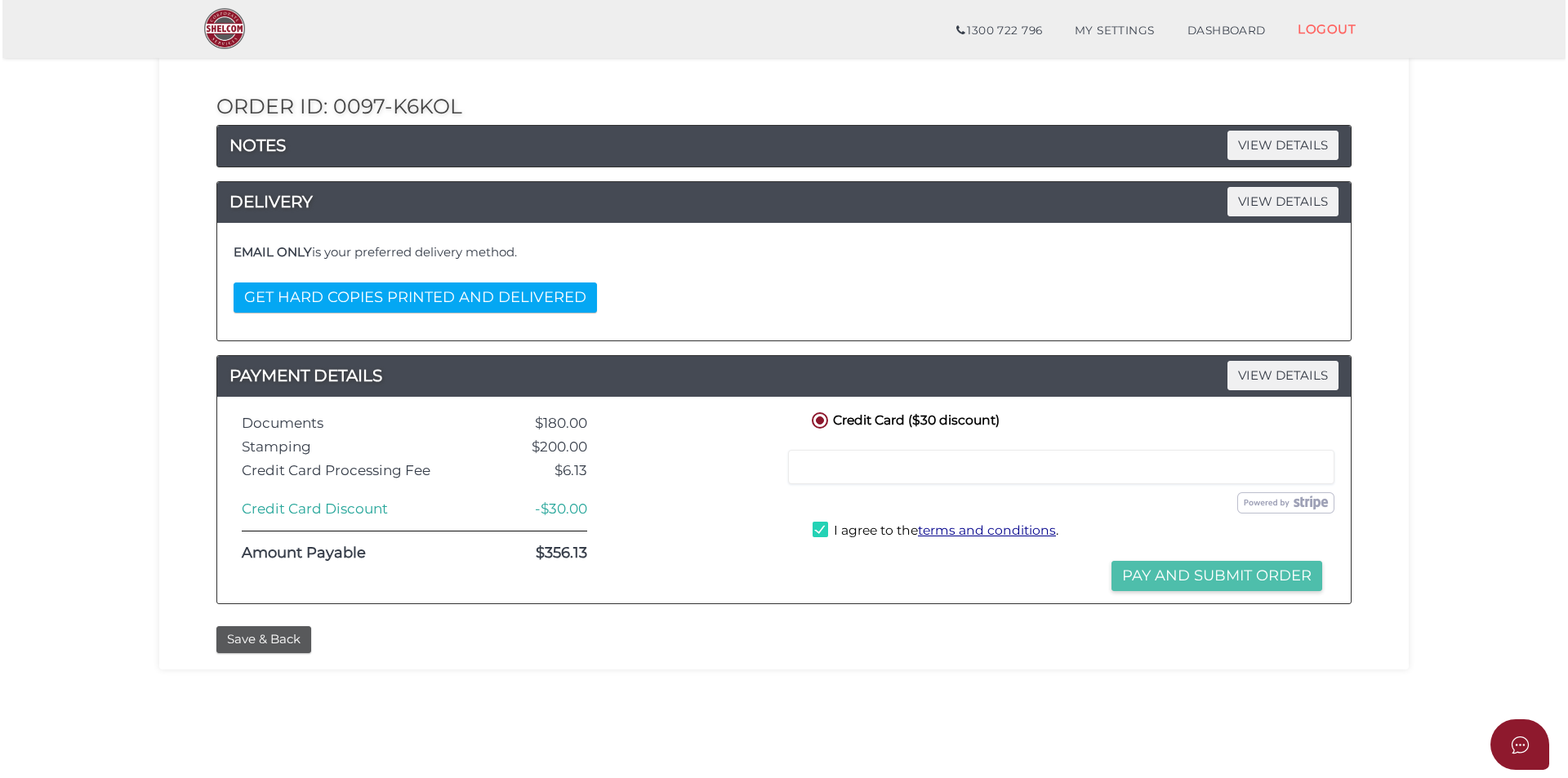
scroll to position [0, 0]
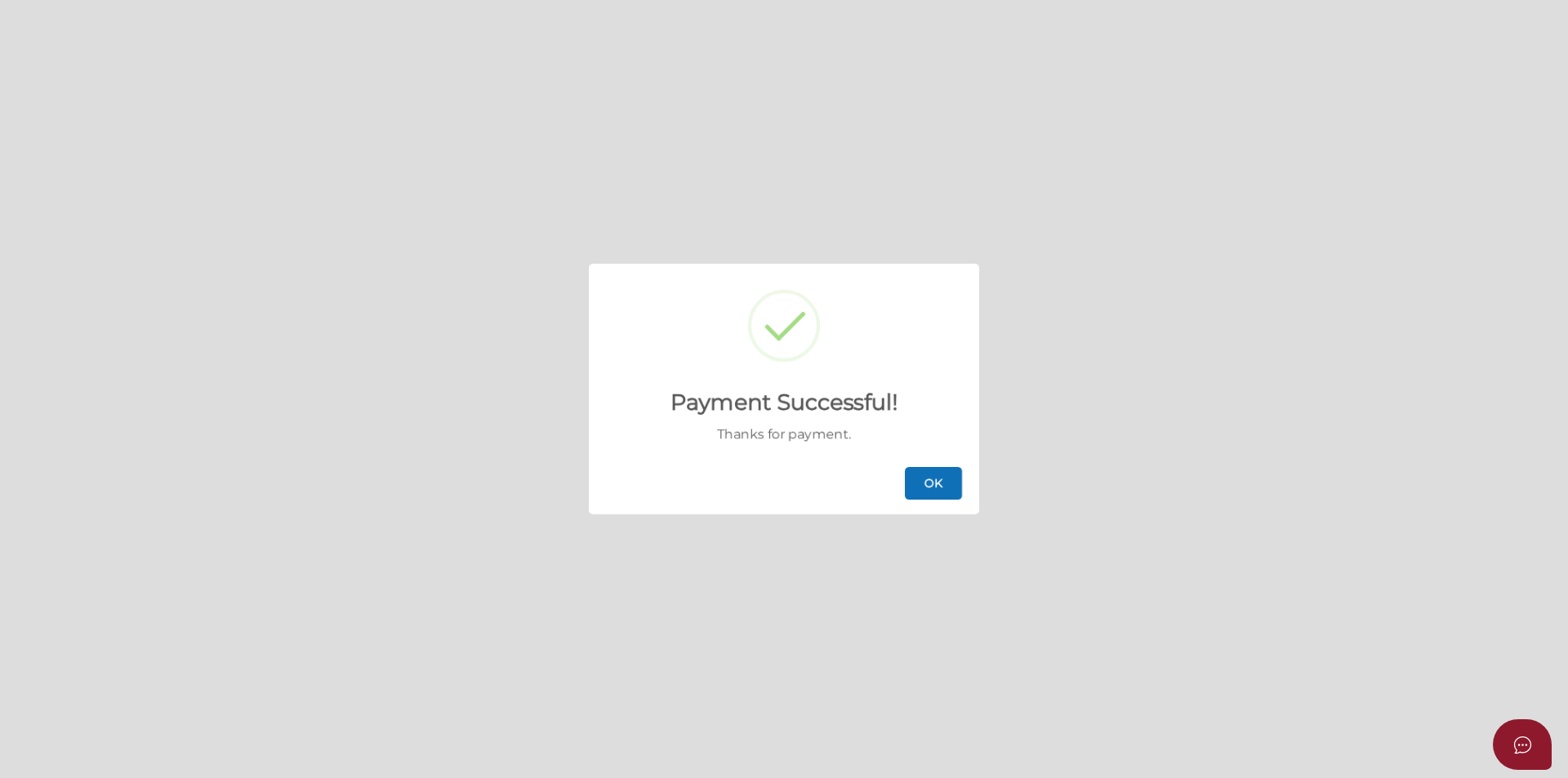
click at [934, 482] on button "OK" at bounding box center [934, 483] width 57 height 33
